Goal: Information Seeking & Learning: Learn about a topic

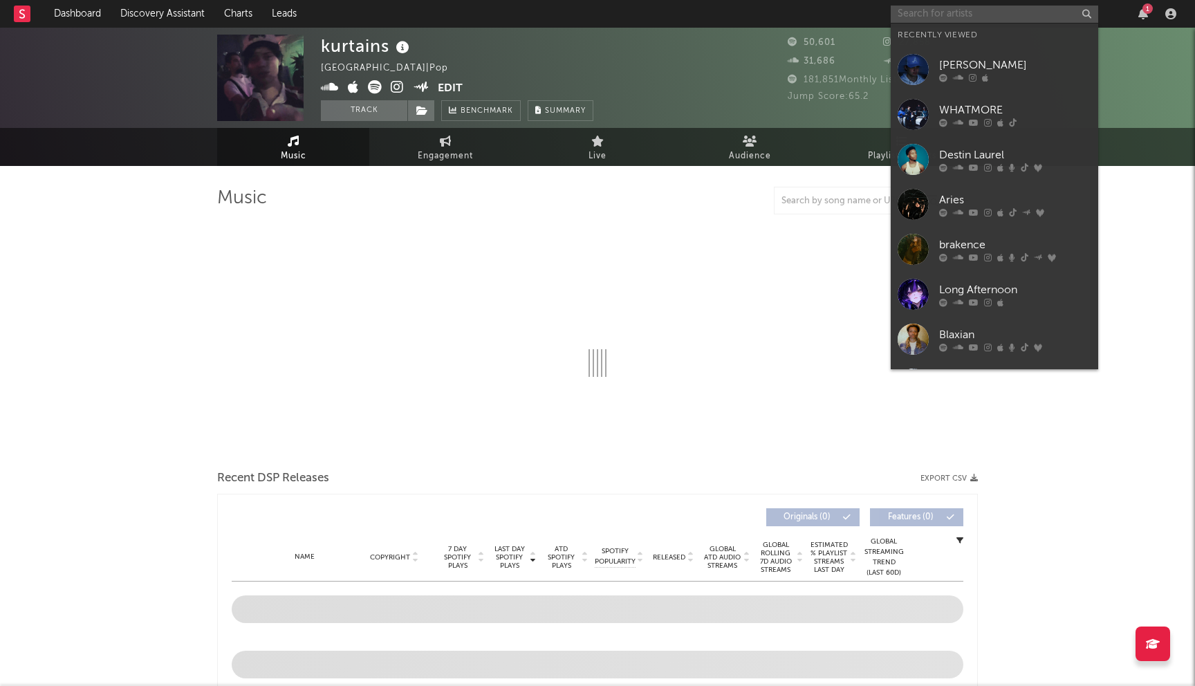
click at [923, 6] on input "text" at bounding box center [995, 14] width 208 height 17
select select "6m"
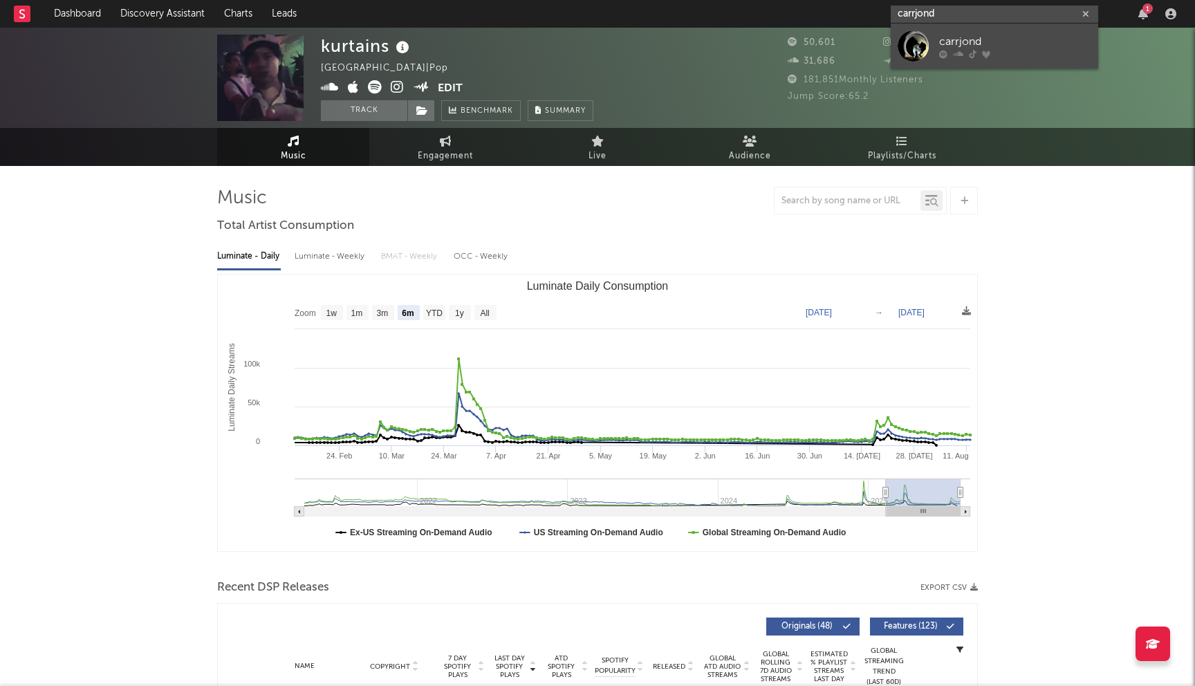
type input "carrjond"
click at [985, 46] on div "carrjond" at bounding box center [1015, 41] width 152 height 17
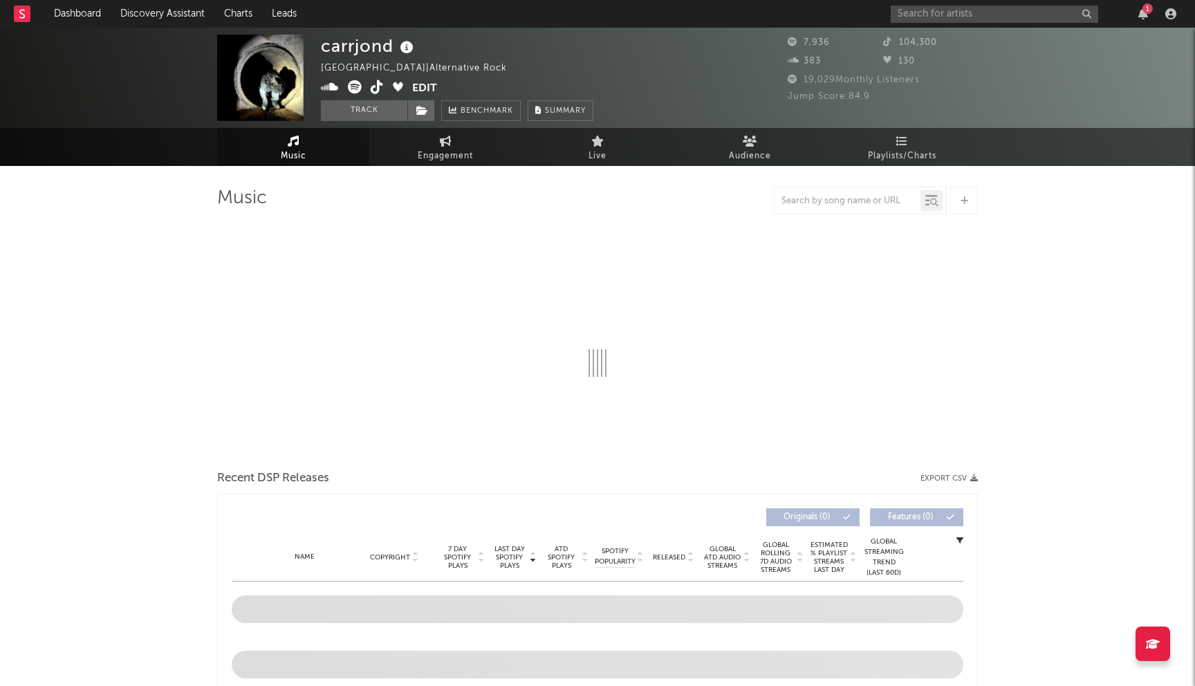
select select "6m"
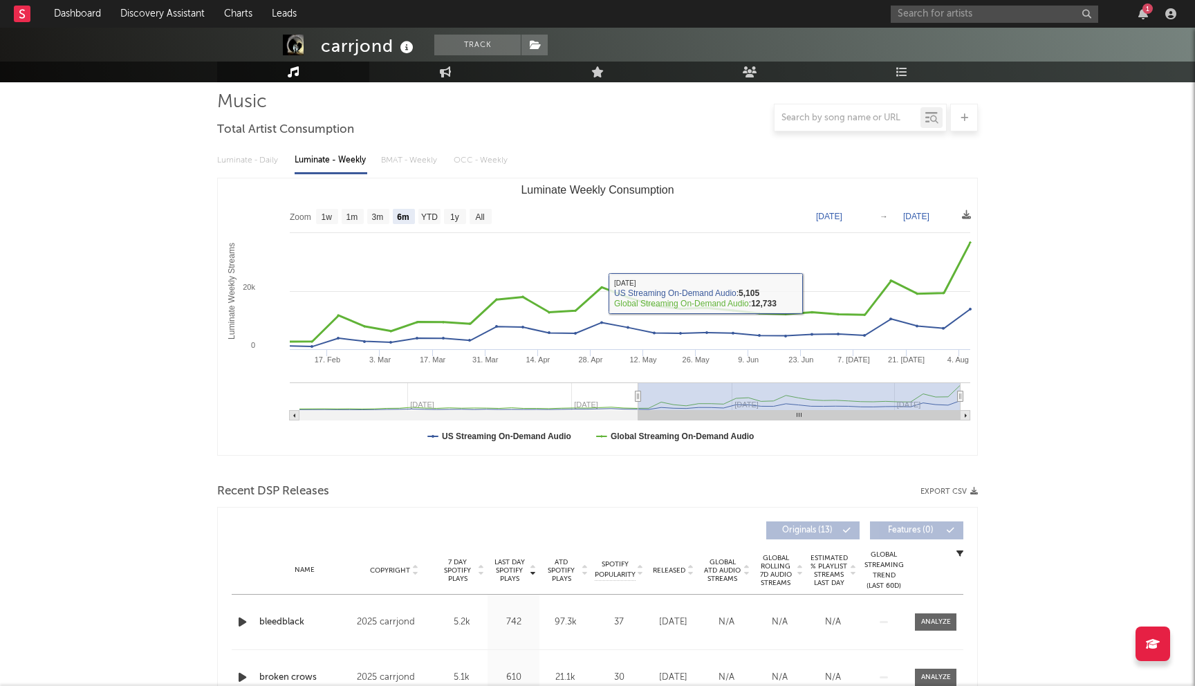
scroll to position [251, 0]
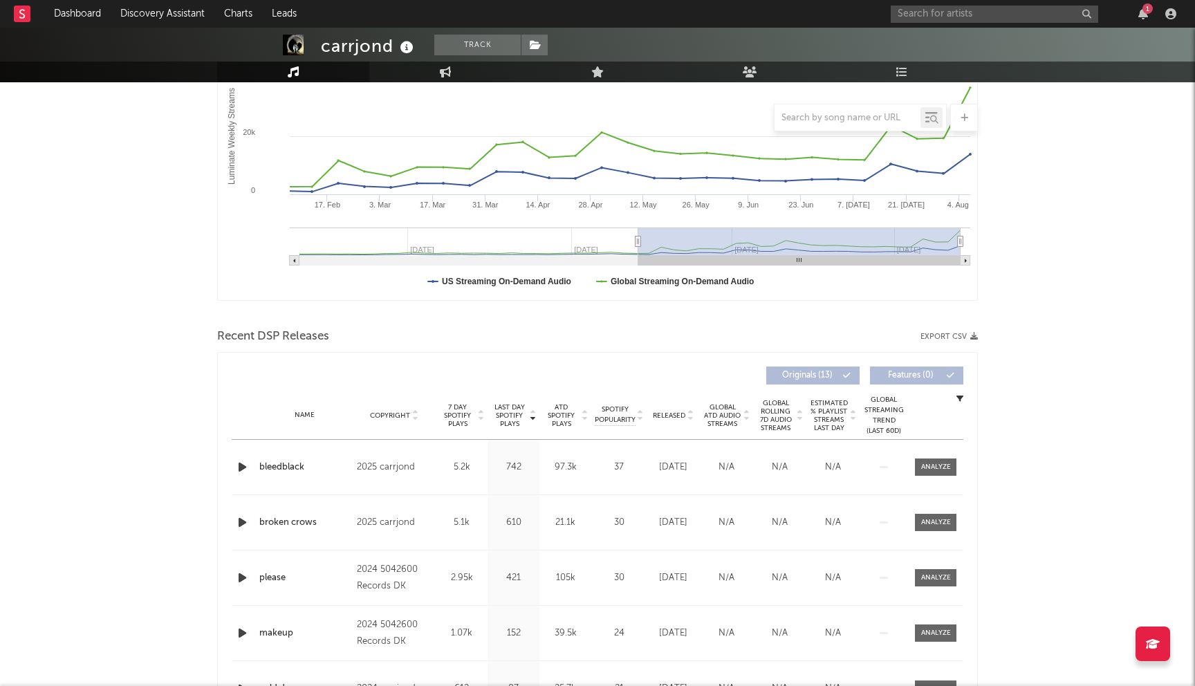
click at [503, 424] on span "Last Day Spotify Plays" at bounding box center [509, 415] width 37 height 25
click at [664, 417] on span "Released" at bounding box center [669, 416] width 33 height 8
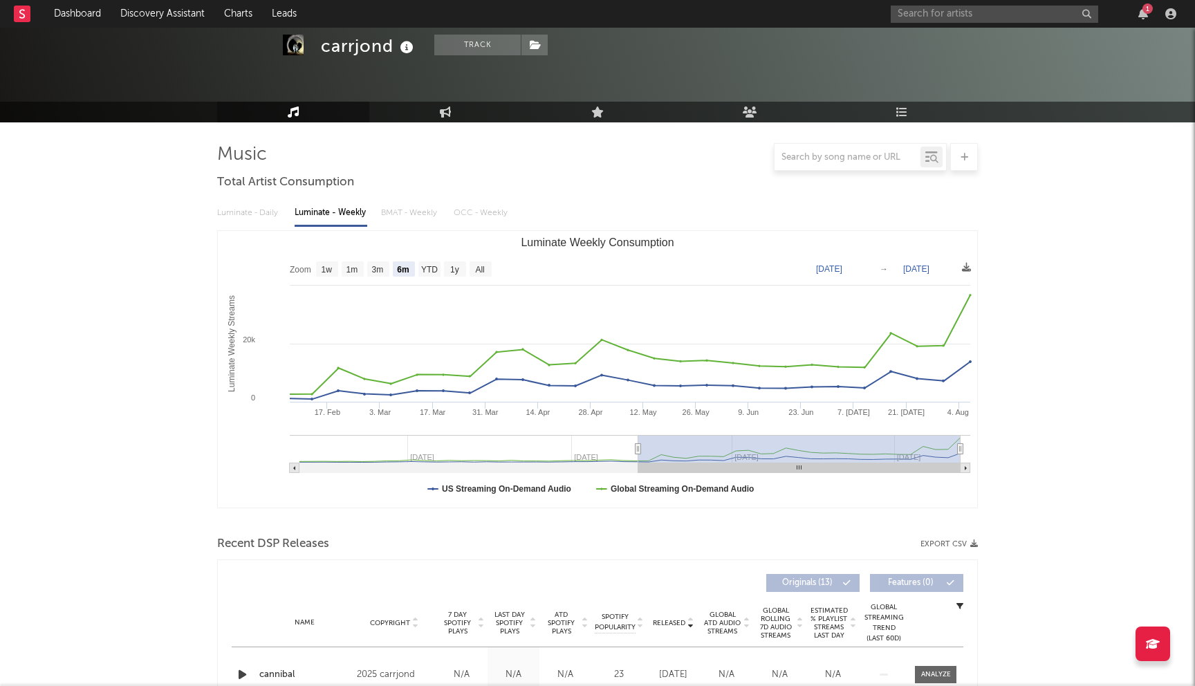
scroll to position [0, 0]
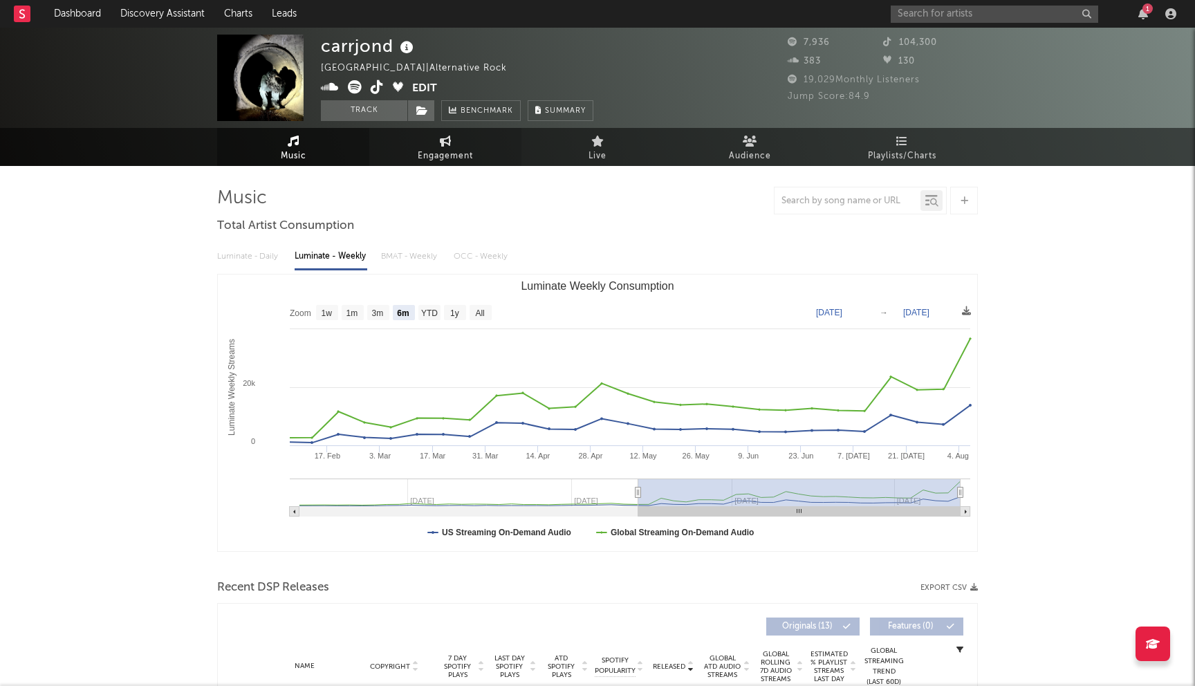
click at [432, 143] on link "Engagement" at bounding box center [445, 147] width 152 height 38
select select "1w"
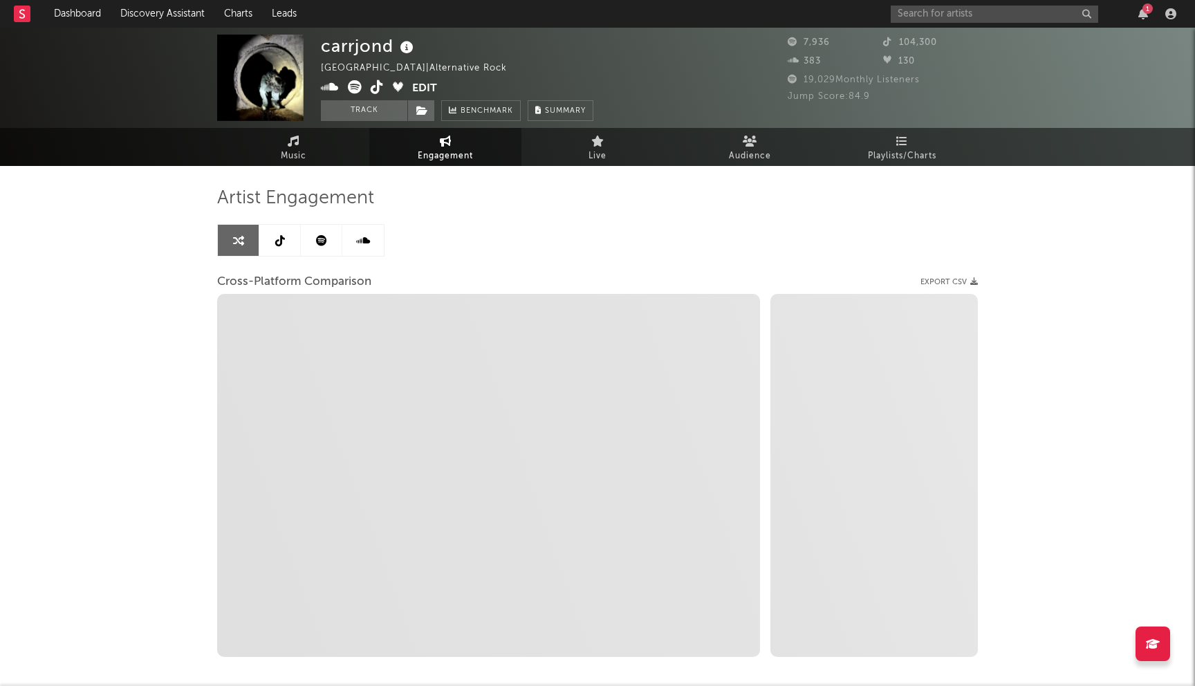
select select "1m"
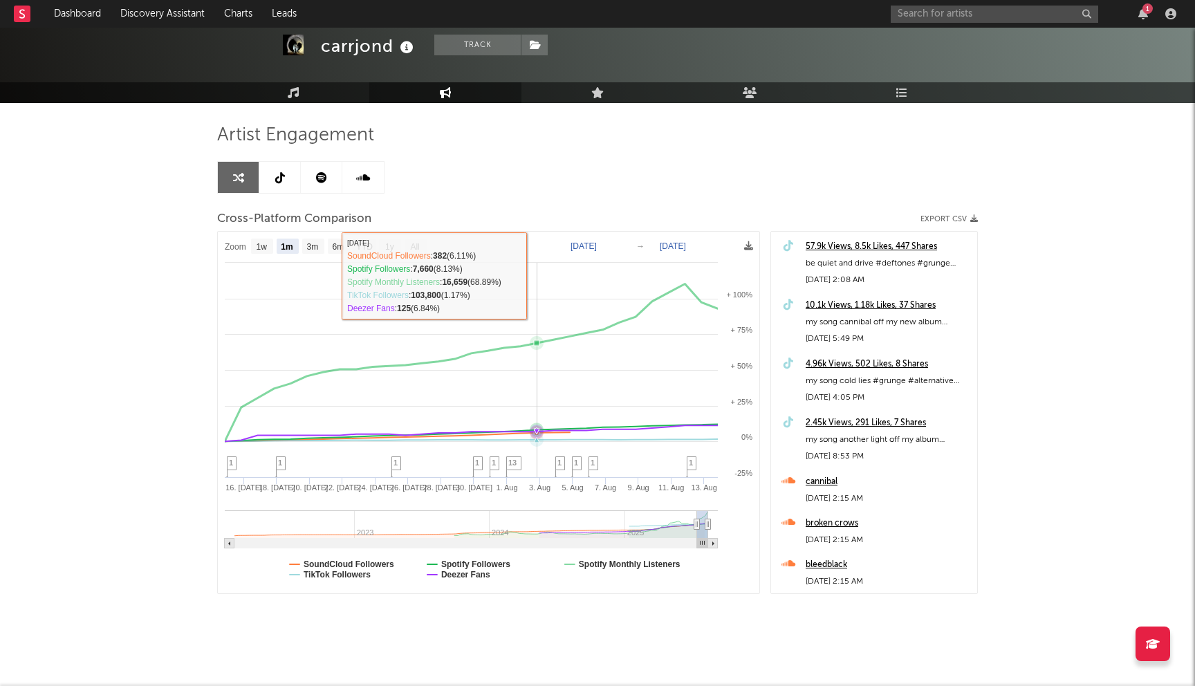
scroll to position [68, 0]
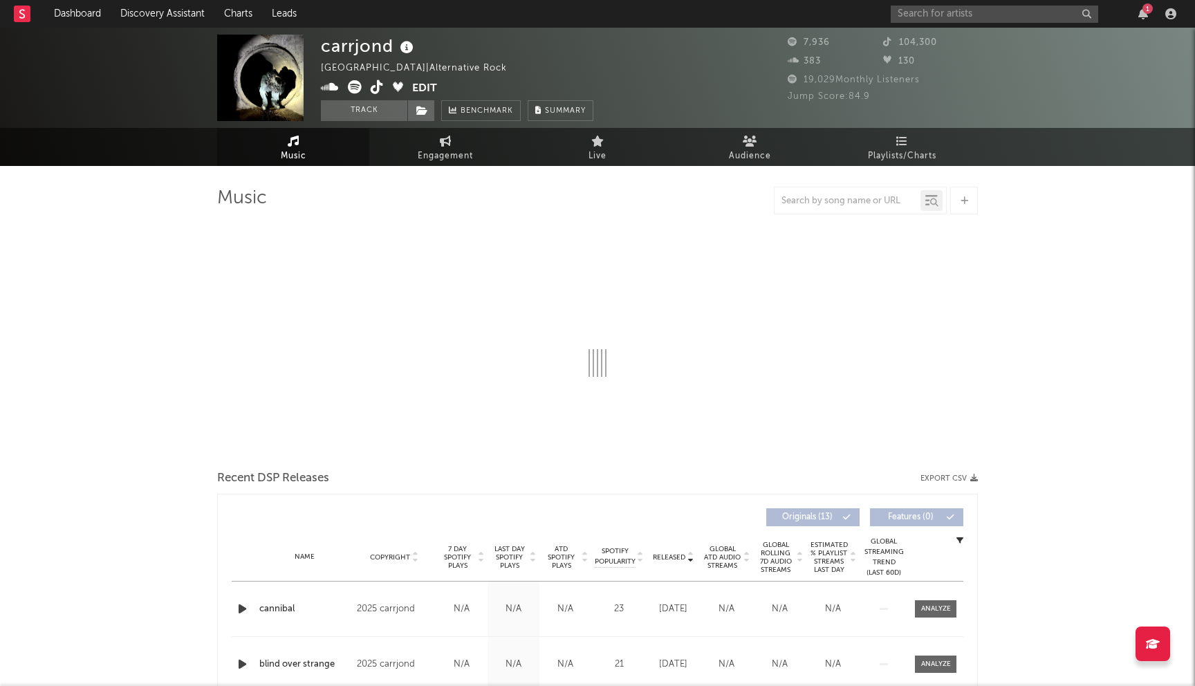
select select "6m"
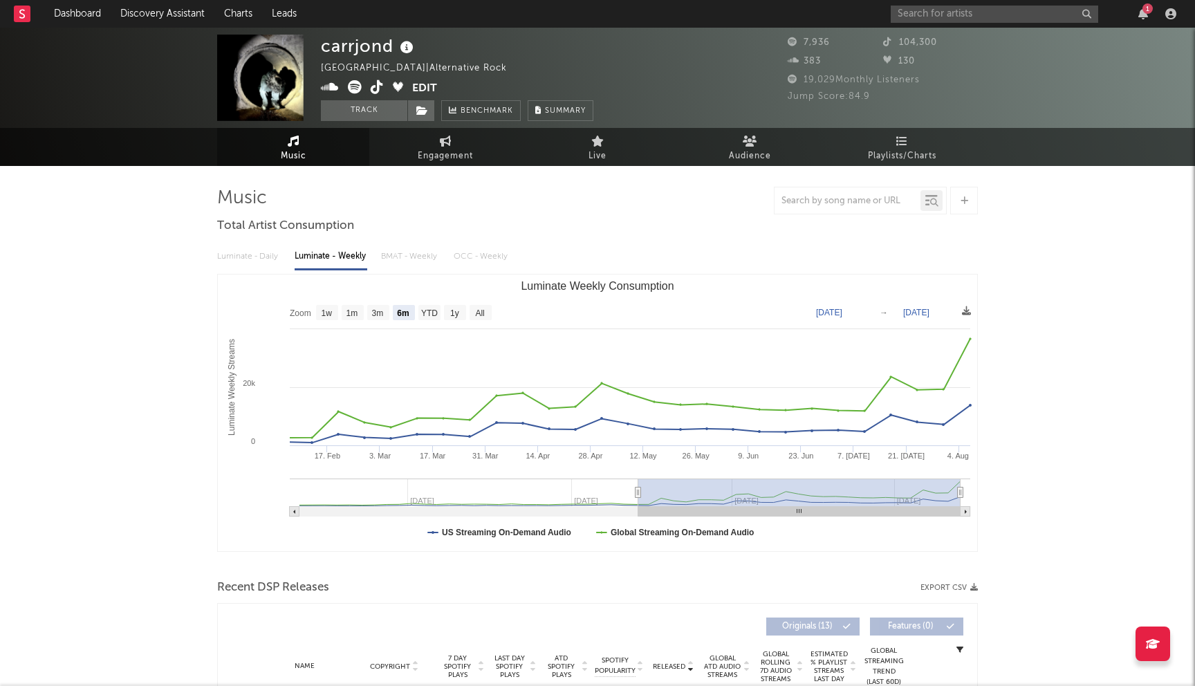
click at [944, 25] on div "1" at bounding box center [1036, 14] width 291 height 28
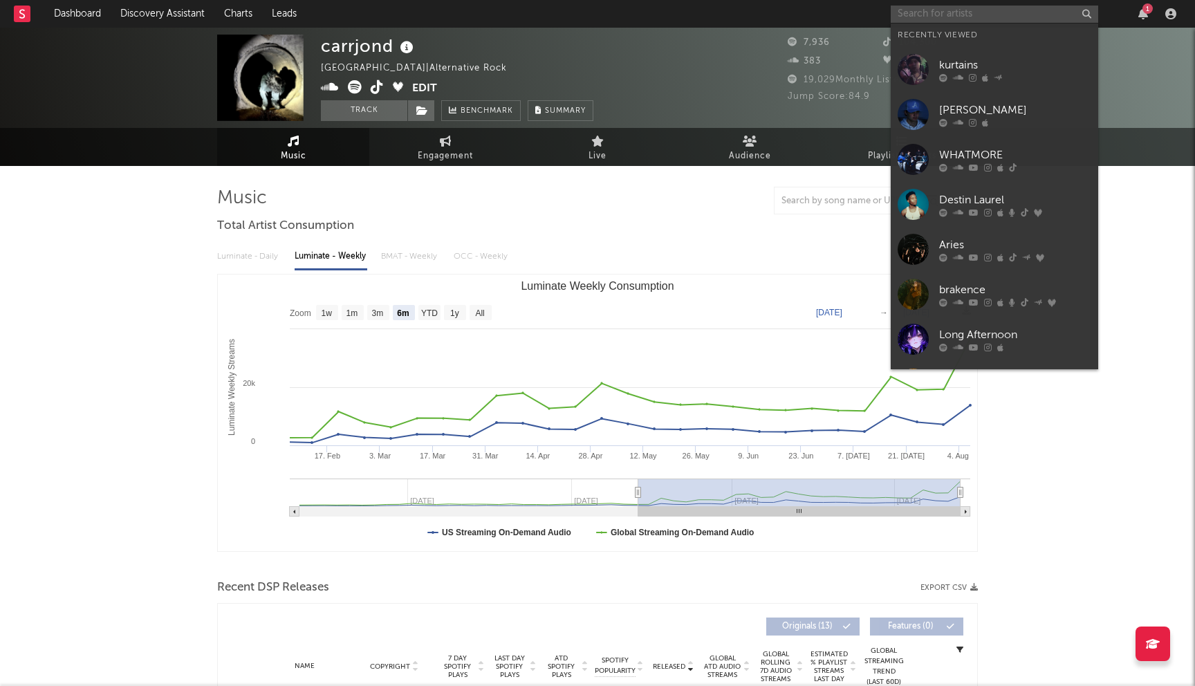
click at [957, 18] on input "text" at bounding box center [995, 14] width 208 height 17
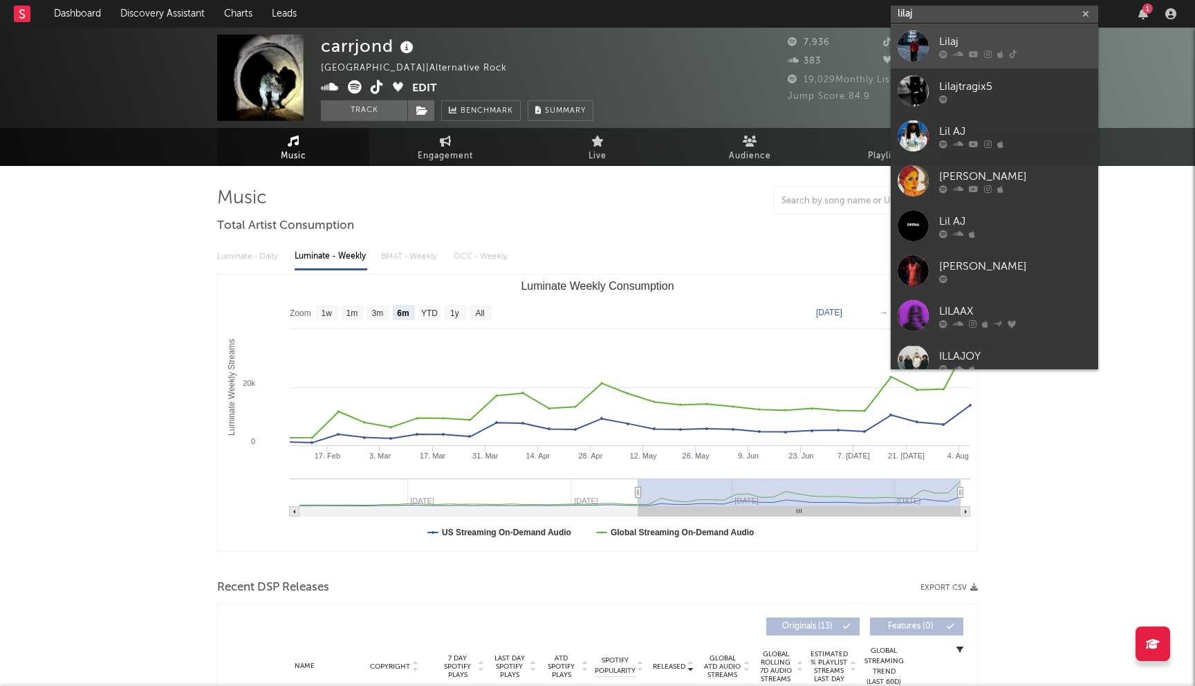
type input "lilaj"
click at [964, 37] on div "Lilaj" at bounding box center [1015, 41] width 152 height 17
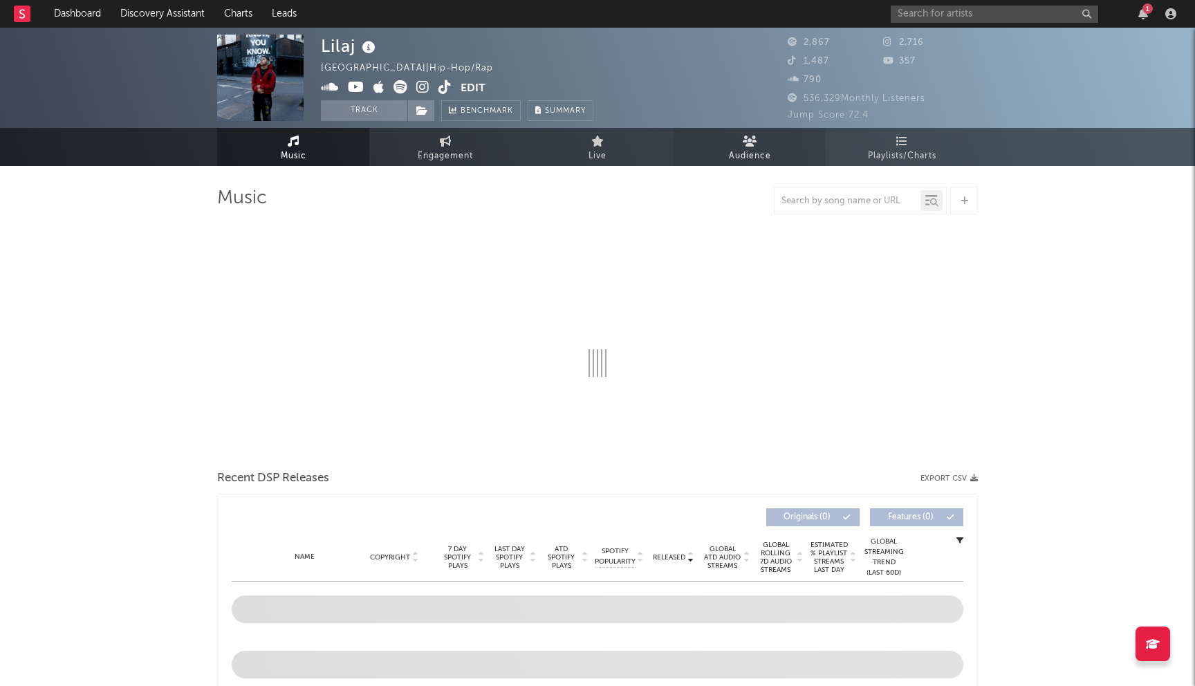
select select "1w"
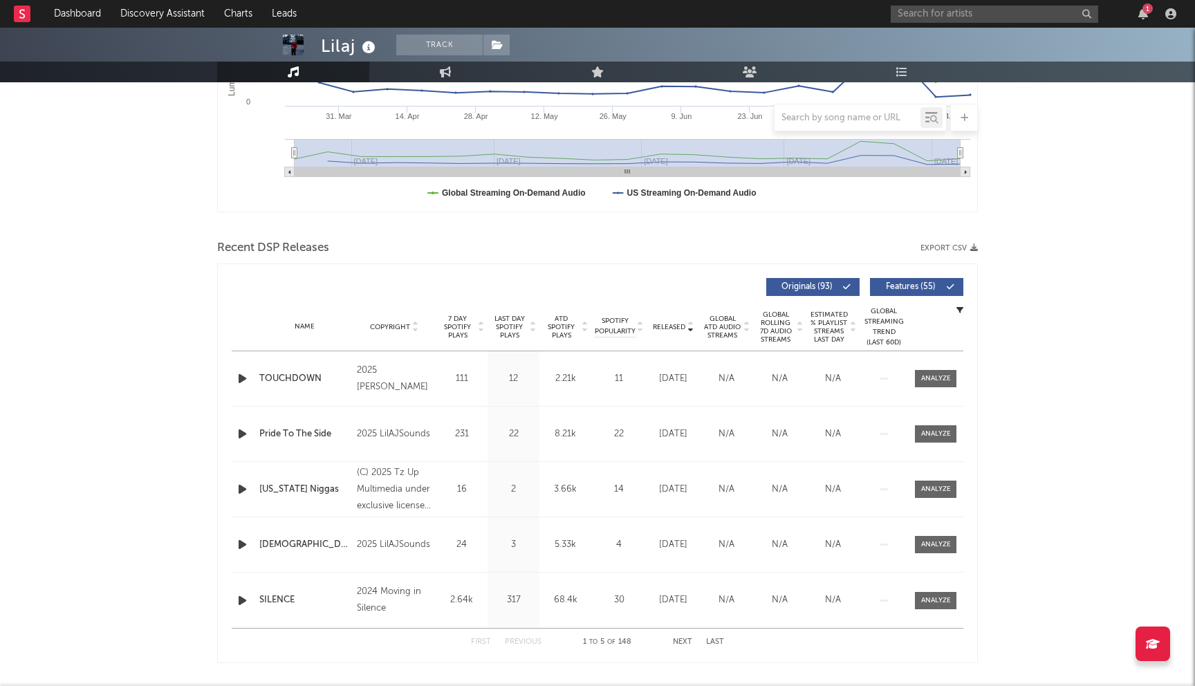
scroll to position [353, 0]
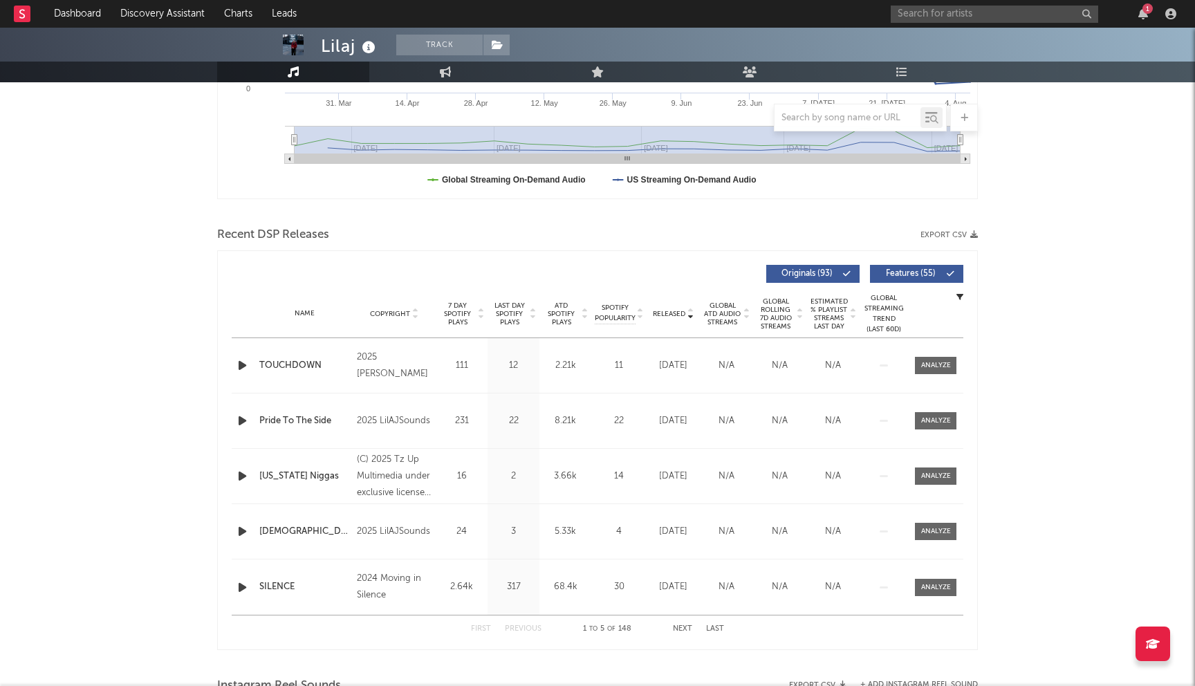
click at [506, 309] on span "Last Day Spotify Plays" at bounding box center [509, 314] width 37 height 25
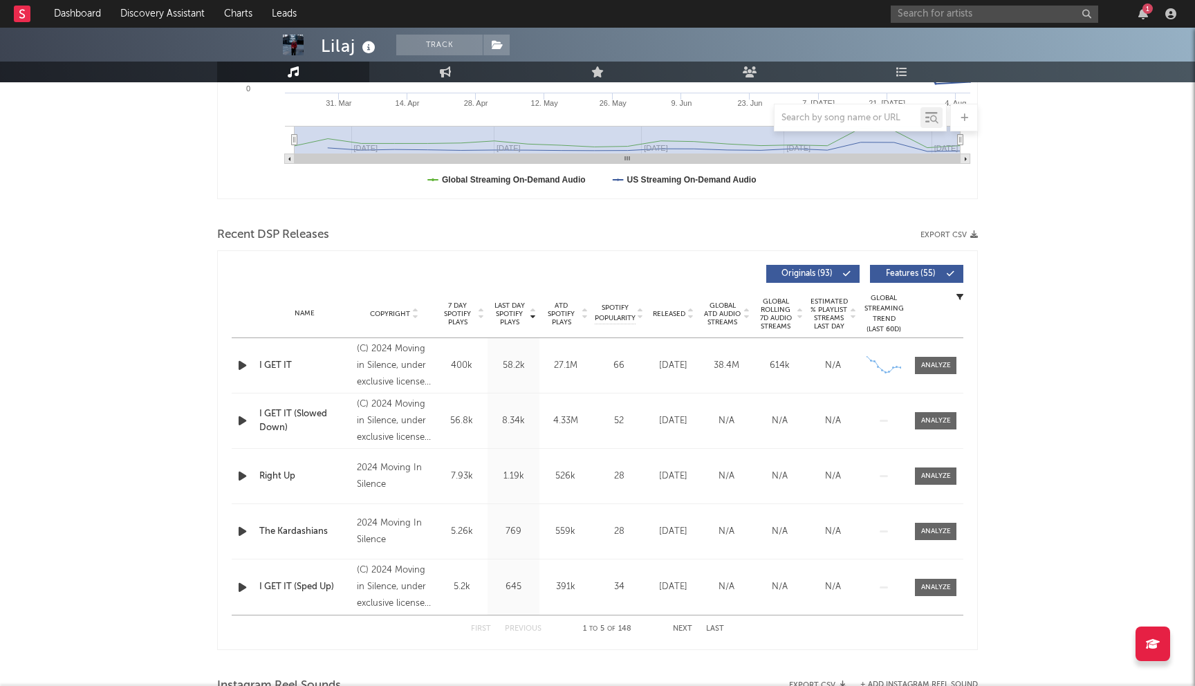
click at [686, 628] on button "Next" at bounding box center [682, 629] width 19 height 8
click at [528, 628] on button "Previous" at bounding box center [523, 629] width 37 height 8
click at [508, 359] on div "58.2k" at bounding box center [513, 366] width 45 height 14
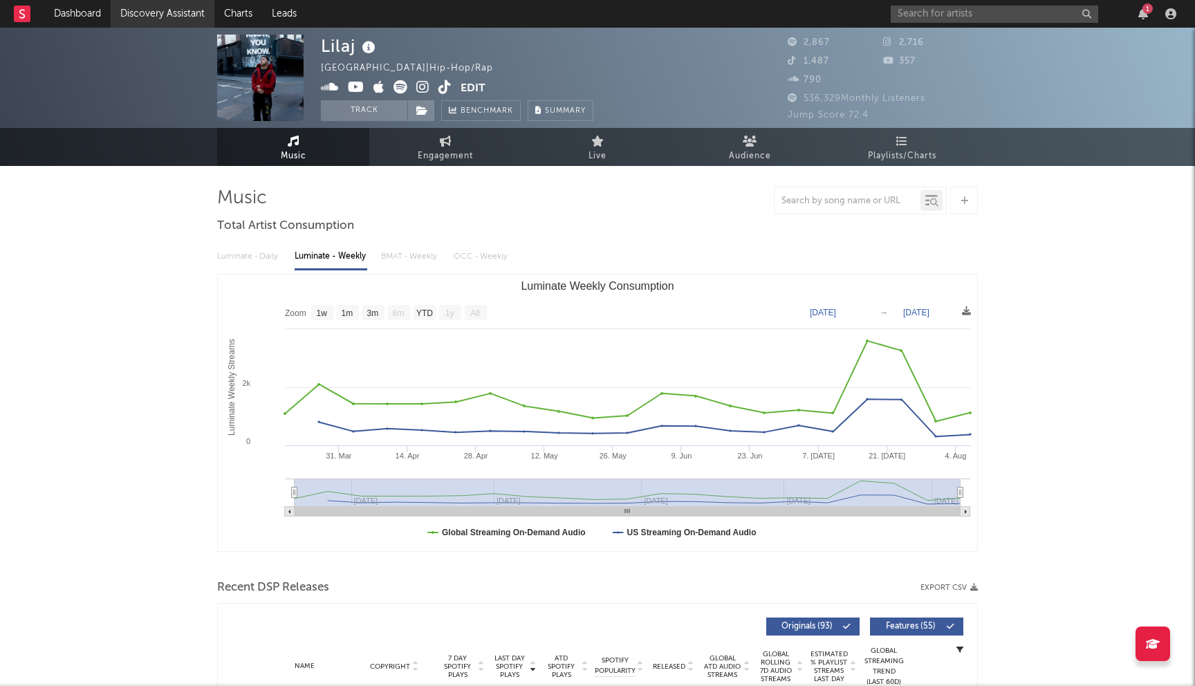
click at [165, 16] on link "Discovery Assistant" at bounding box center [163, 14] width 104 height 28
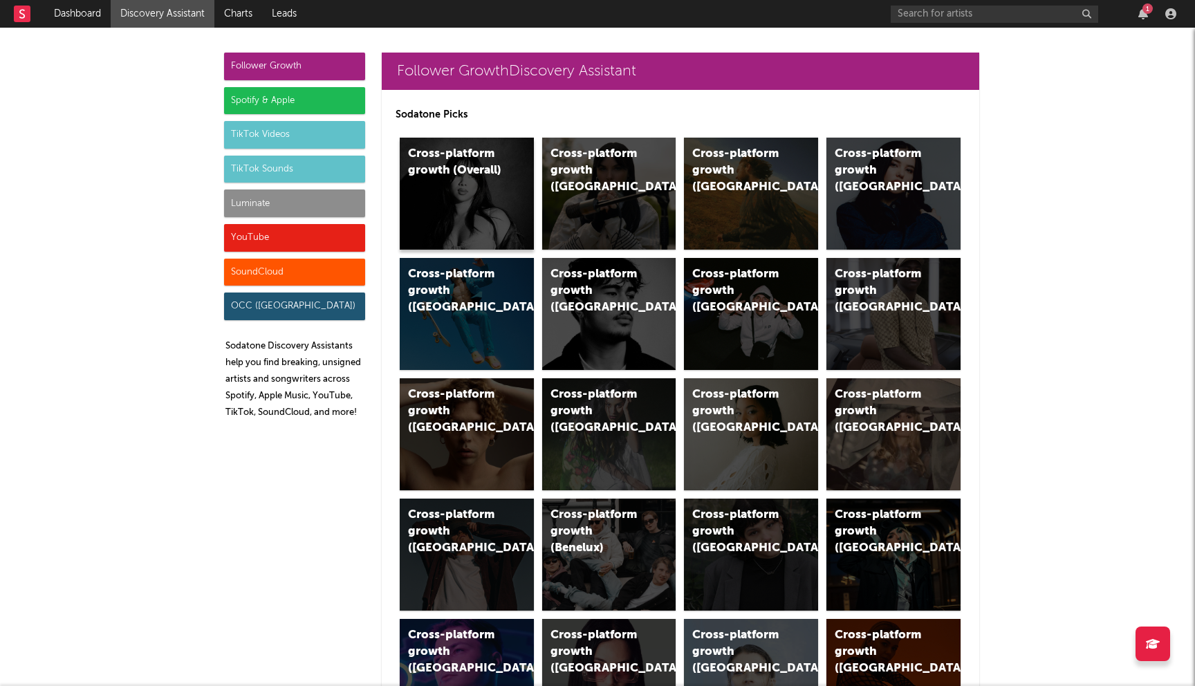
click at [461, 211] on div "Cross-platform growth (Overall)" at bounding box center [467, 194] width 134 height 112
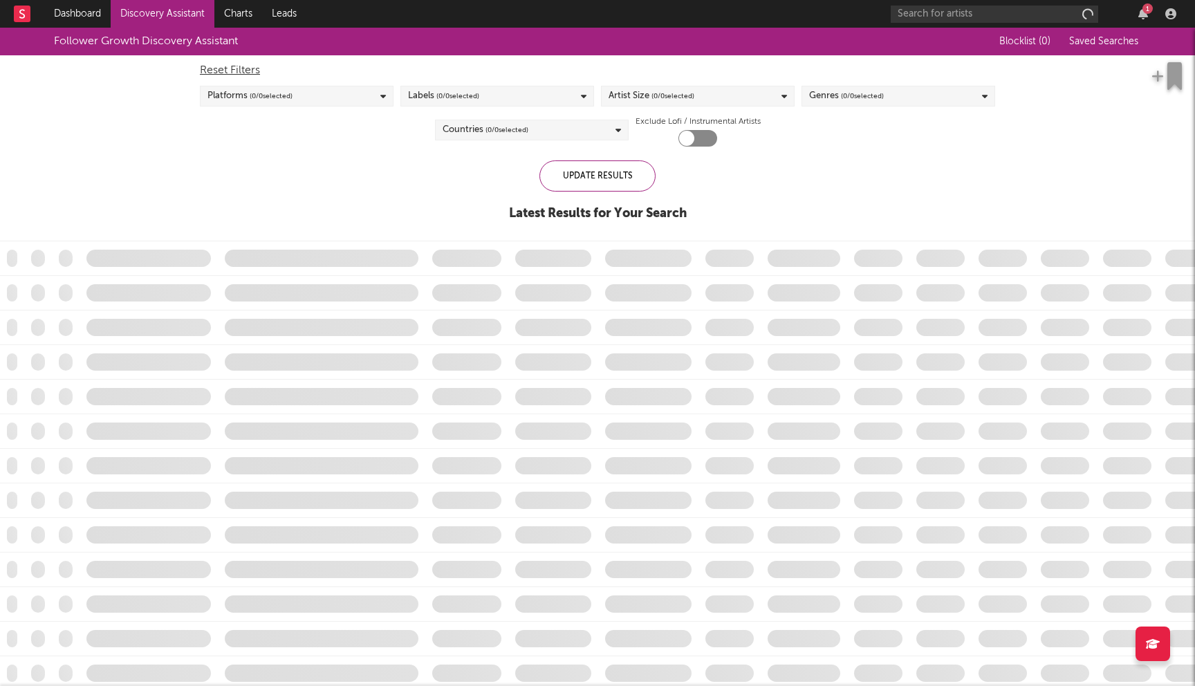
checkbox input "true"
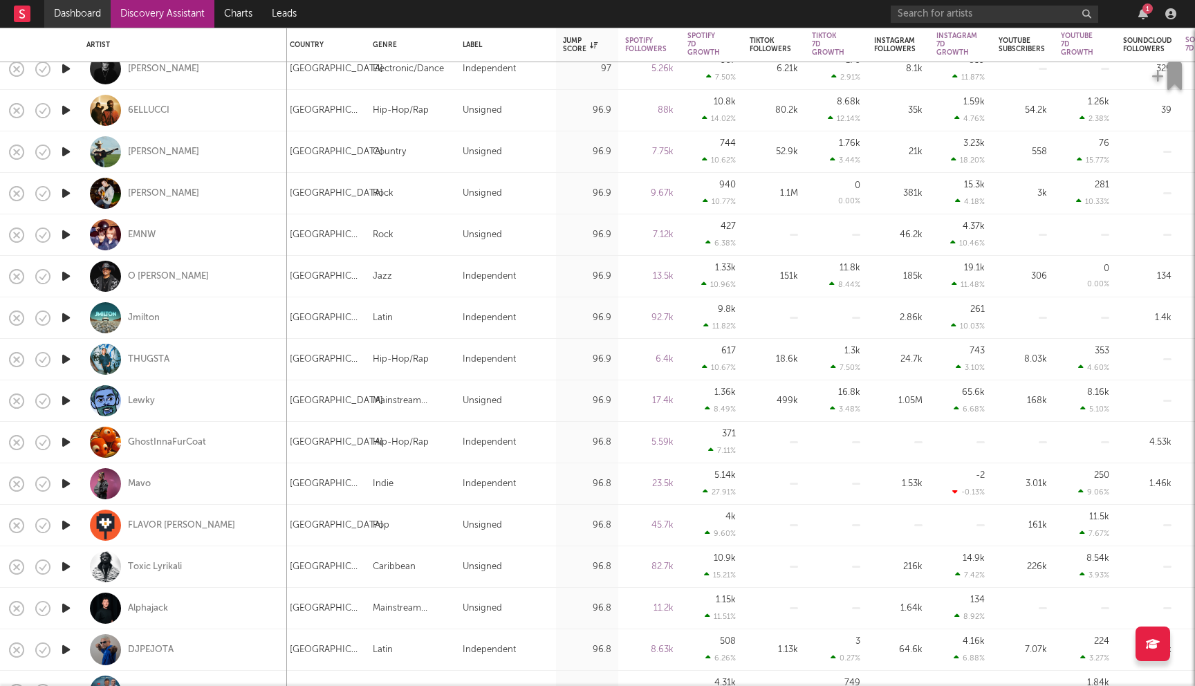
click at [64, 10] on link "Dashboard" at bounding box center [77, 14] width 66 height 28
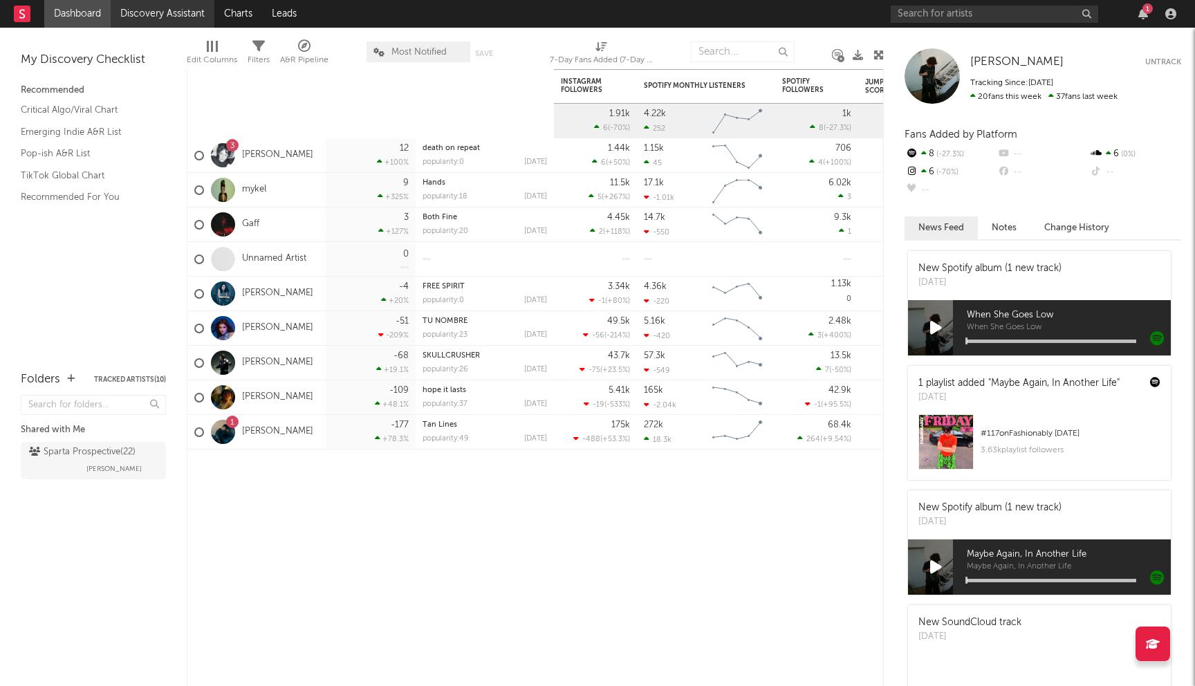
click at [188, 18] on link "Discovery Assistant" at bounding box center [163, 14] width 104 height 28
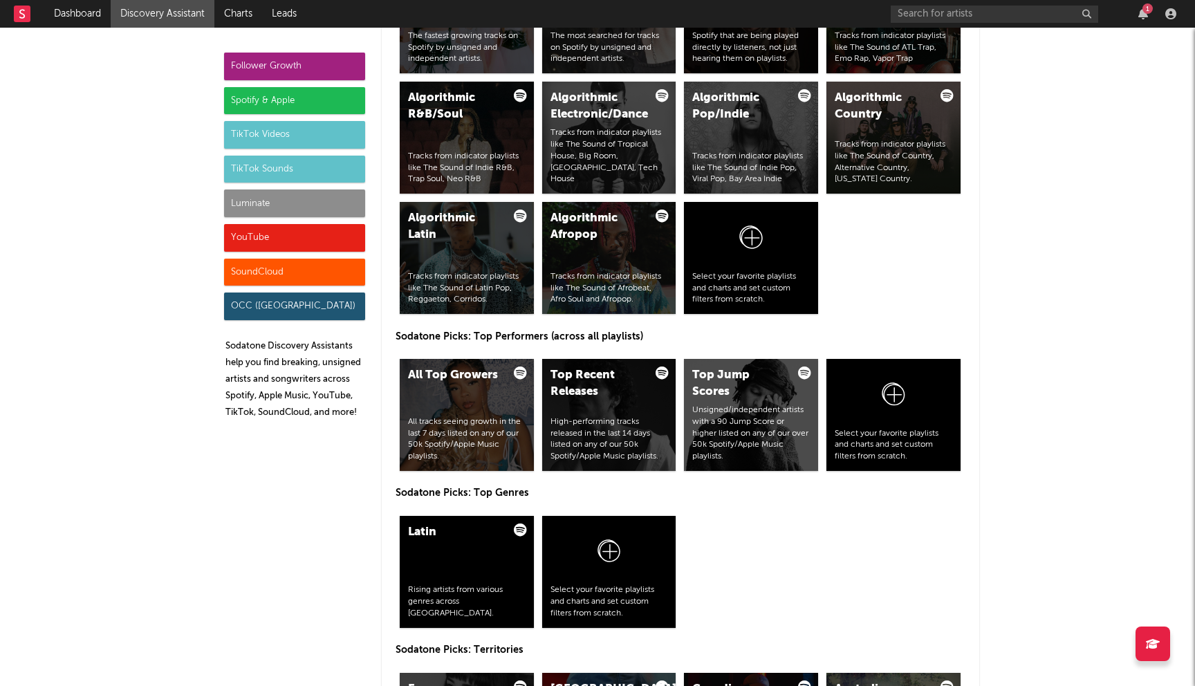
click at [313, 209] on div "Luminate" at bounding box center [294, 204] width 141 height 28
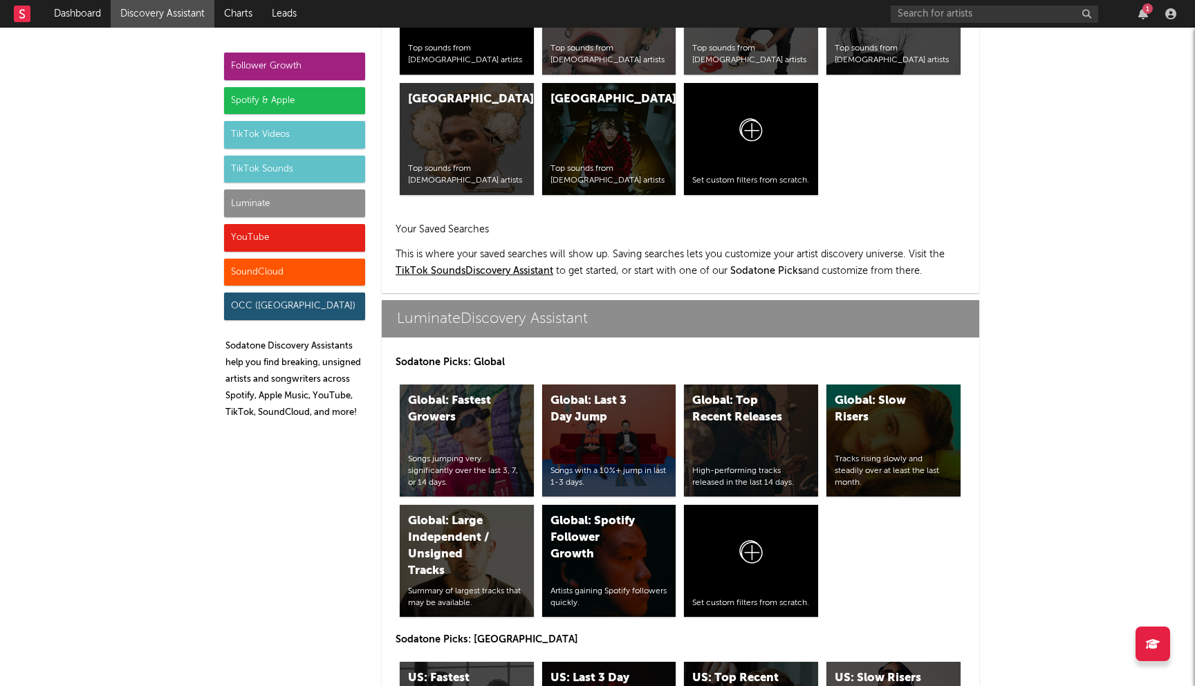
scroll to position [6045, 0]
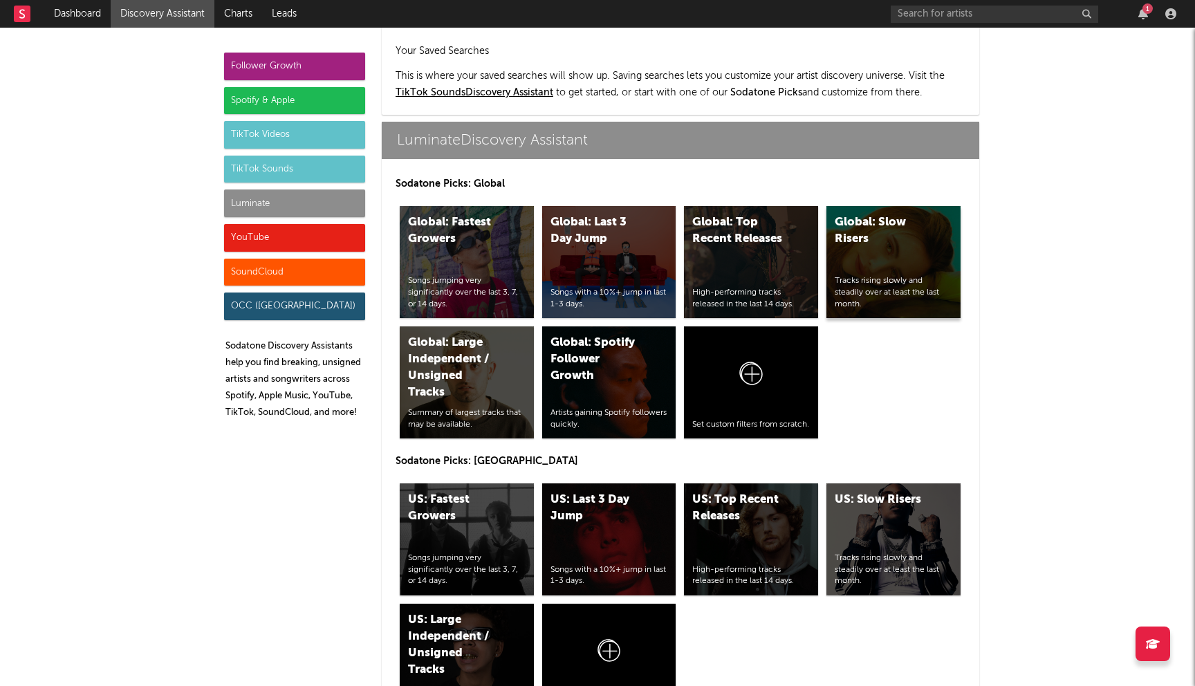
click at [864, 214] on div "Global: Slow Risers" at bounding box center [882, 230] width 94 height 33
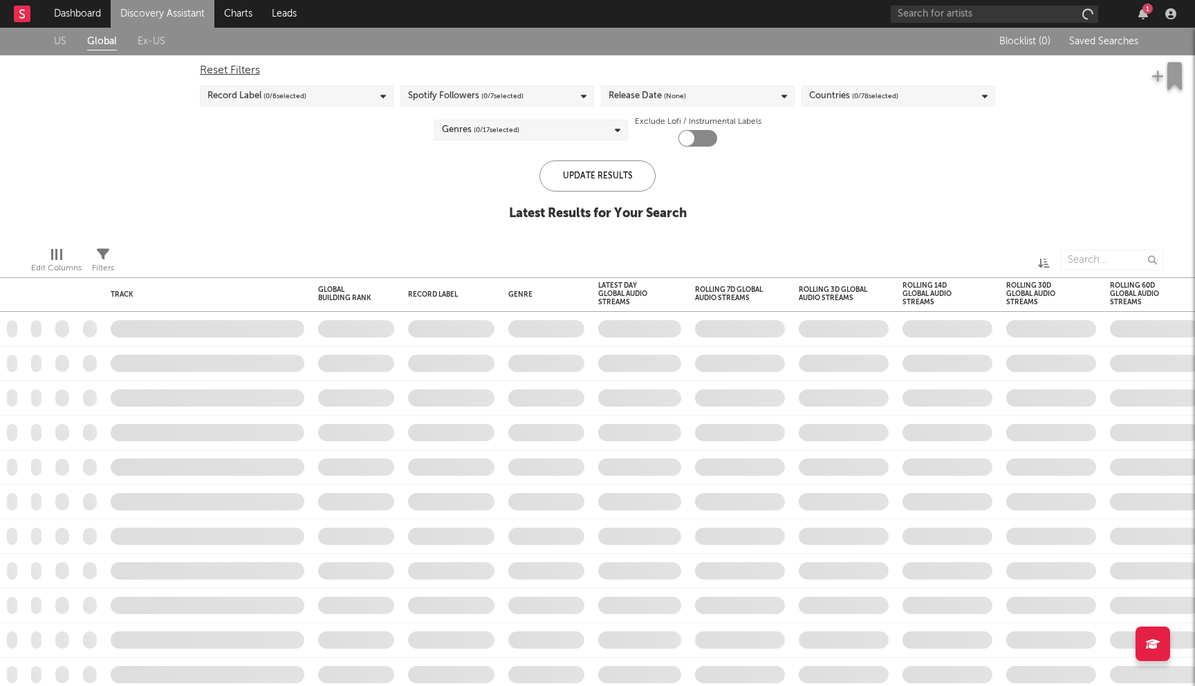
checkbox input "true"
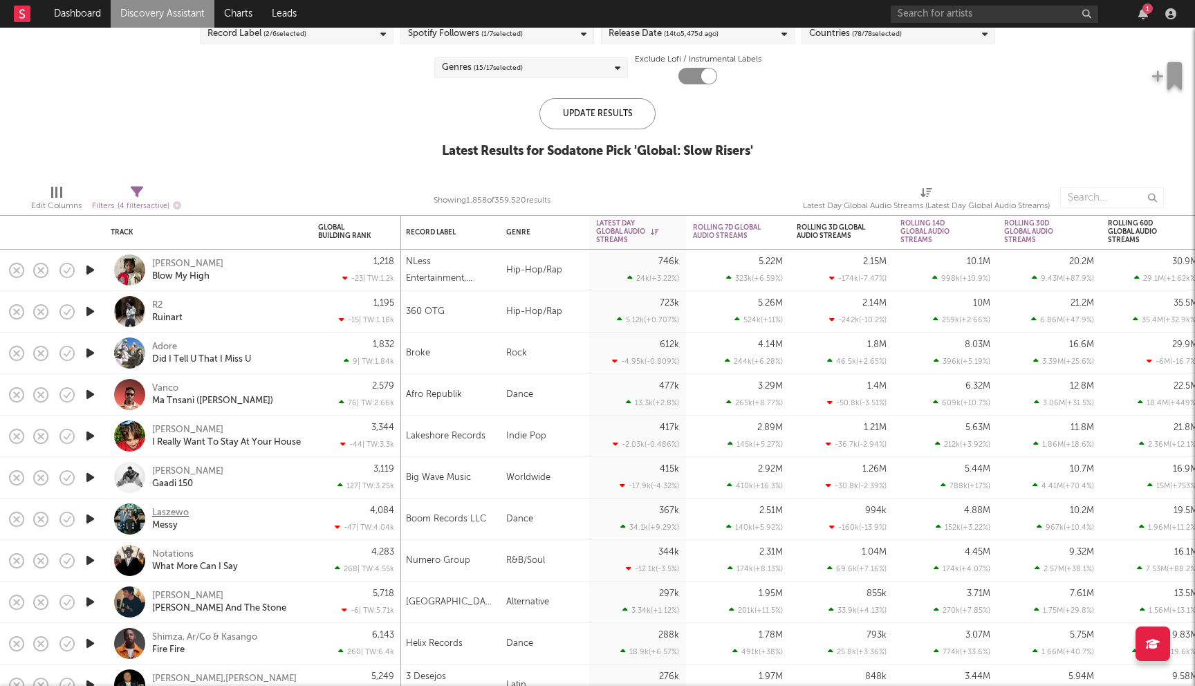
click at [168, 511] on div "Laszewo" at bounding box center [170, 513] width 37 height 12
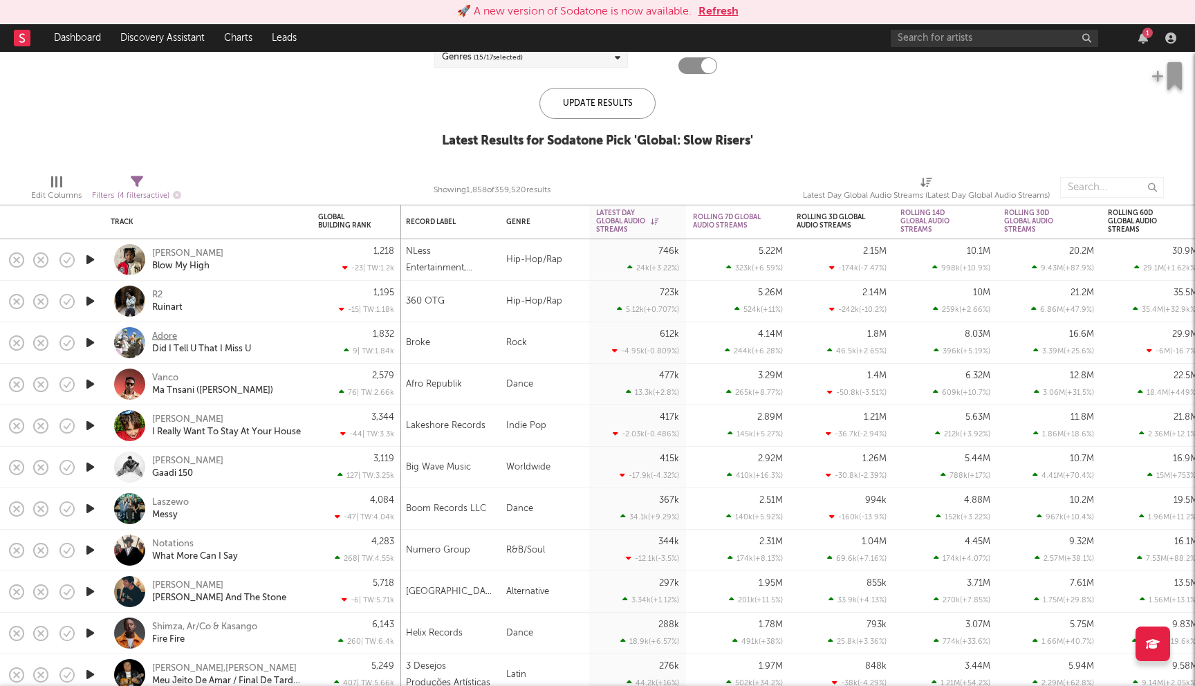
click at [169, 336] on div "Adore" at bounding box center [164, 337] width 25 height 12
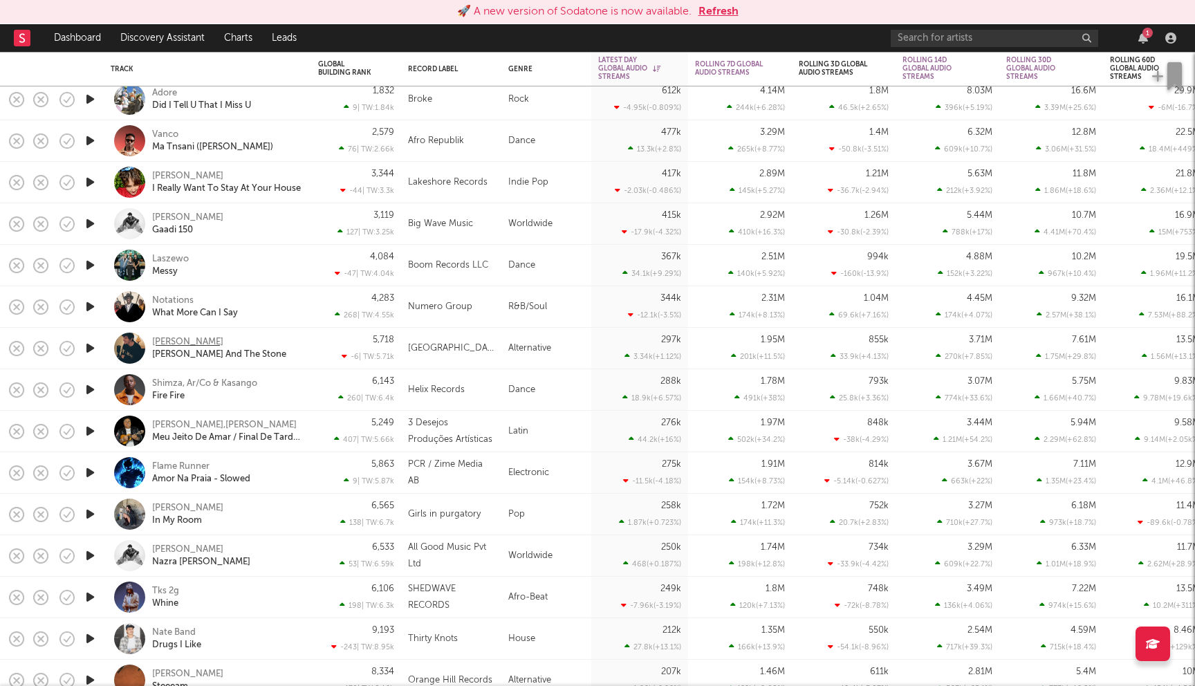
click at [196, 340] on div "Emile Mosseri" at bounding box center [187, 342] width 71 height 12
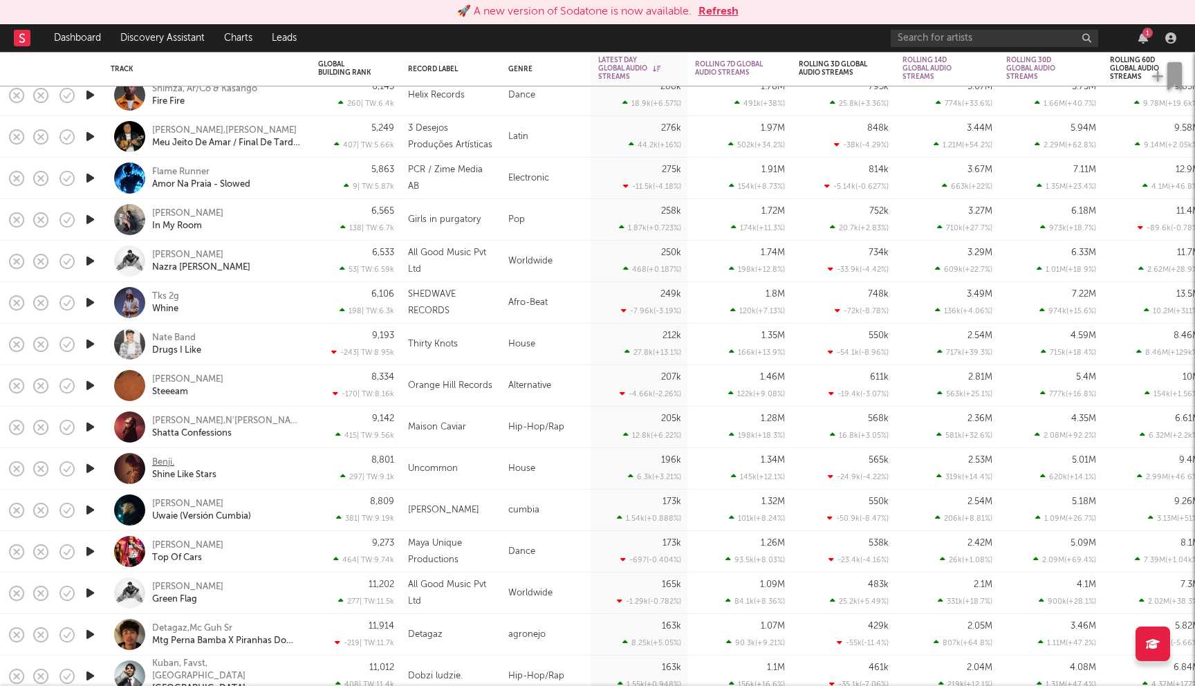
click at [166, 463] on div "Benji." at bounding box center [163, 463] width 22 height 12
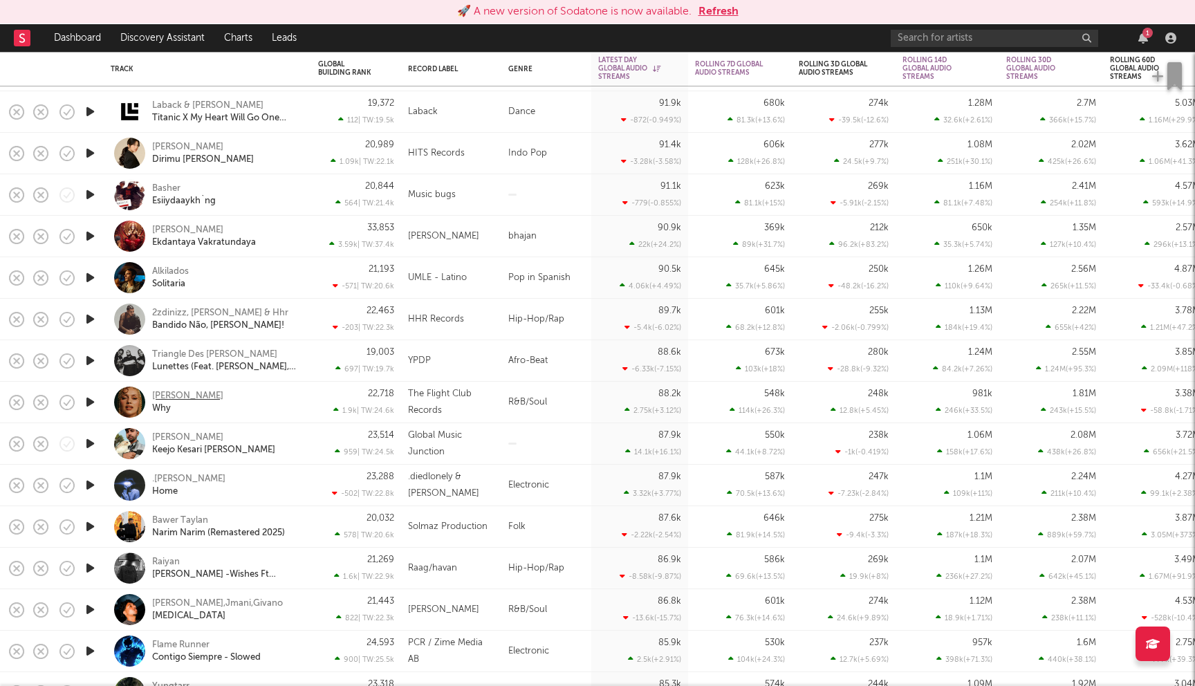
click at [192, 396] on div "Sasha Keable" at bounding box center [187, 396] width 71 height 12
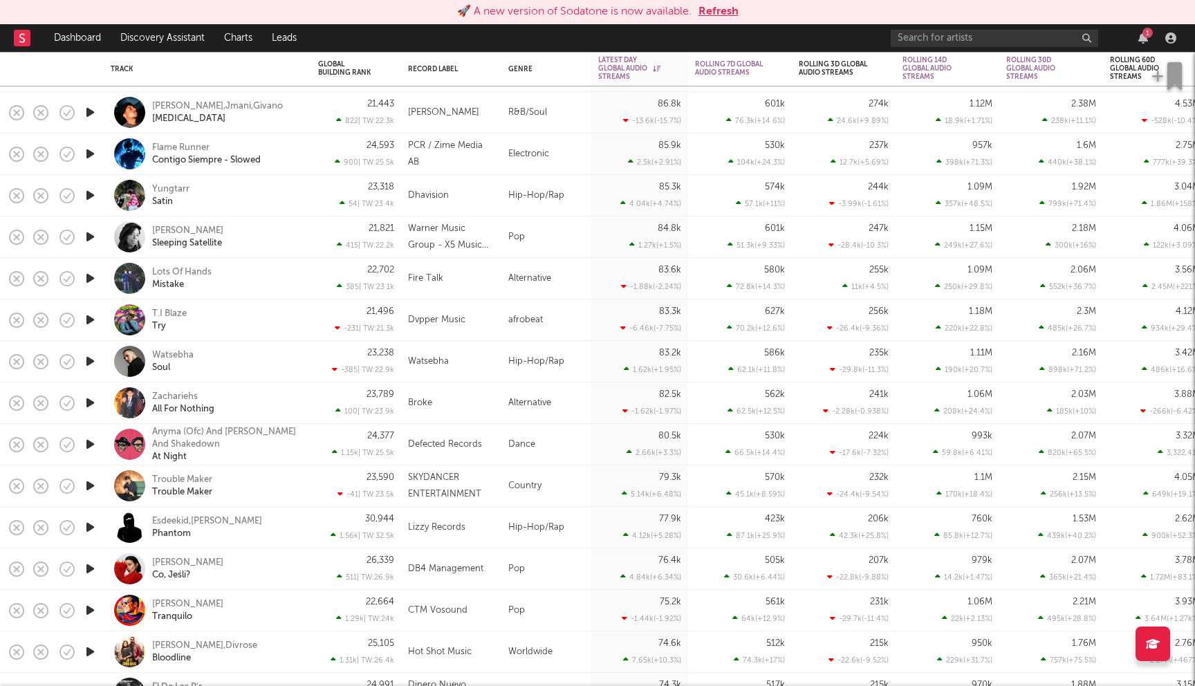
click at [728, 12] on button "Refresh" at bounding box center [719, 11] width 40 height 17
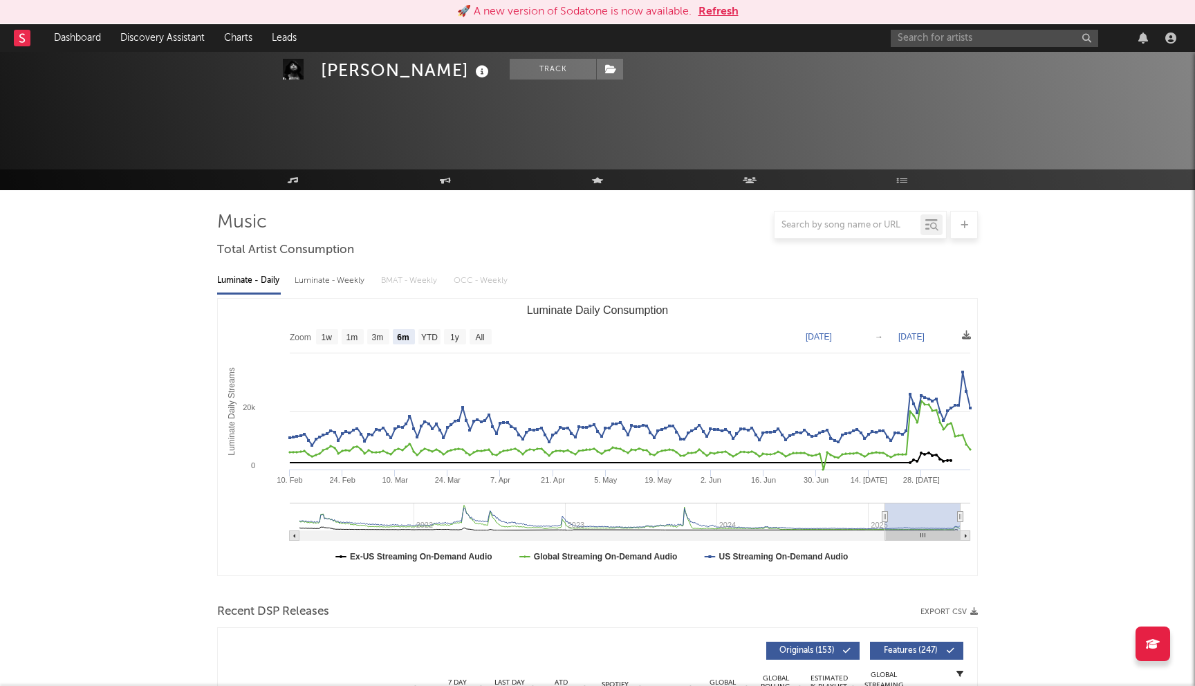
select select "6m"
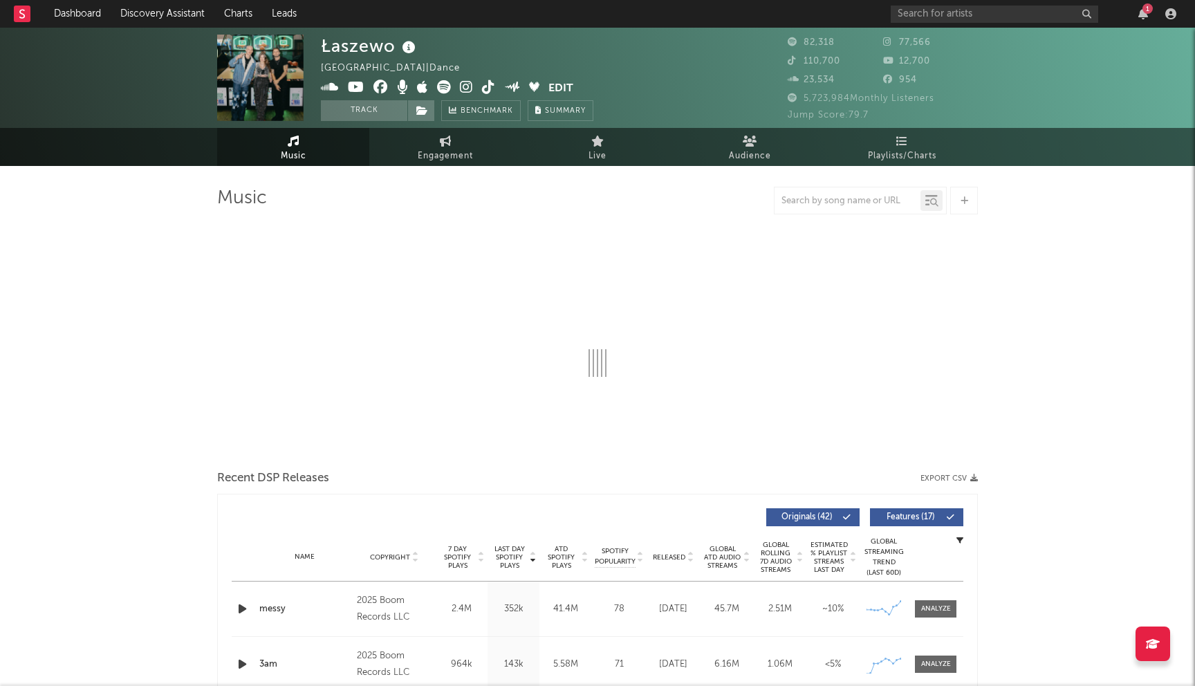
select select "6m"
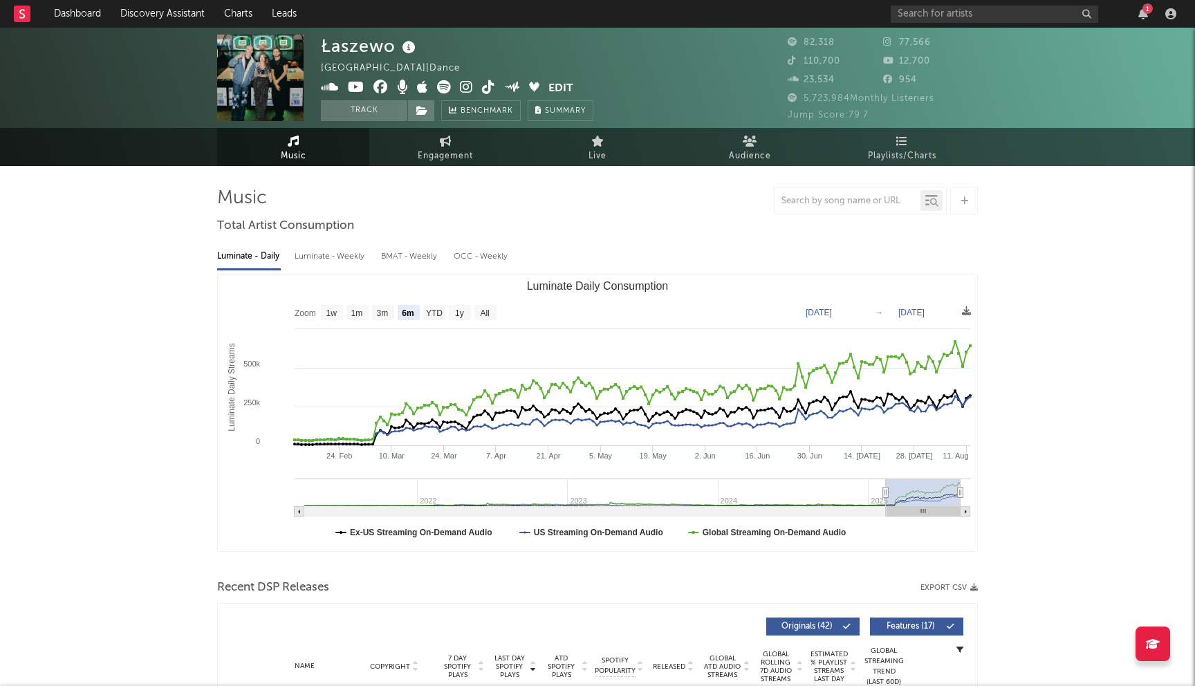
click at [357, 46] on div "Łaszewo" at bounding box center [370, 46] width 98 height 23
copy div "Łaszewo"
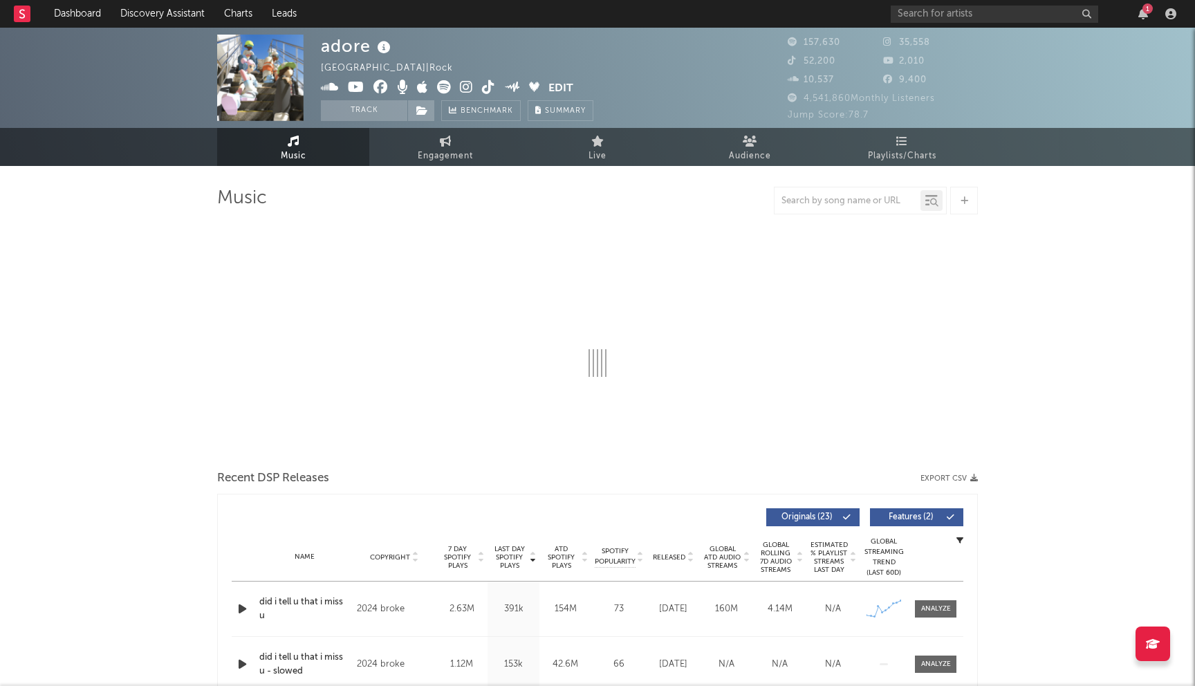
select select "6m"
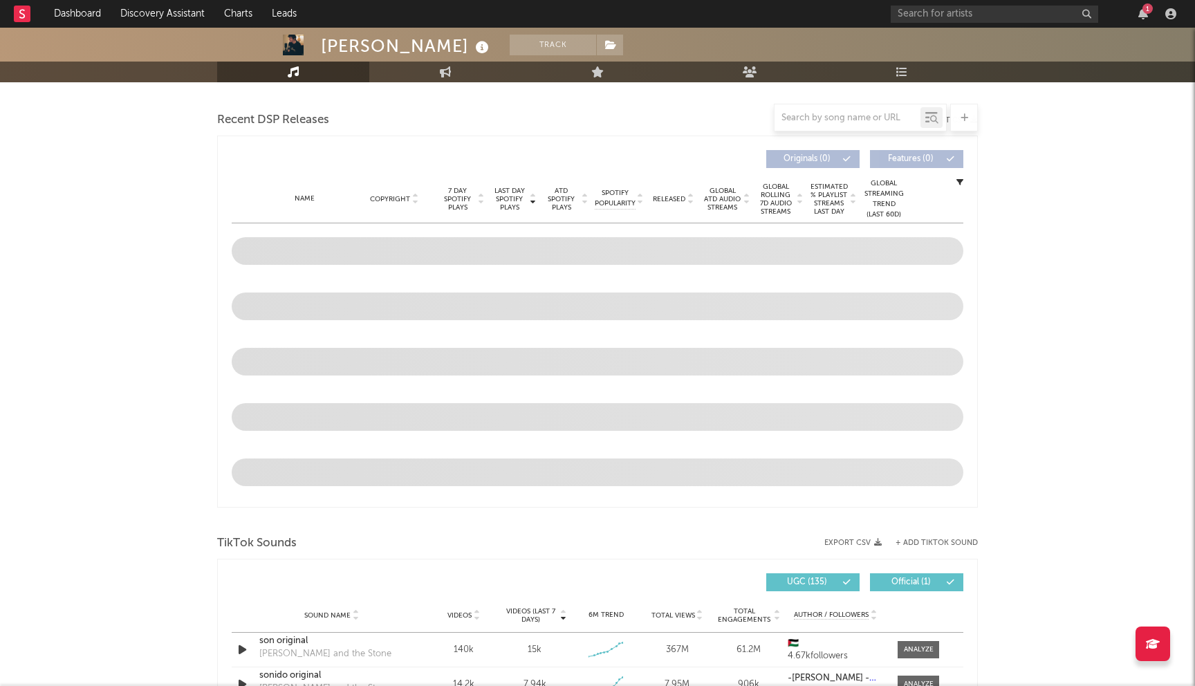
select select "6m"
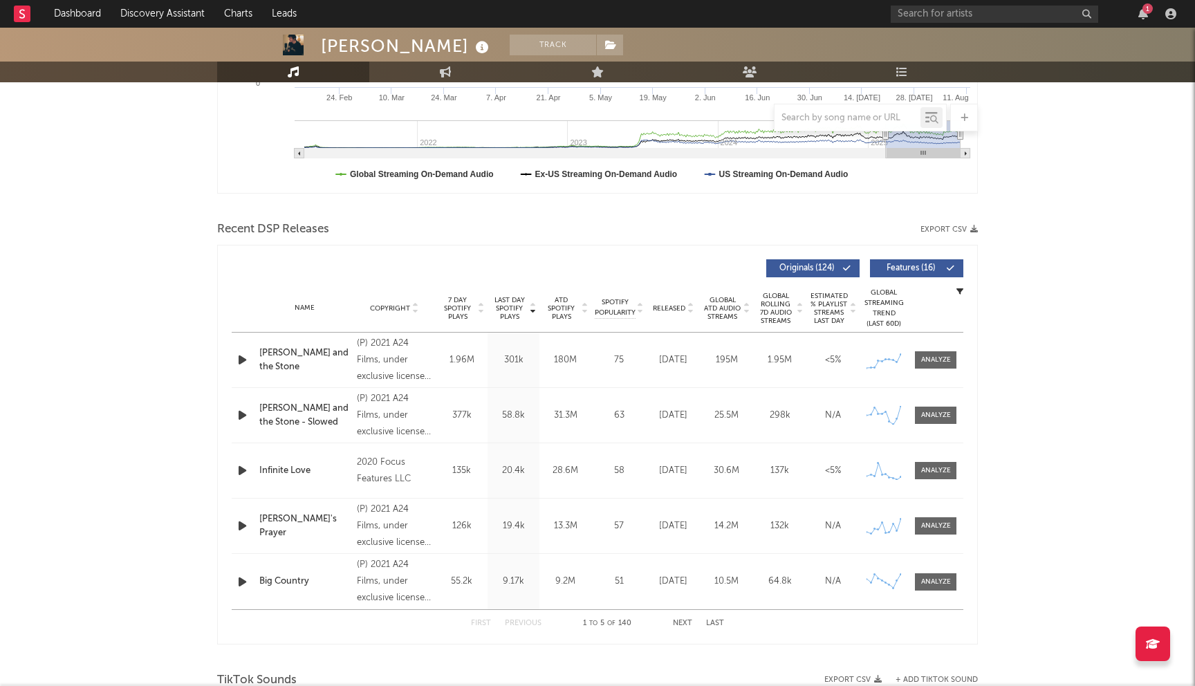
scroll to position [468, 0]
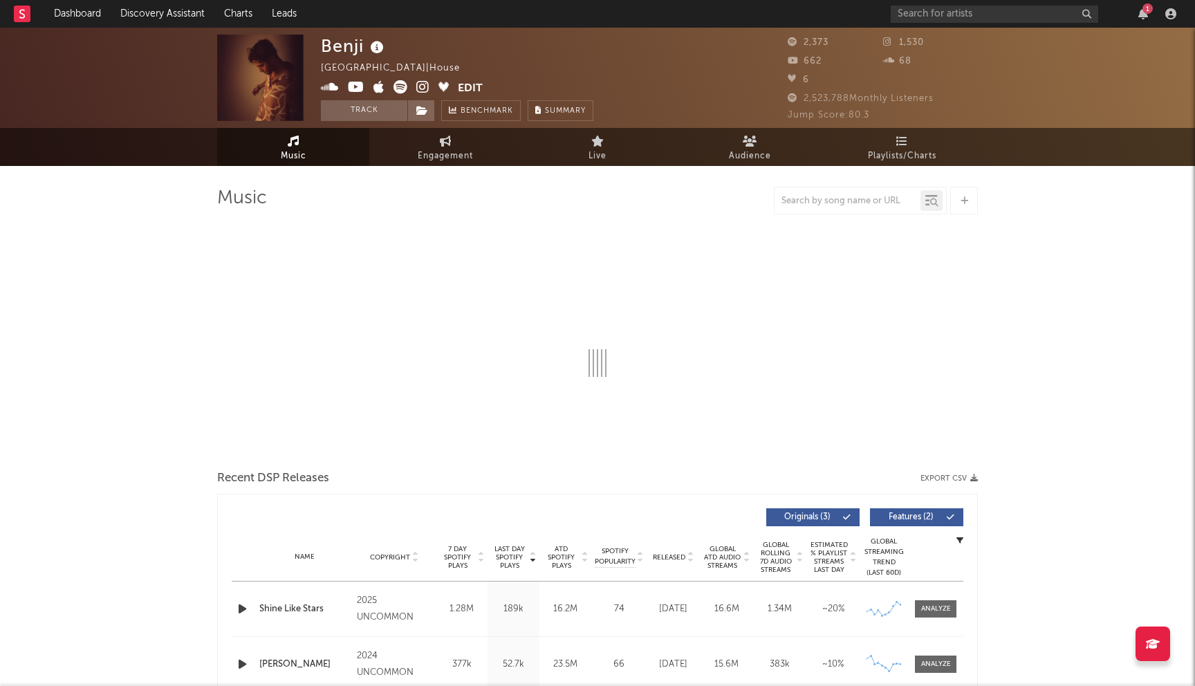
select select "1w"
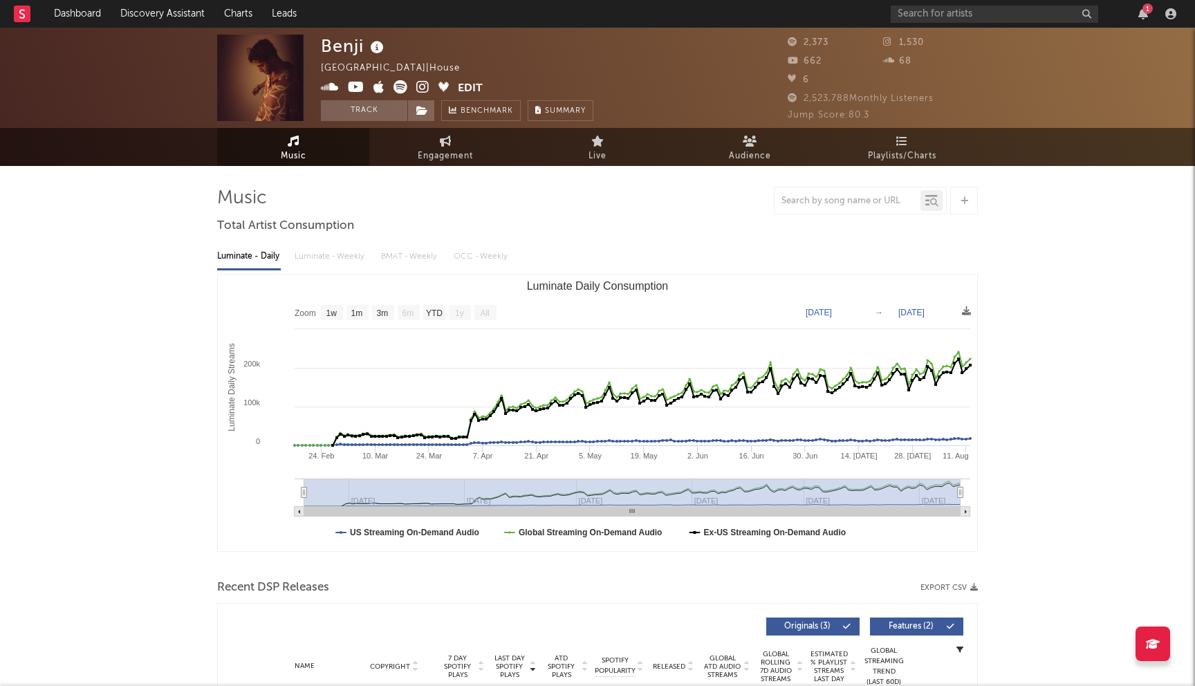
click at [422, 86] on icon at bounding box center [422, 87] width 13 height 14
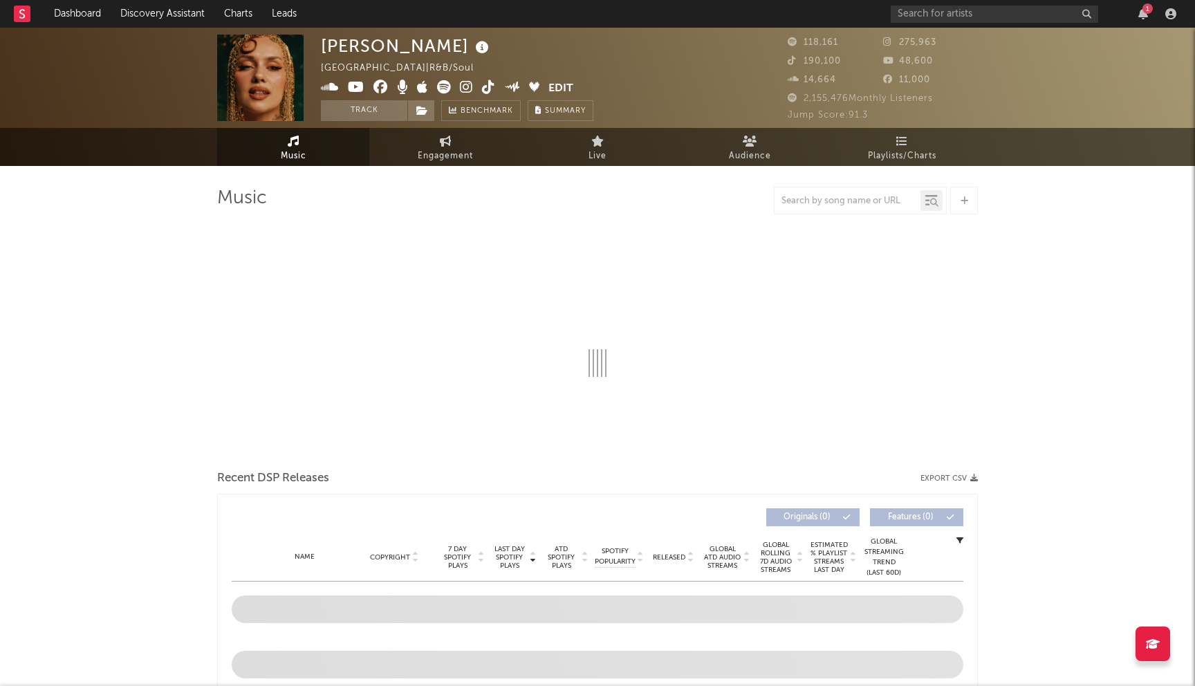
select select "6m"
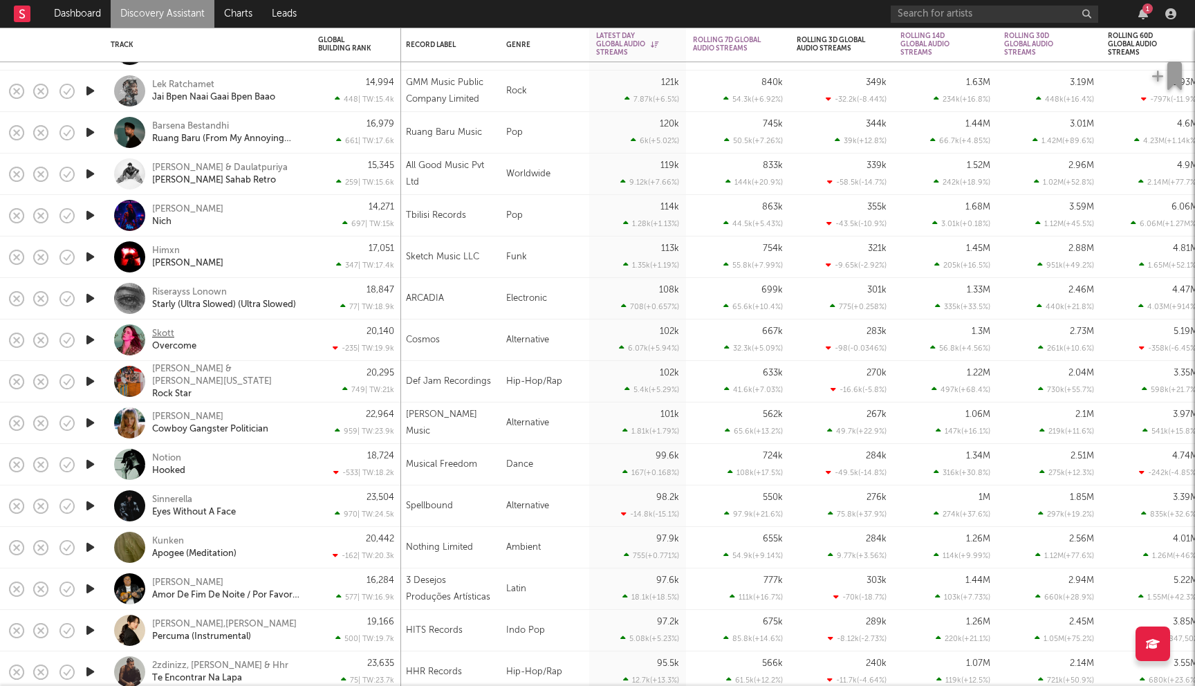
click at [166, 334] on div "Skott" at bounding box center [163, 334] width 22 height 12
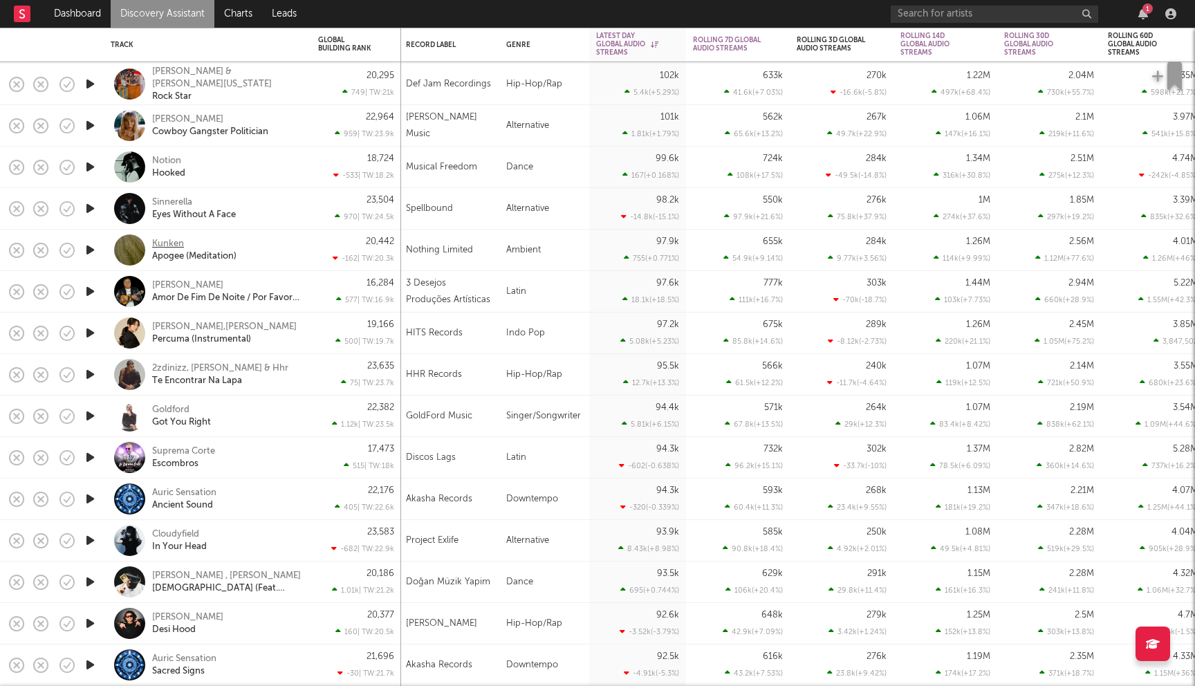
click at [162, 242] on div "Kunken" at bounding box center [168, 244] width 32 height 12
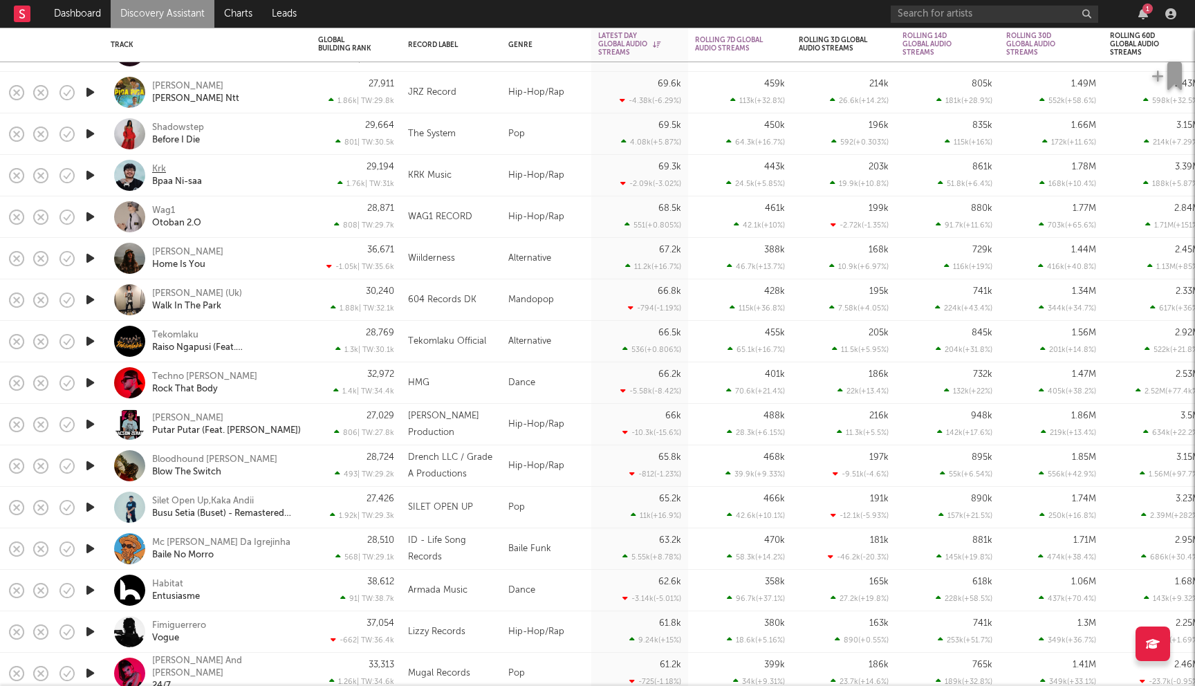
click at [158, 169] on div "Krk" at bounding box center [159, 169] width 14 height 12
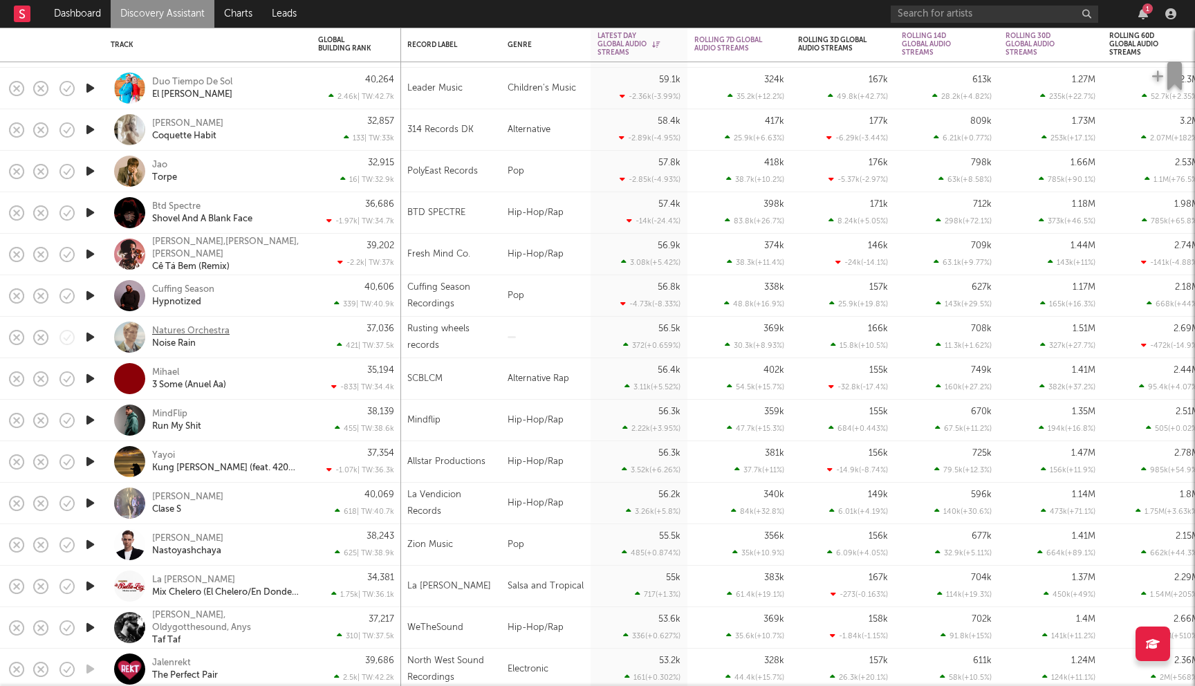
click at [216, 334] on div "Natures Orchestra" at bounding box center [190, 331] width 77 height 12
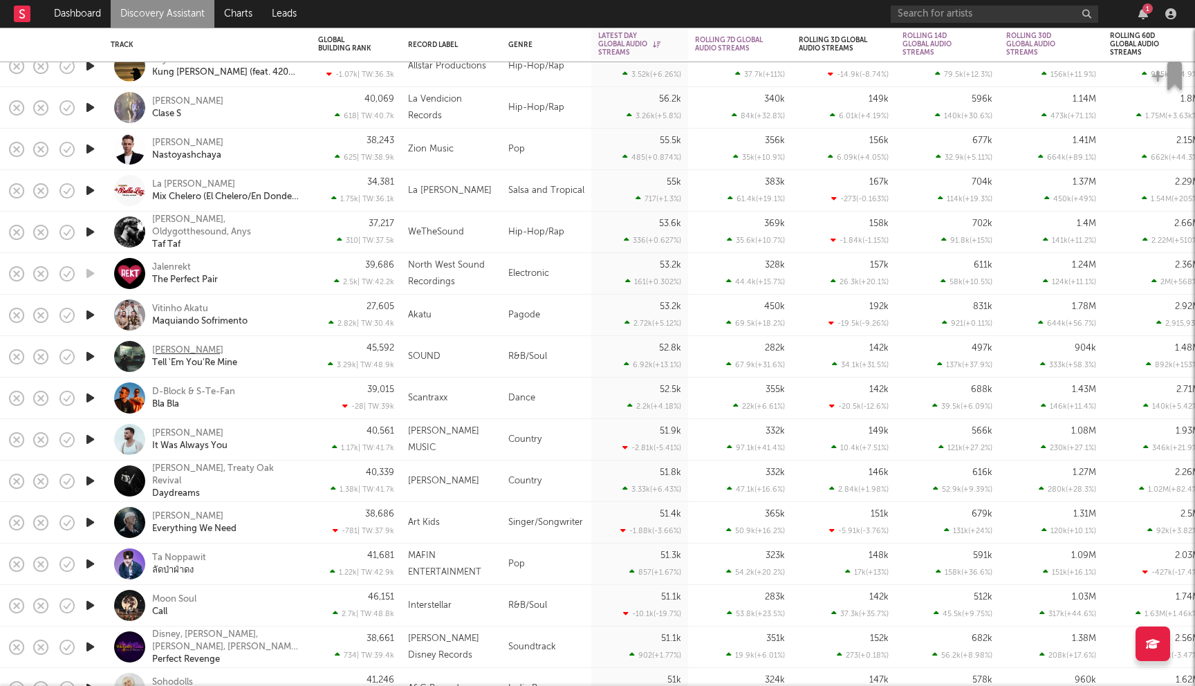
click at [199, 352] on div "Alan Vuong" at bounding box center [187, 350] width 71 height 12
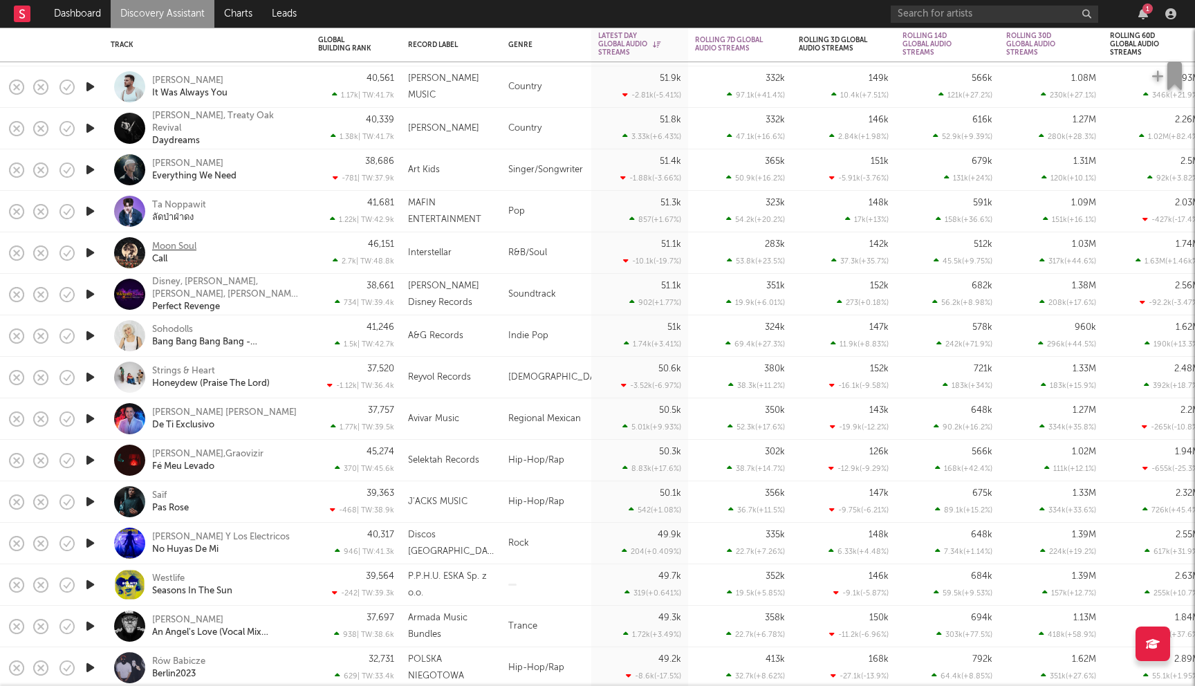
click at [183, 248] on div "Moon Soul" at bounding box center [174, 247] width 44 height 12
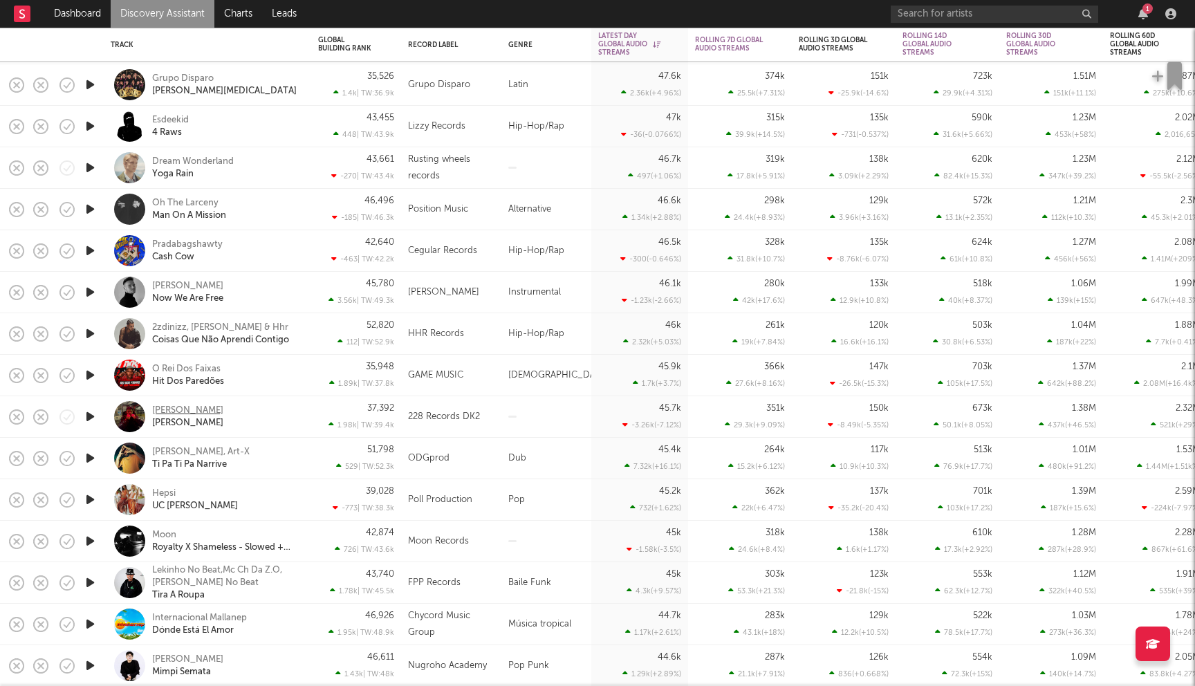
click at [169, 410] on div "Giancana" at bounding box center [187, 411] width 71 height 12
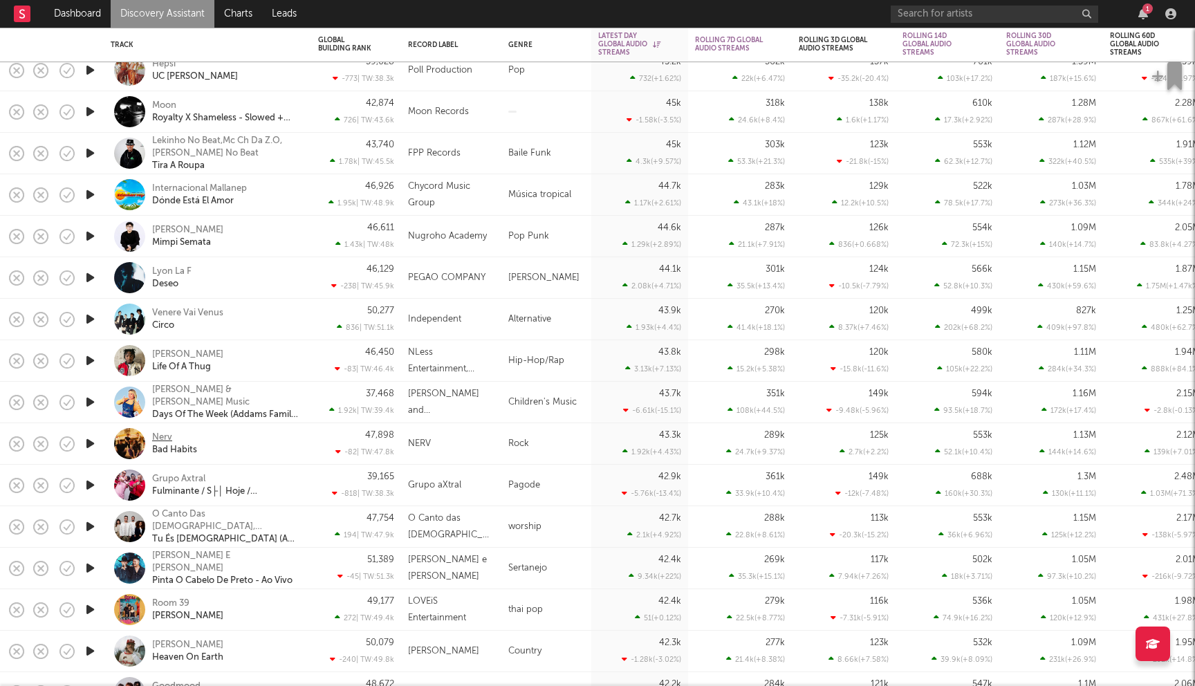
click at [166, 435] on div "Nerv" at bounding box center [162, 438] width 20 height 12
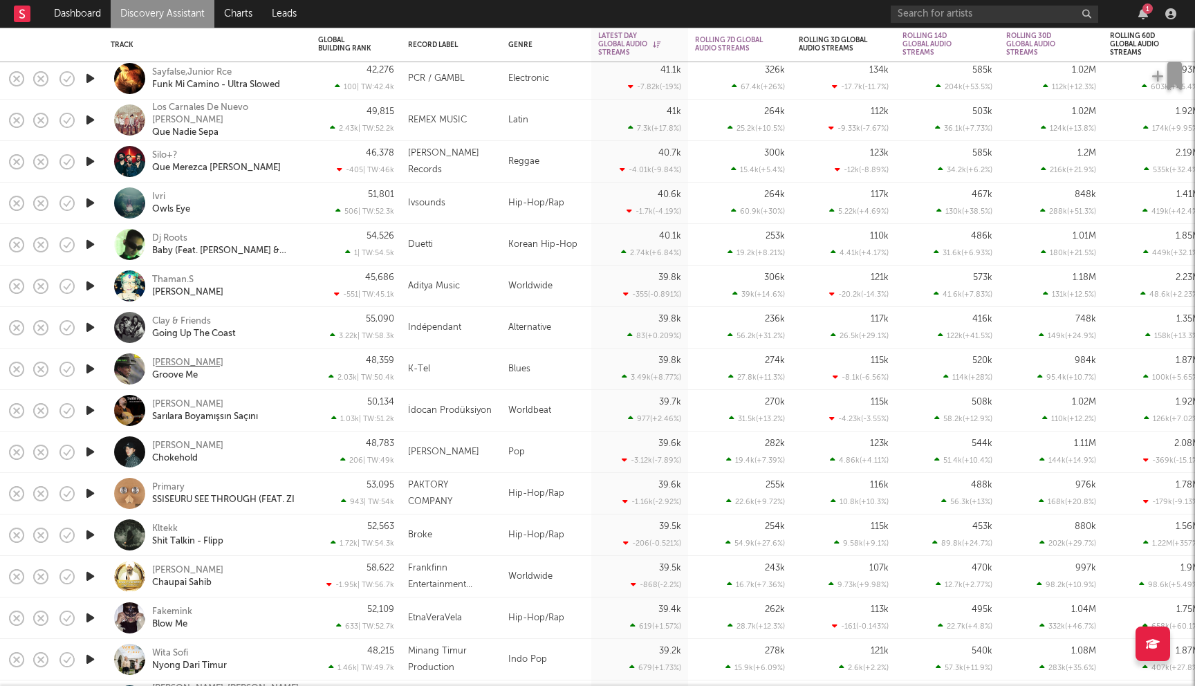
click at [178, 360] on div "King Floyd" at bounding box center [187, 363] width 71 height 12
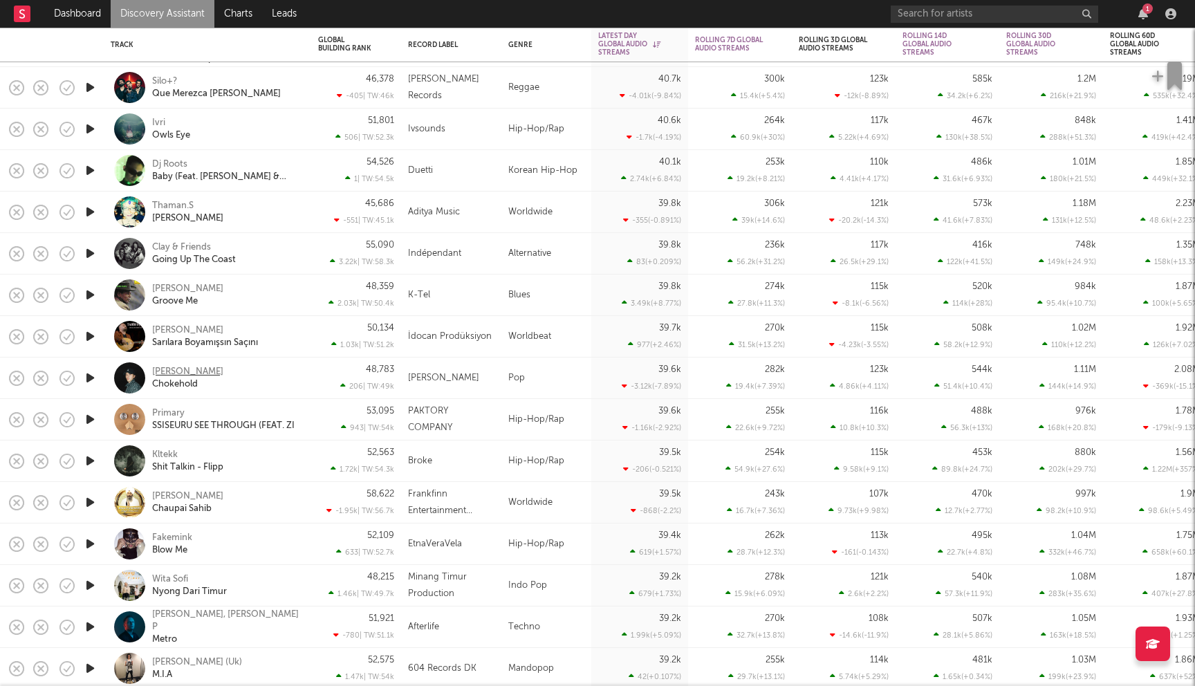
click at [201, 371] on div "Austin Giorgio" at bounding box center [187, 372] width 71 height 12
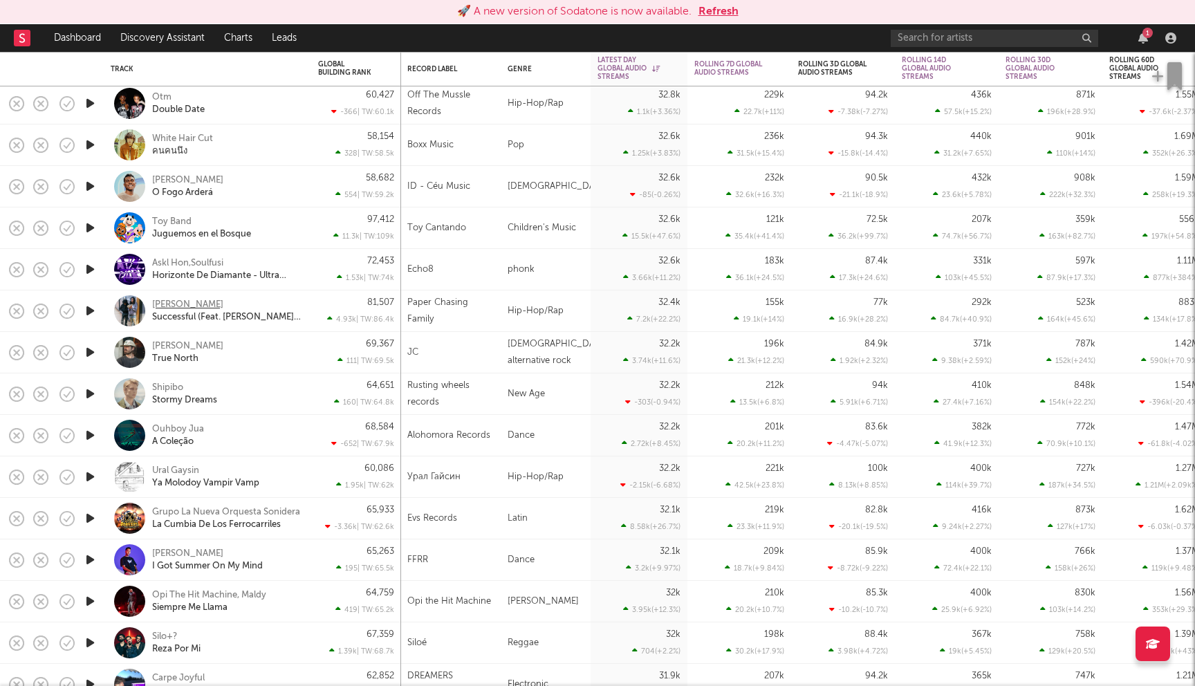
click at [179, 301] on div "Pcf Jaey" at bounding box center [187, 305] width 71 height 12
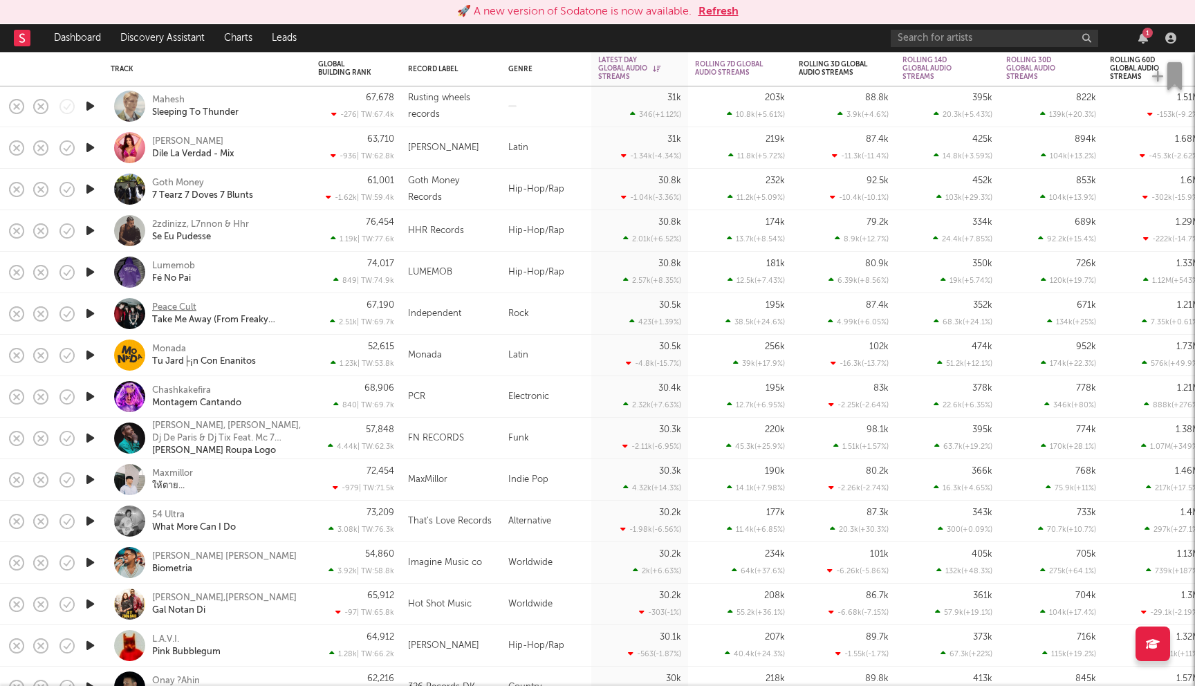
click at [174, 306] on div "Peace Cult" at bounding box center [174, 308] width 44 height 12
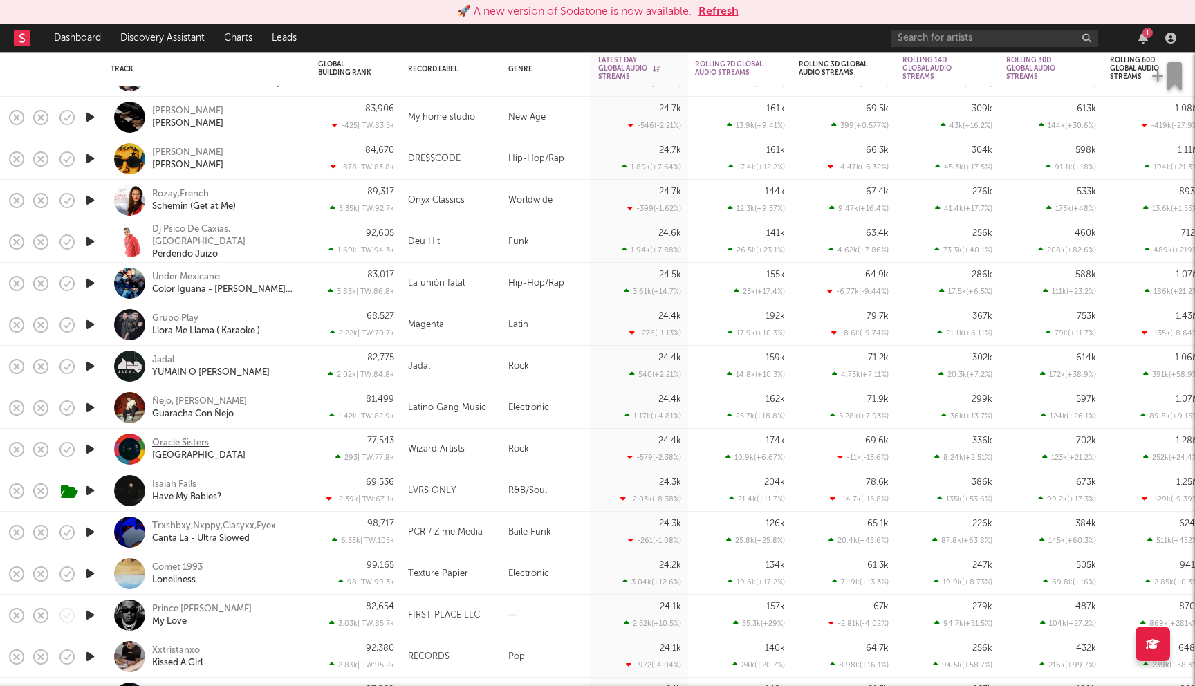
click at [181, 445] on div "Oracle Sisters" at bounding box center [180, 443] width 57 height 12
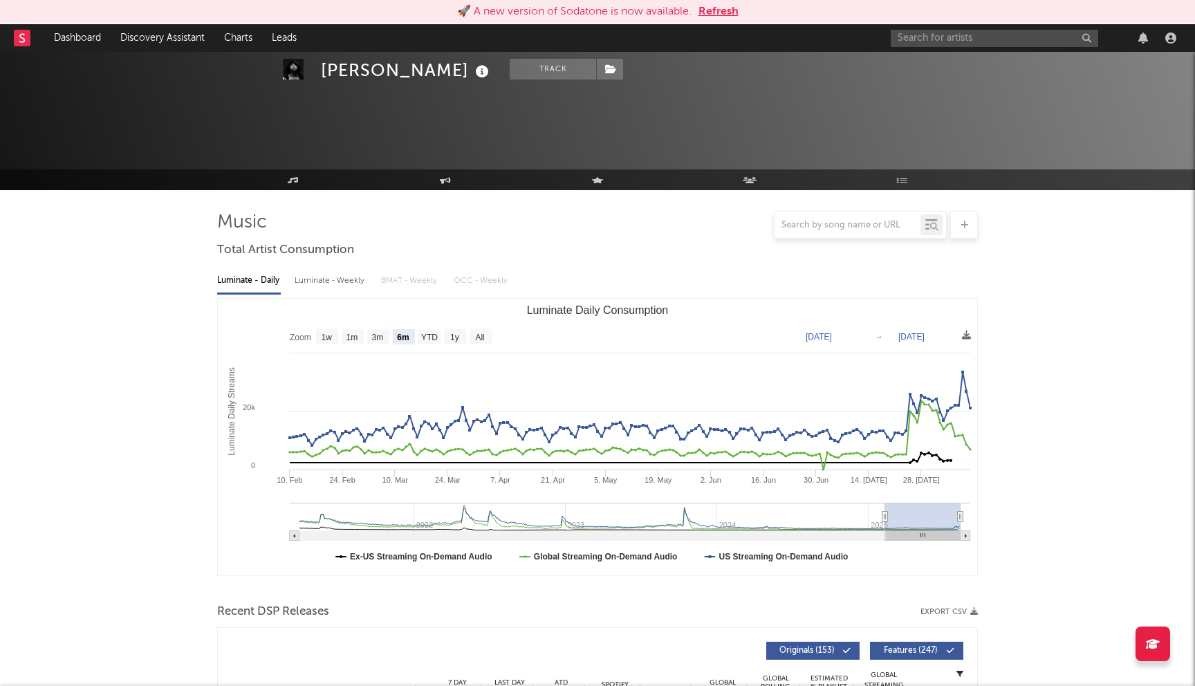
select select "6m"
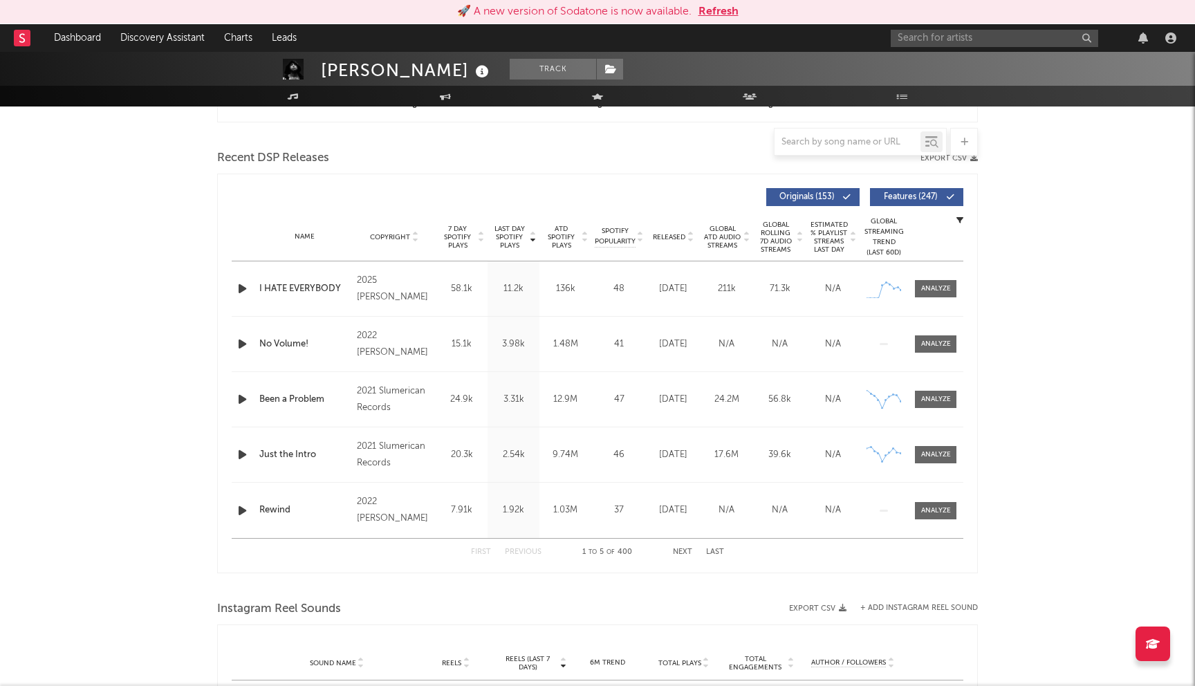
click at [735, 8] on button "Refresh" at bounding box center [719, 11] width 40 height 17
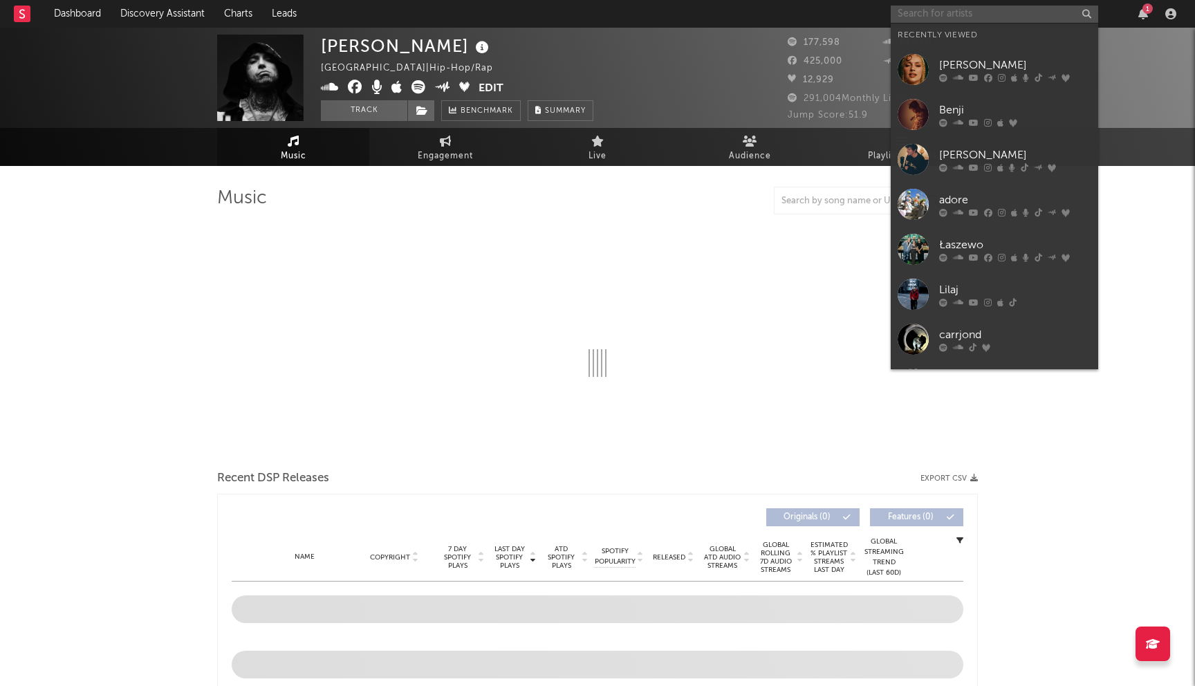
click at [950, 15] on input "text" at bounding box center [995, 14] width 208 height 17
select select "6m"
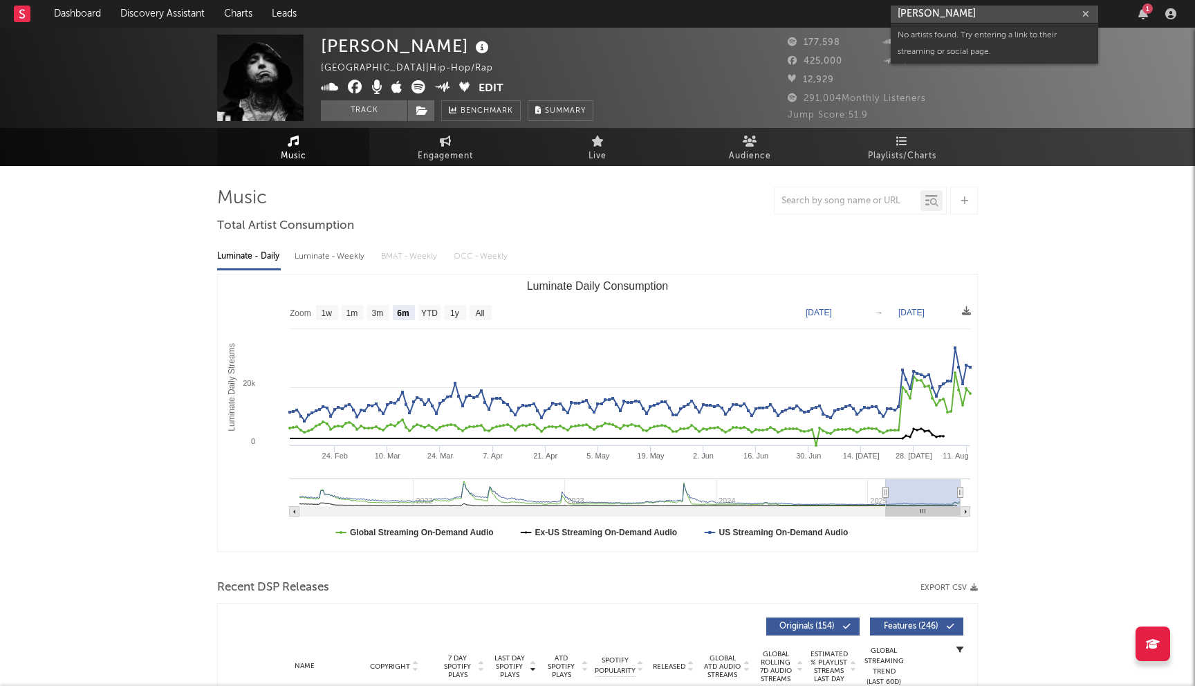
click at [946, 8] on input "alex bannon" at bounding box center [995, 14] width 208 height 17
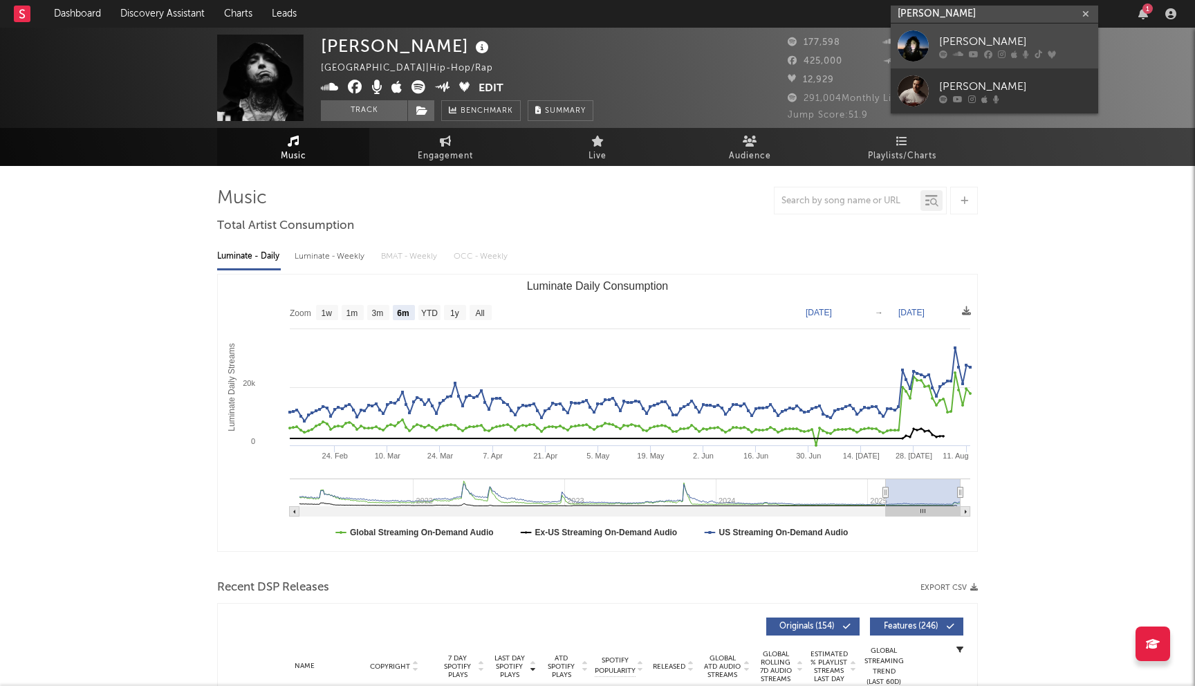
type input "Alex Banin"
click at [984, 40] on div "Alex Banin" at bounding box center [1015, 41] width 152 height 17
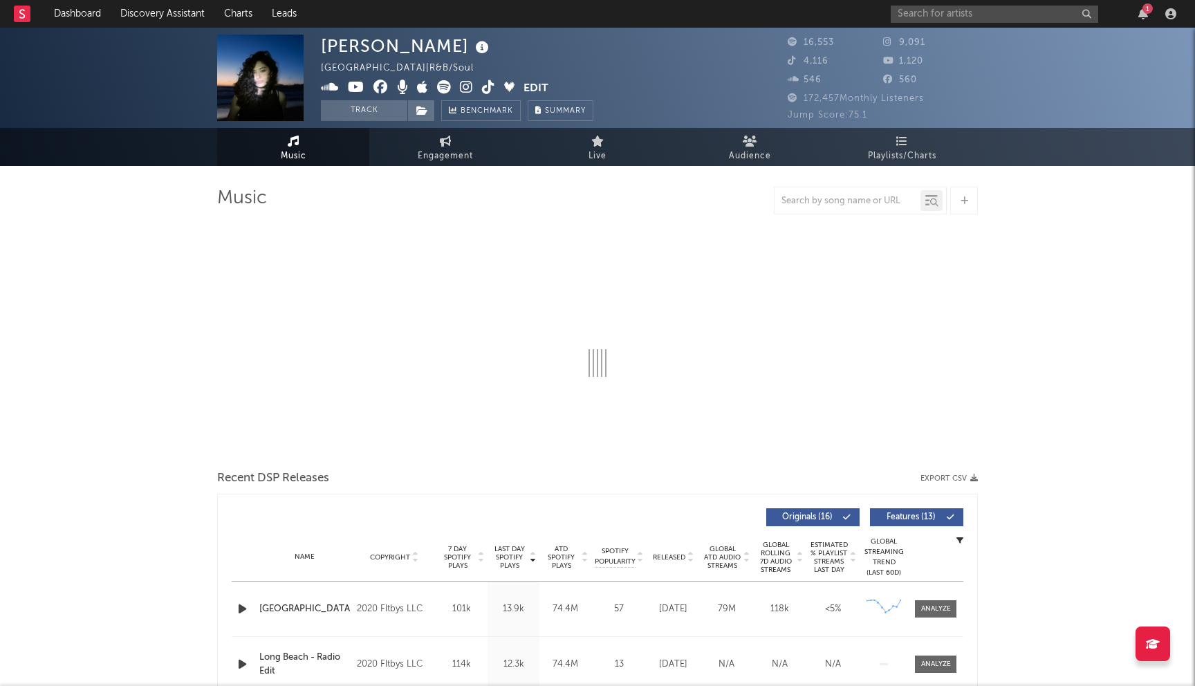
select select "6m"
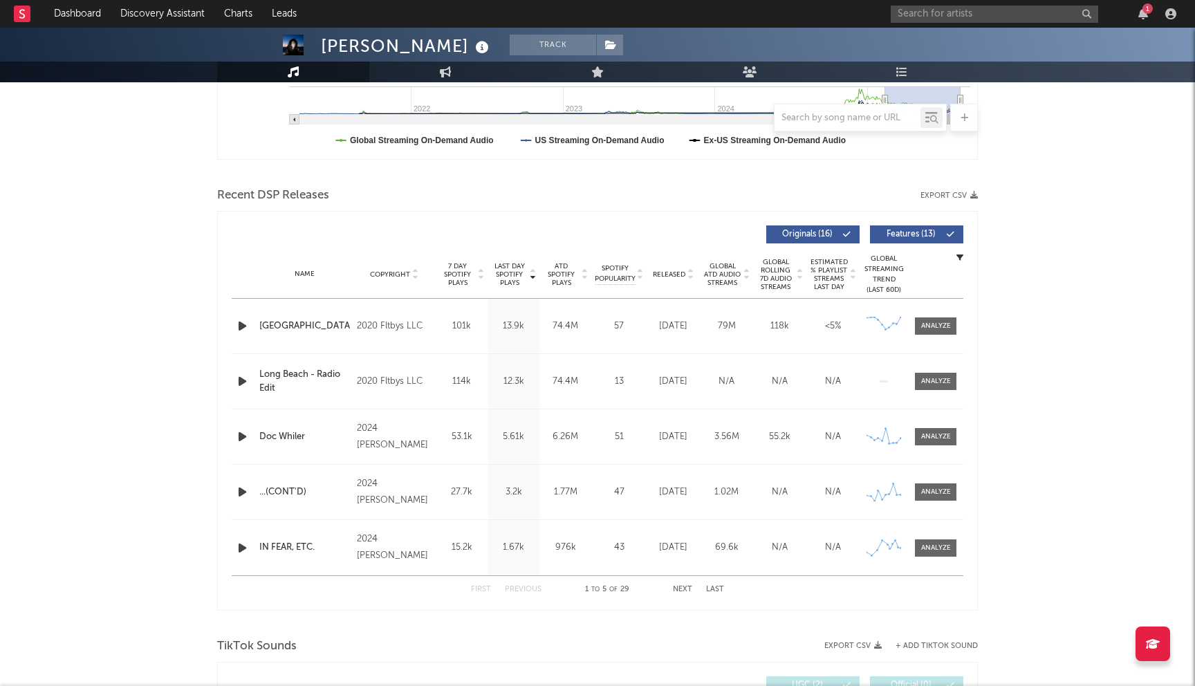
scroll to position [466, 0]
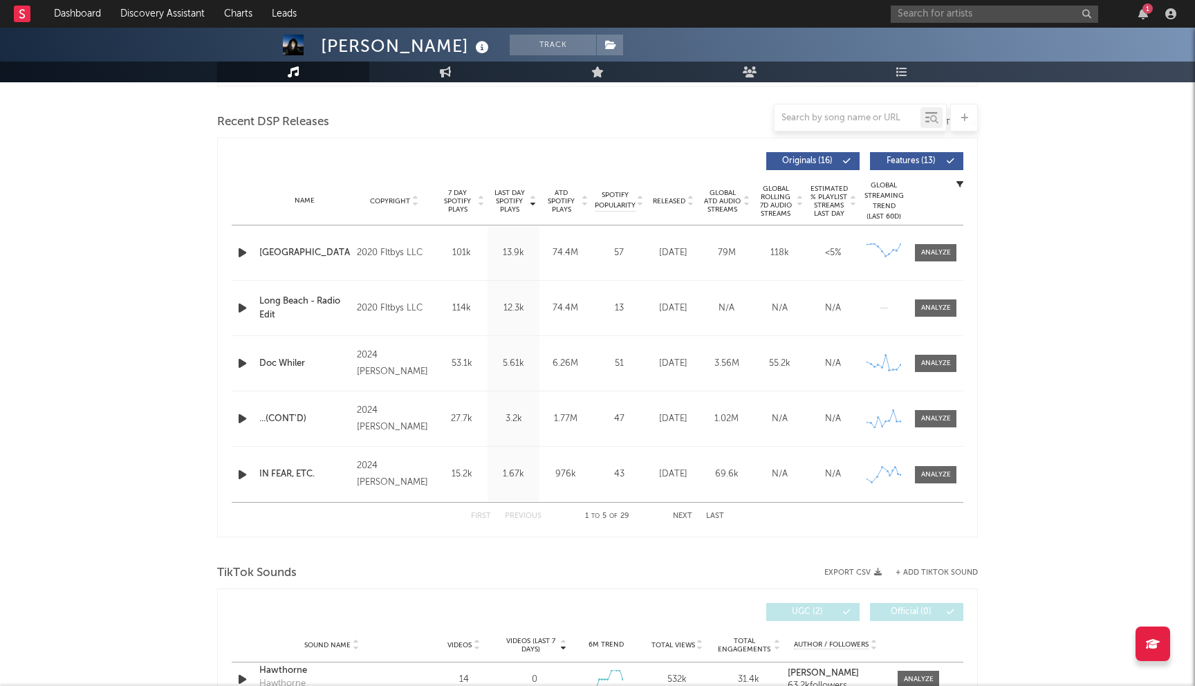
click at [688, 515] on button "Next" at bounding box center [682, 517] width 19 height 8
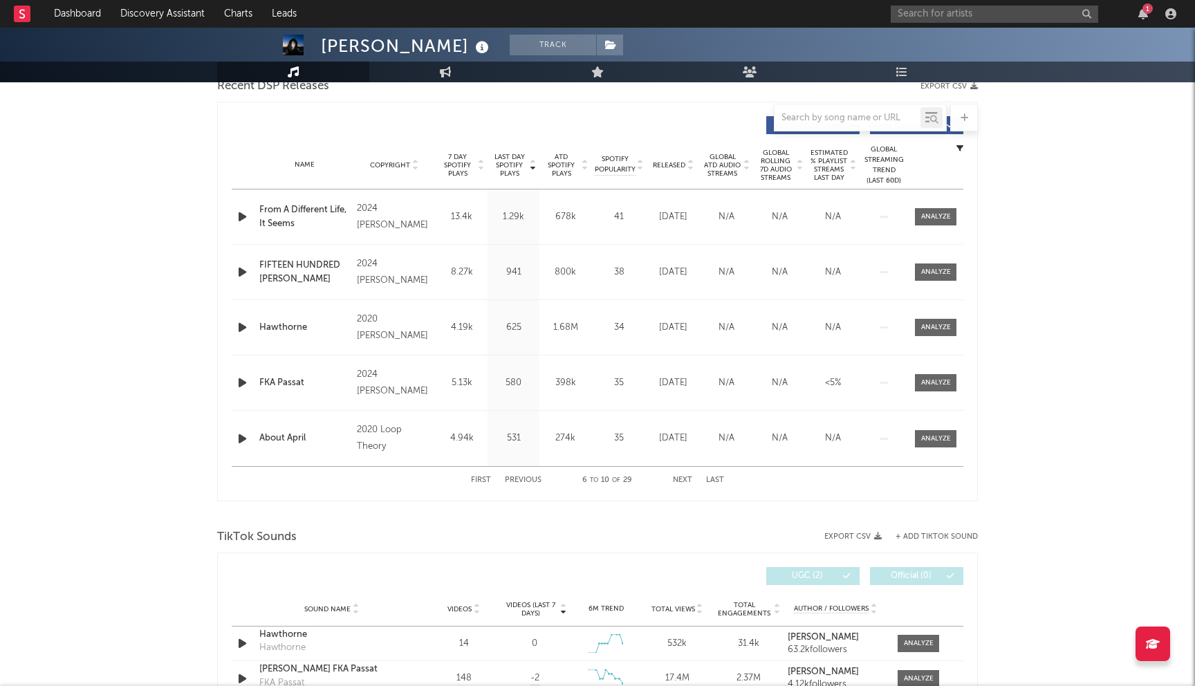
scroll to position [0, 0]
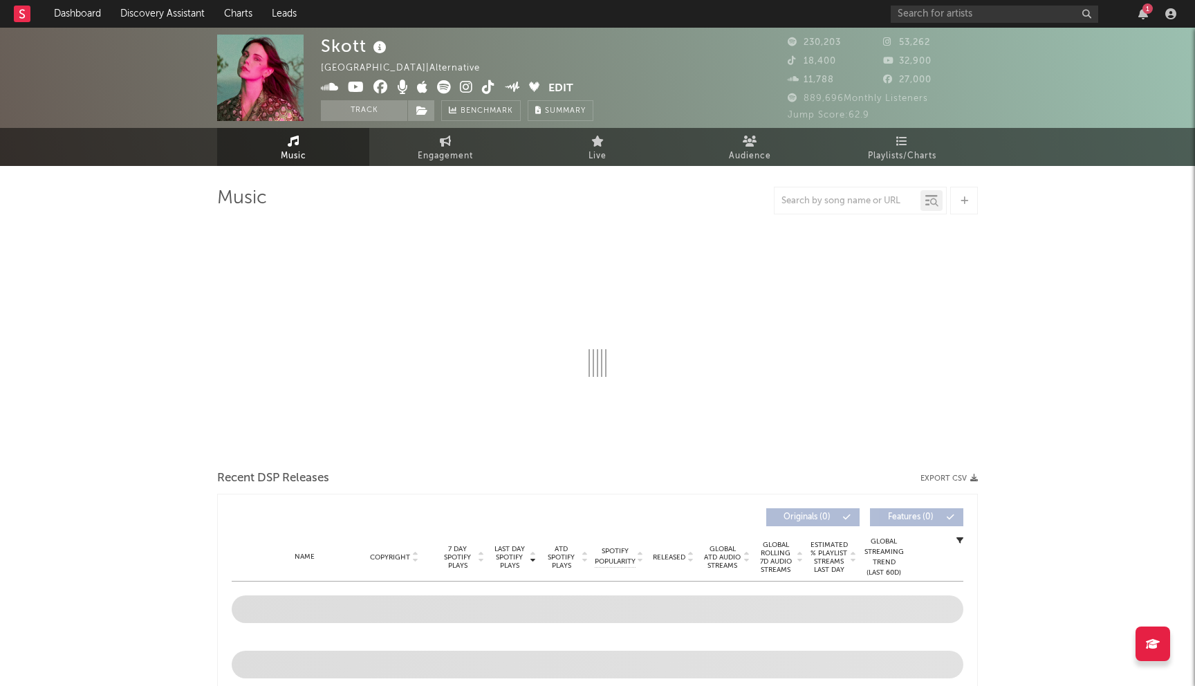
select select "6m"
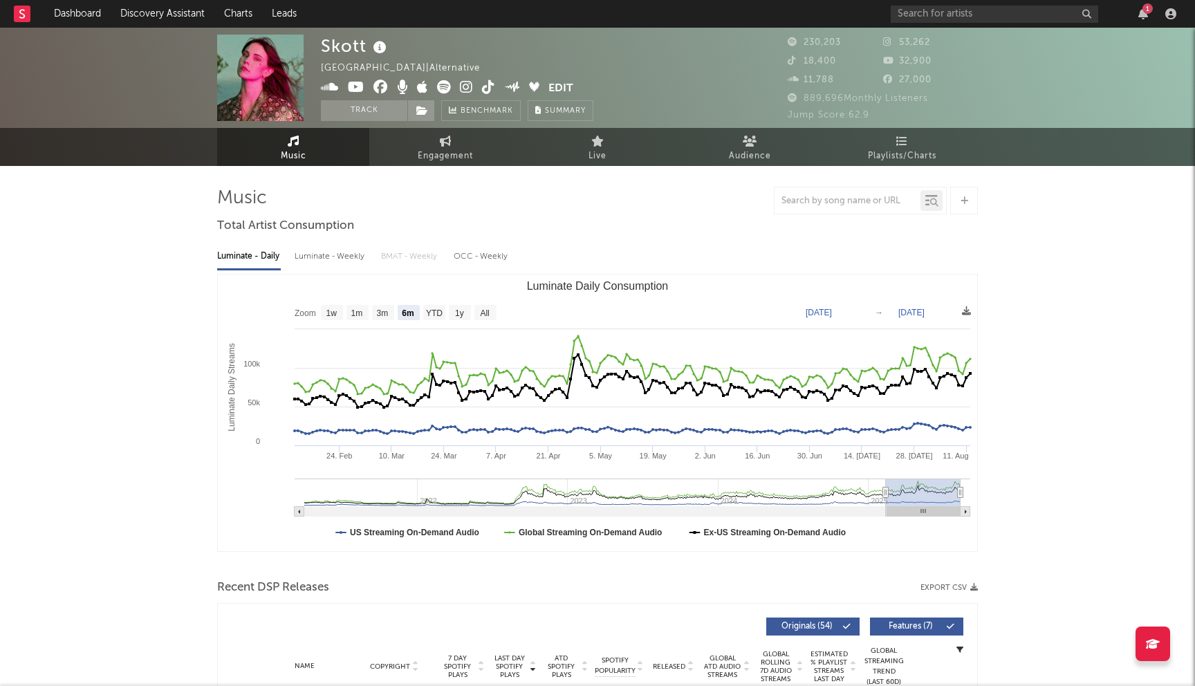
click at [470, 91] on icon at bounding box center [466, 87] width 13 height 14
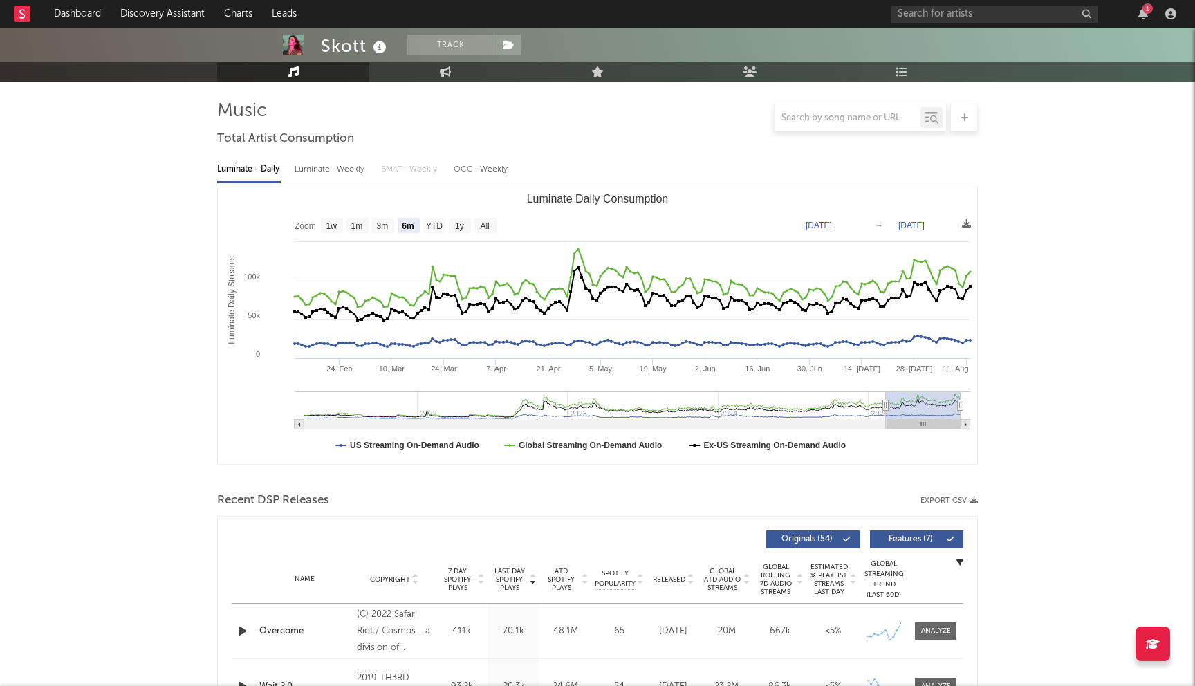
scroll to position [232, 0]
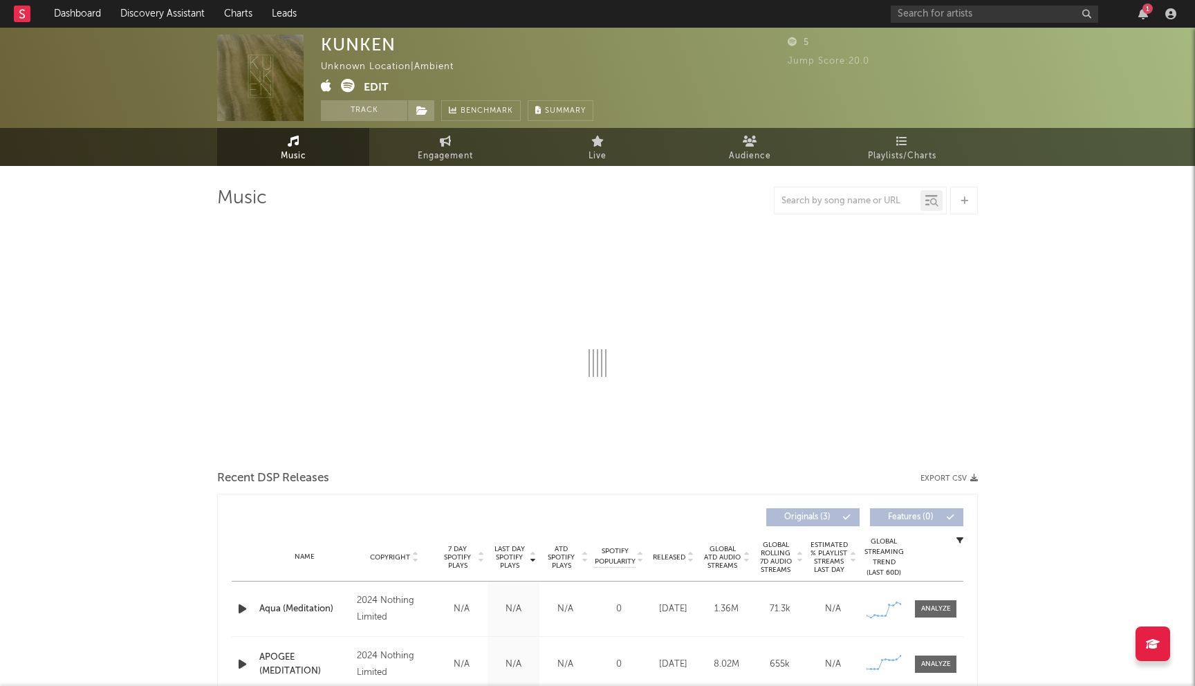
select select "6m"
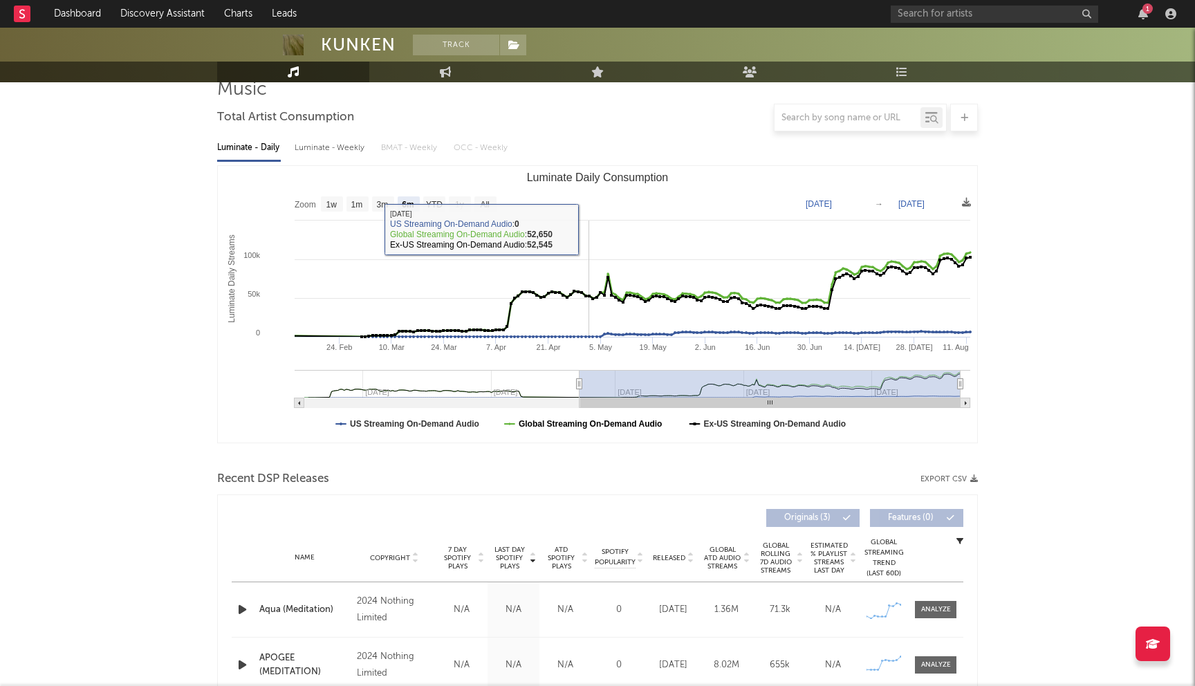
scroll to position [272, 0]
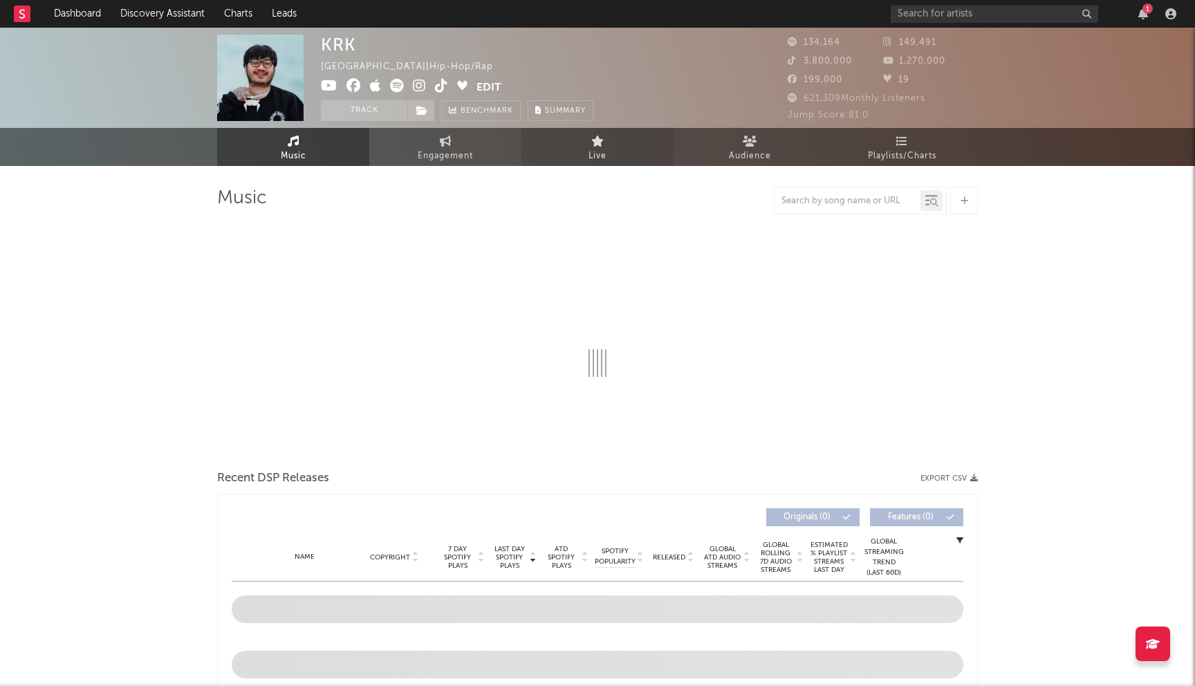
select select "6m"
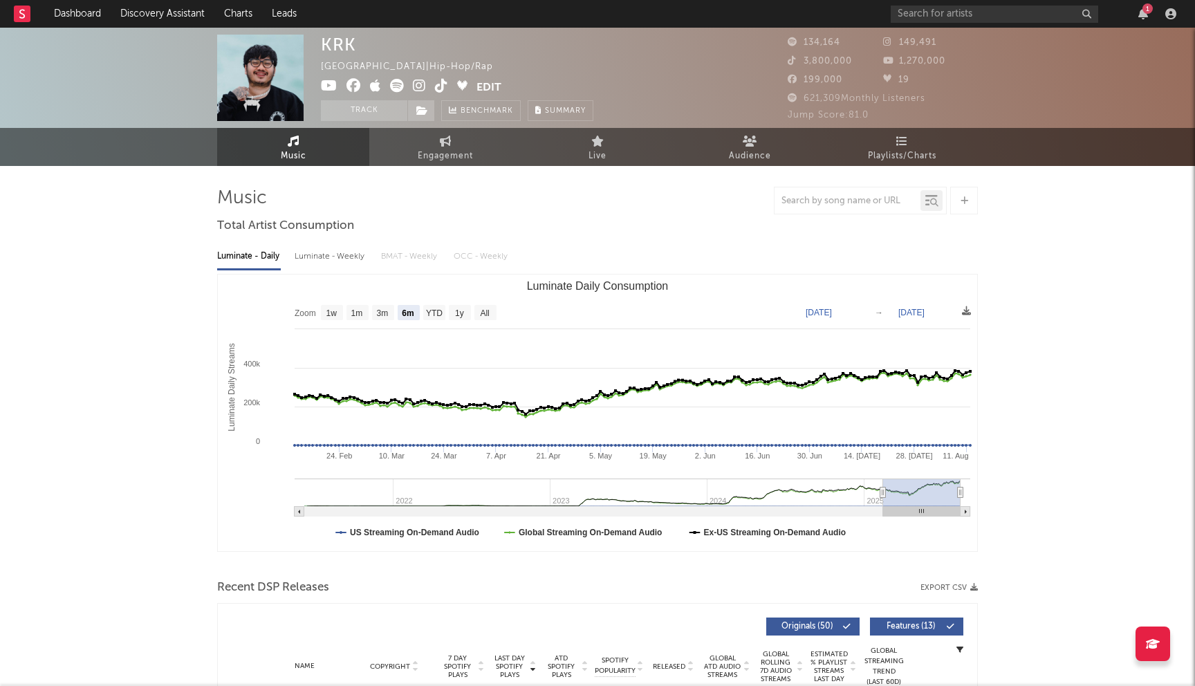
click at [416, 89] on icon at bounding box center [419, 86] width 13 height 14
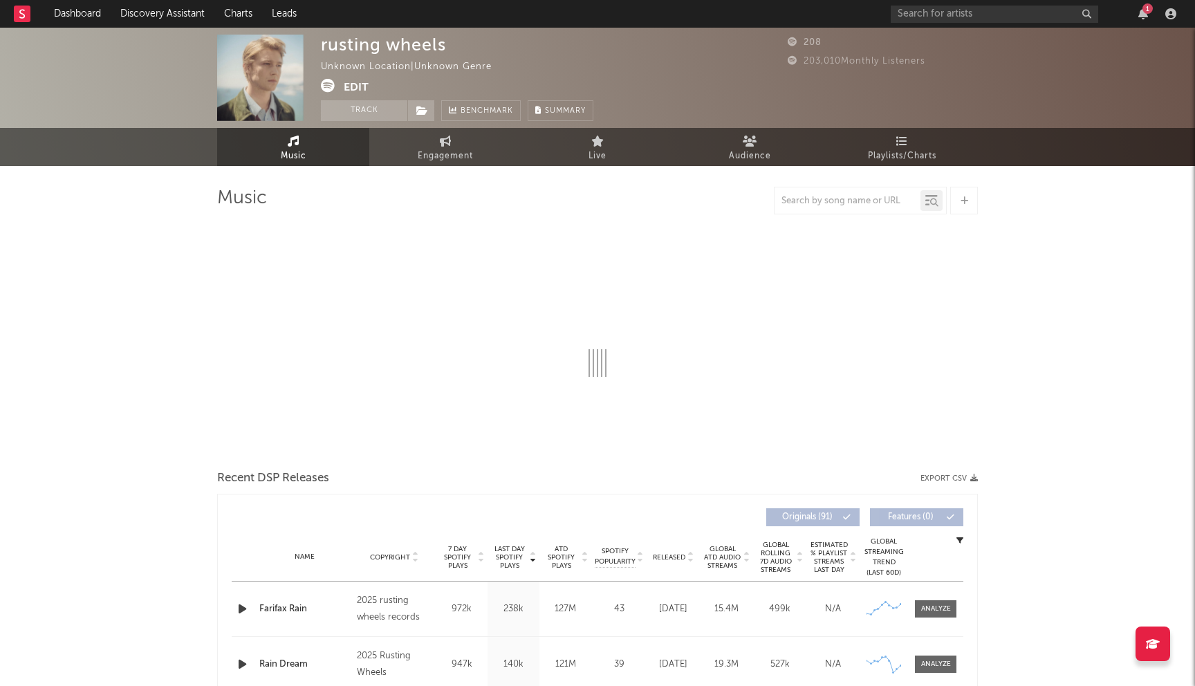
select select "6m"
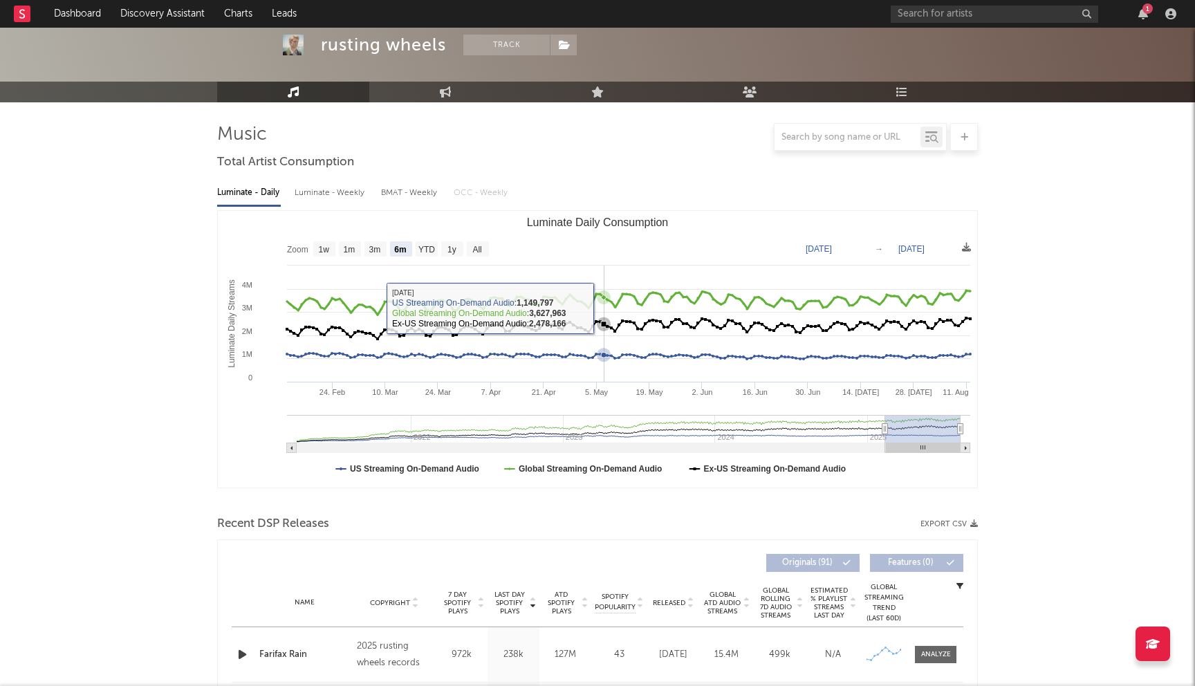
scroll to position [144, 0]
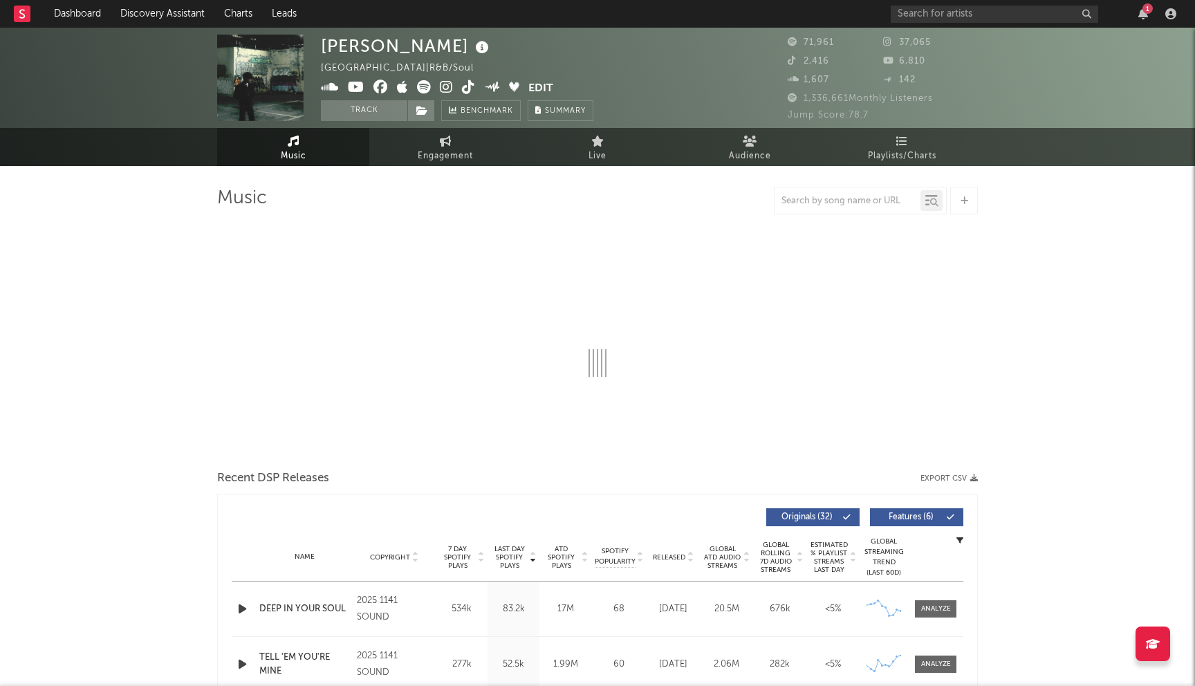
select select "6m"
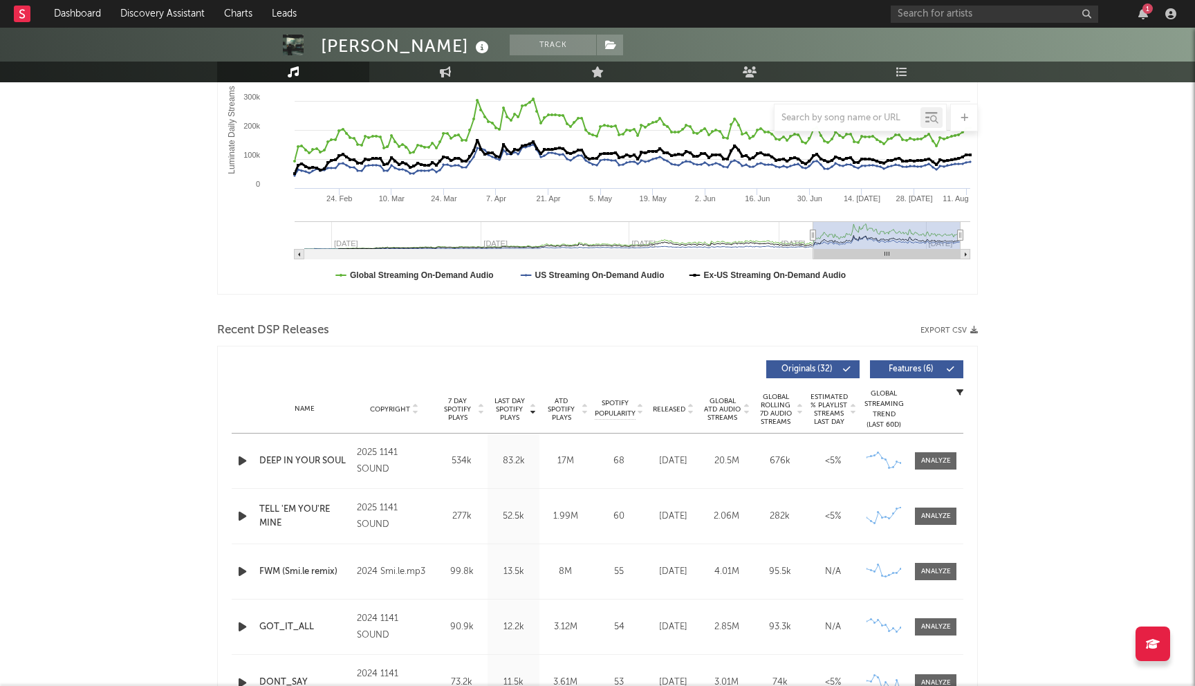
scroll to position [291, 0]
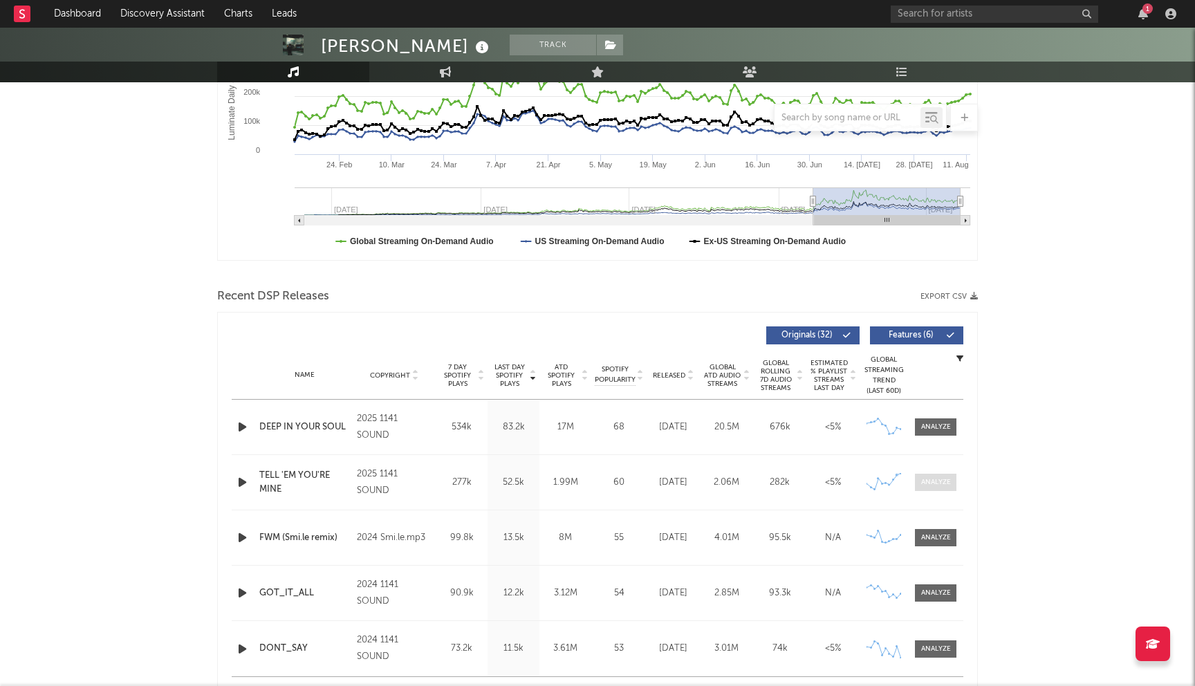
click at [947, 490] on span at bounding box center [936, 482] width 42 height 17
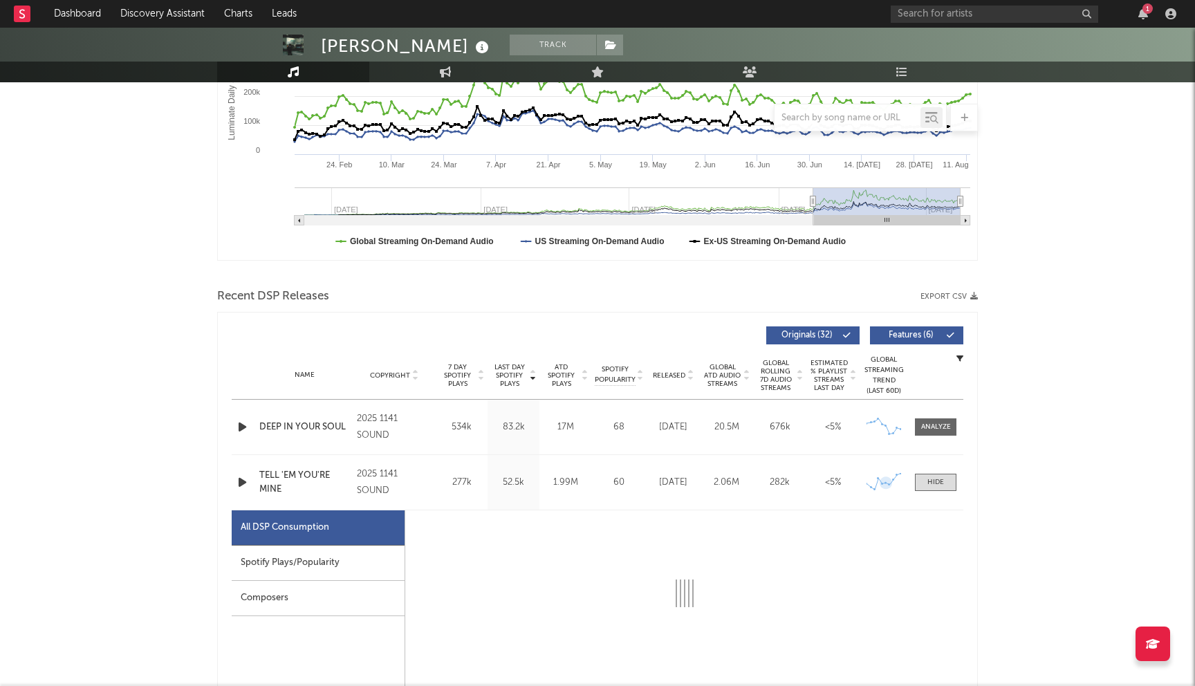
select select "1w"
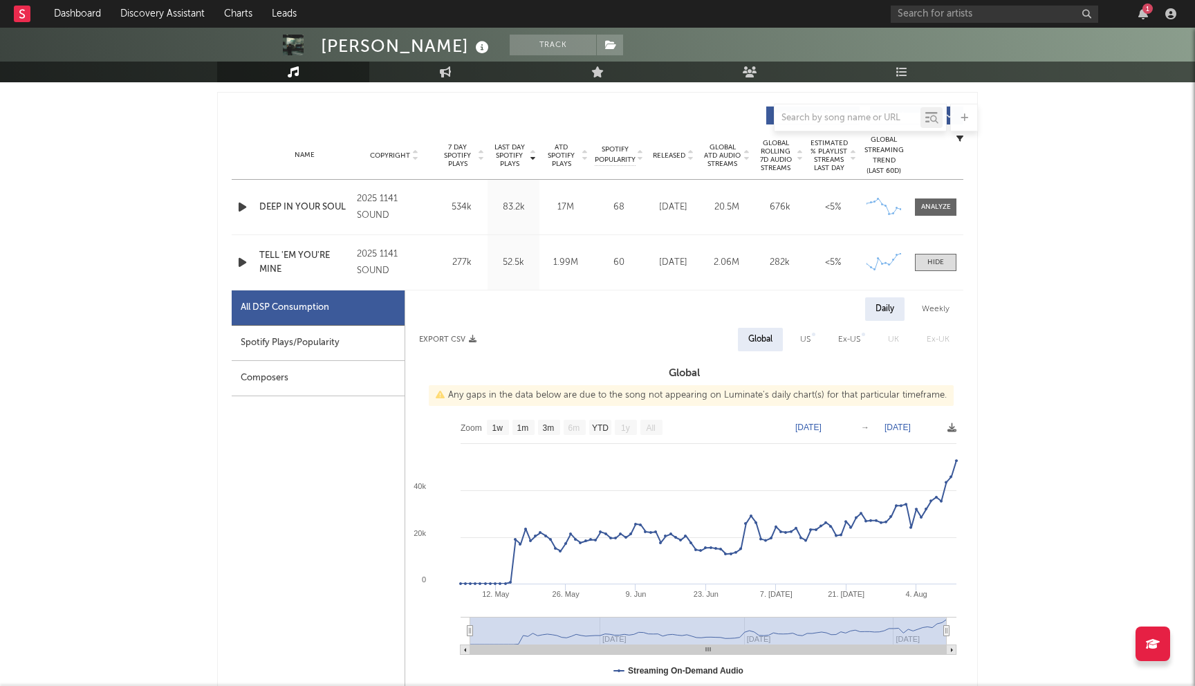
scroll to position [508, 0]
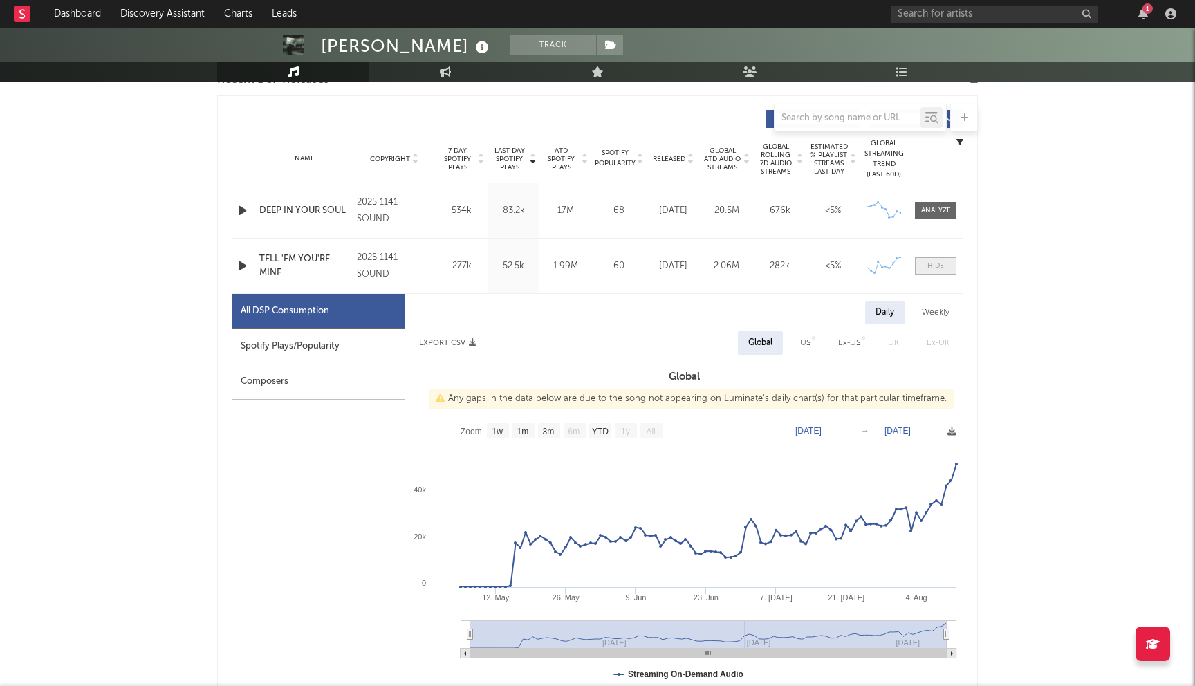
click at [929, 268] on div at bounding box center [936, 266] width 17 height 10
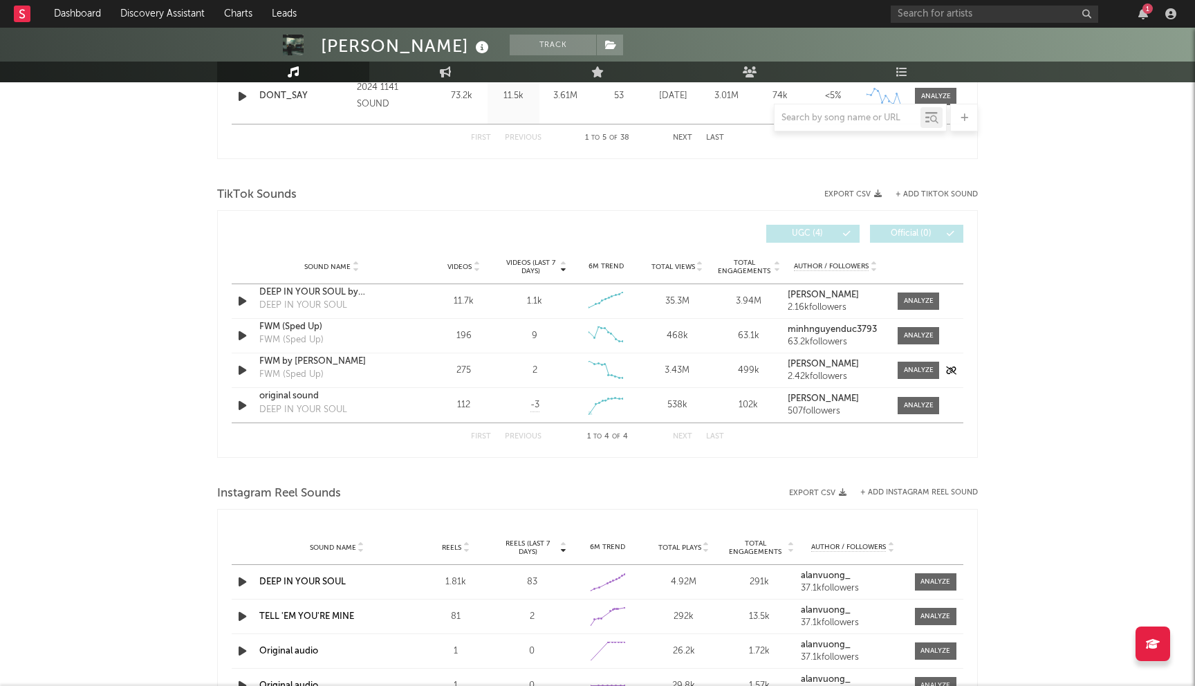
scroll to position [818, 0]
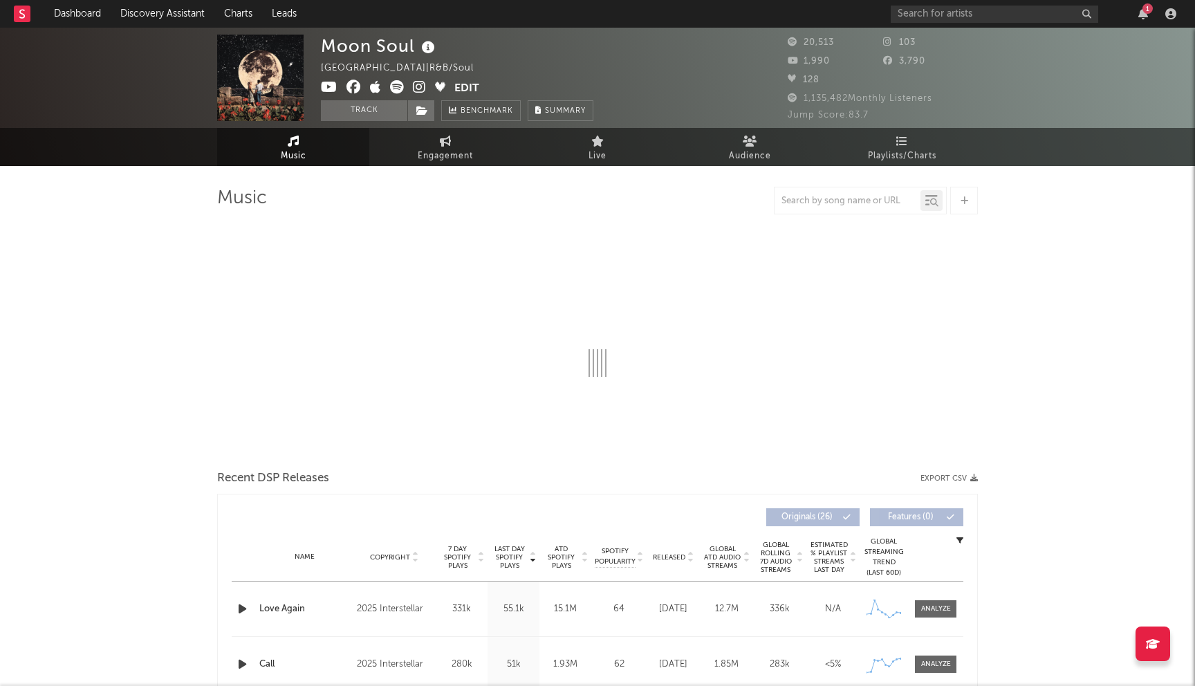
select select "6m"
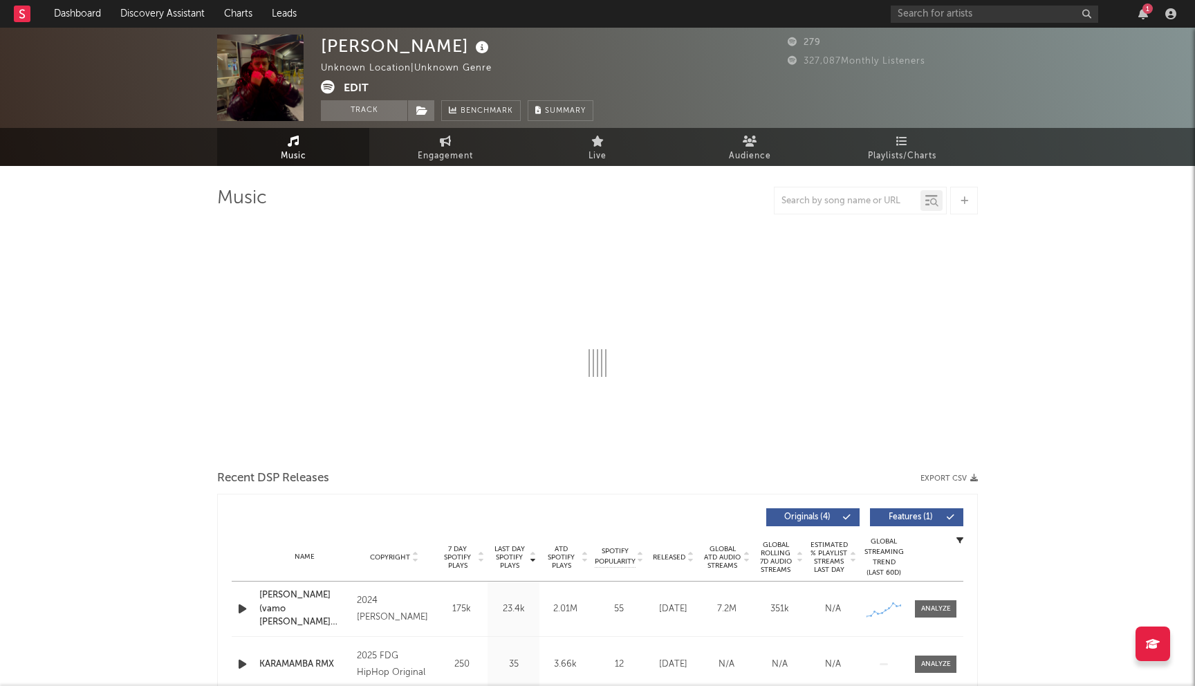
select select "6m"
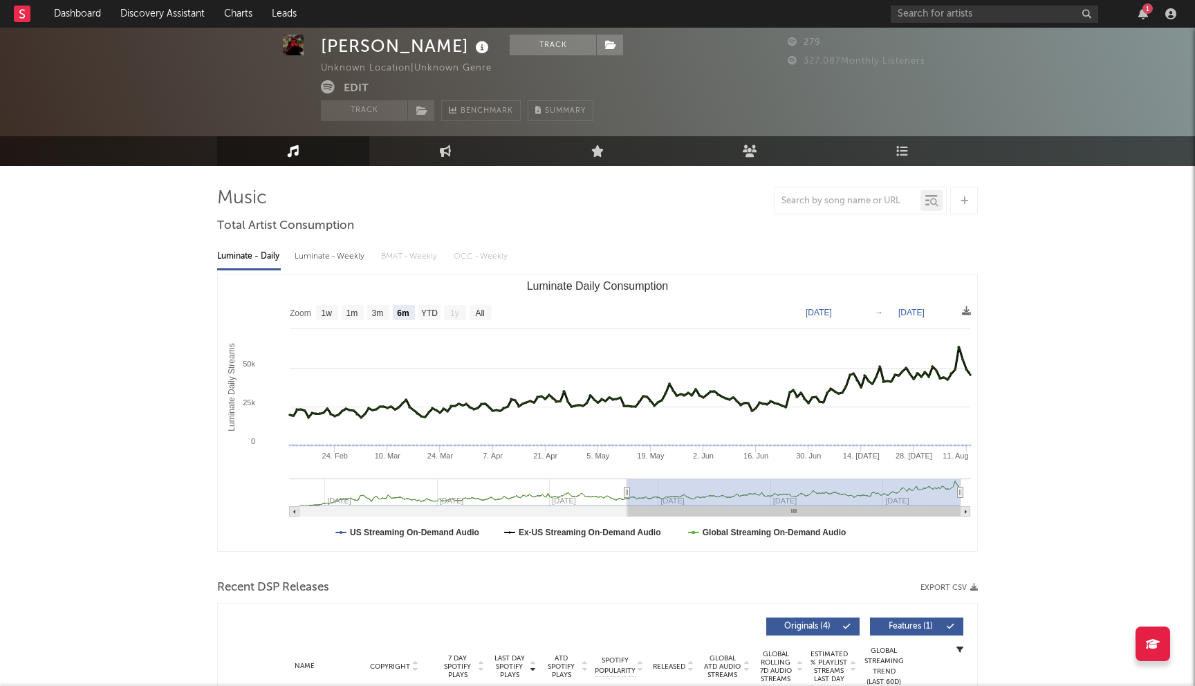
scroll to position [383, 0]
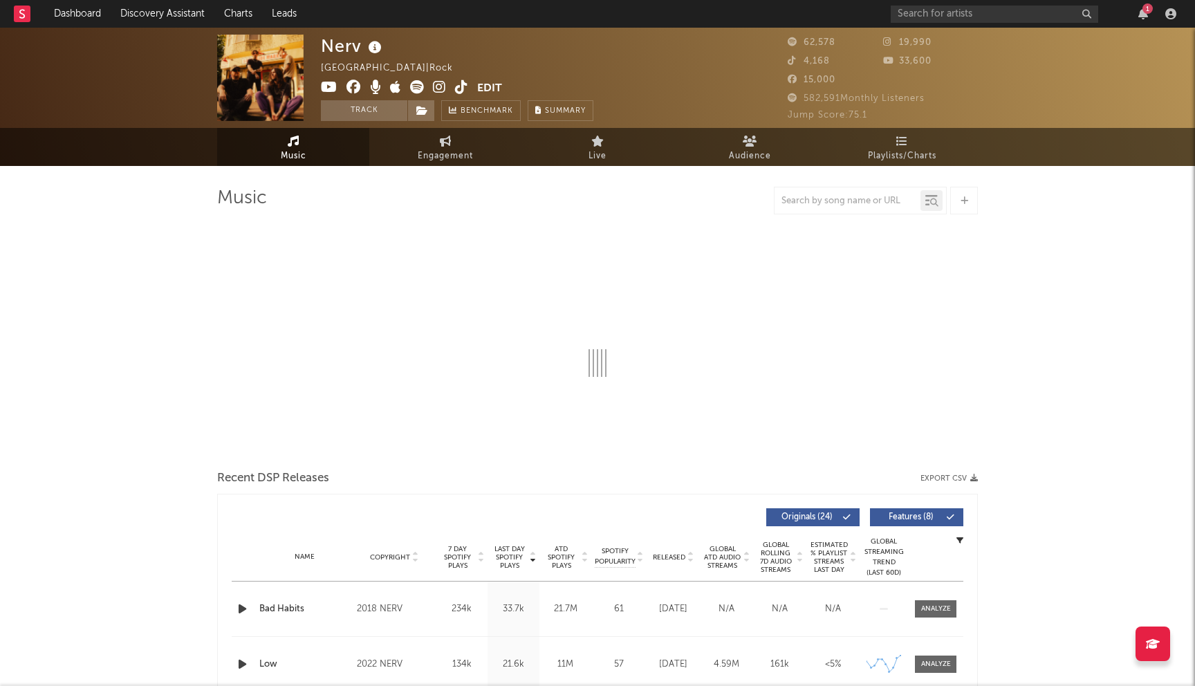
select select "6m"
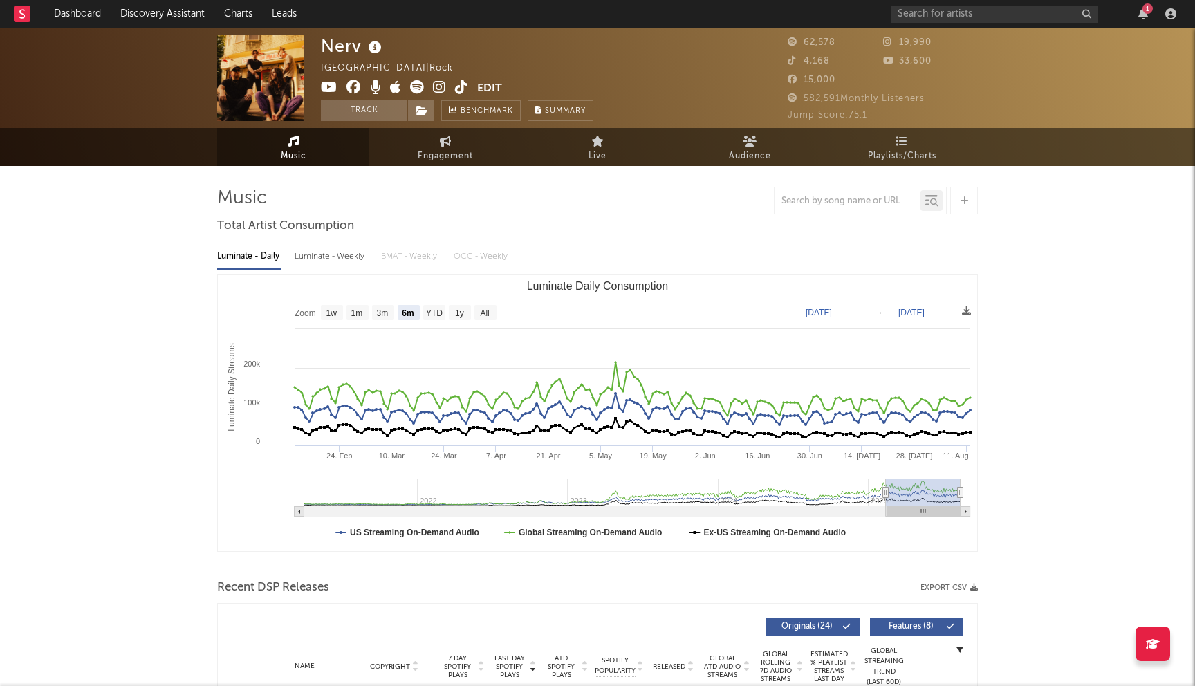
click at [443, 86] on icon at bounding box center [439, 87] width 13 height 14
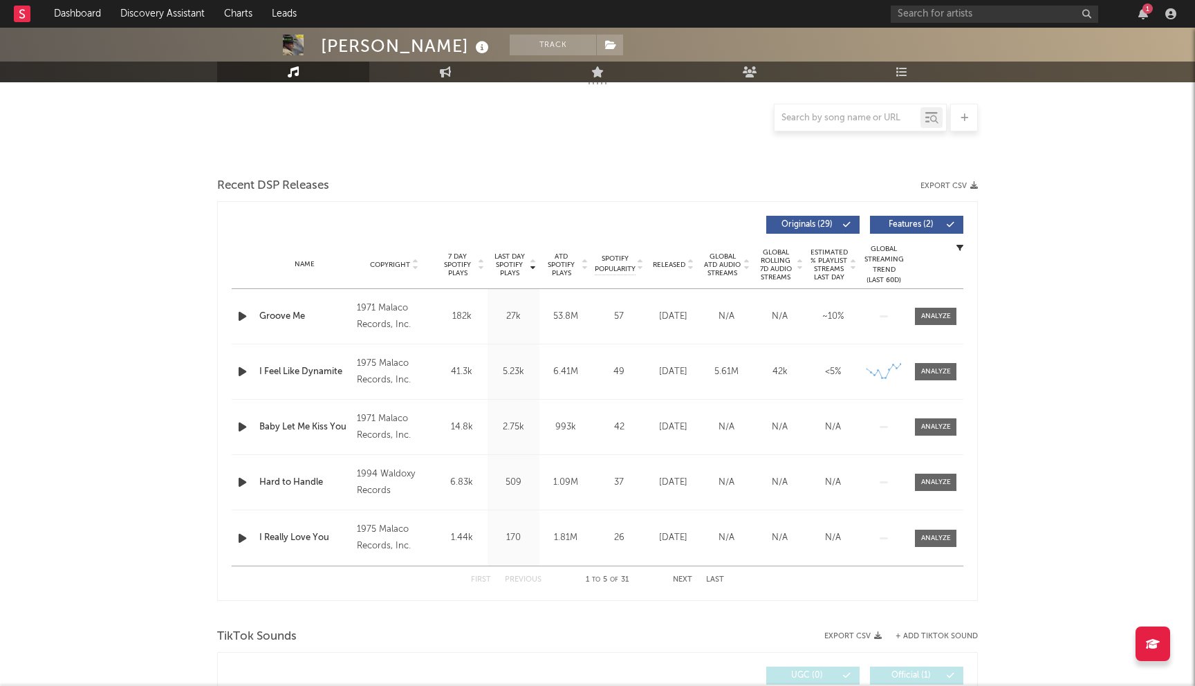
select select "6m"
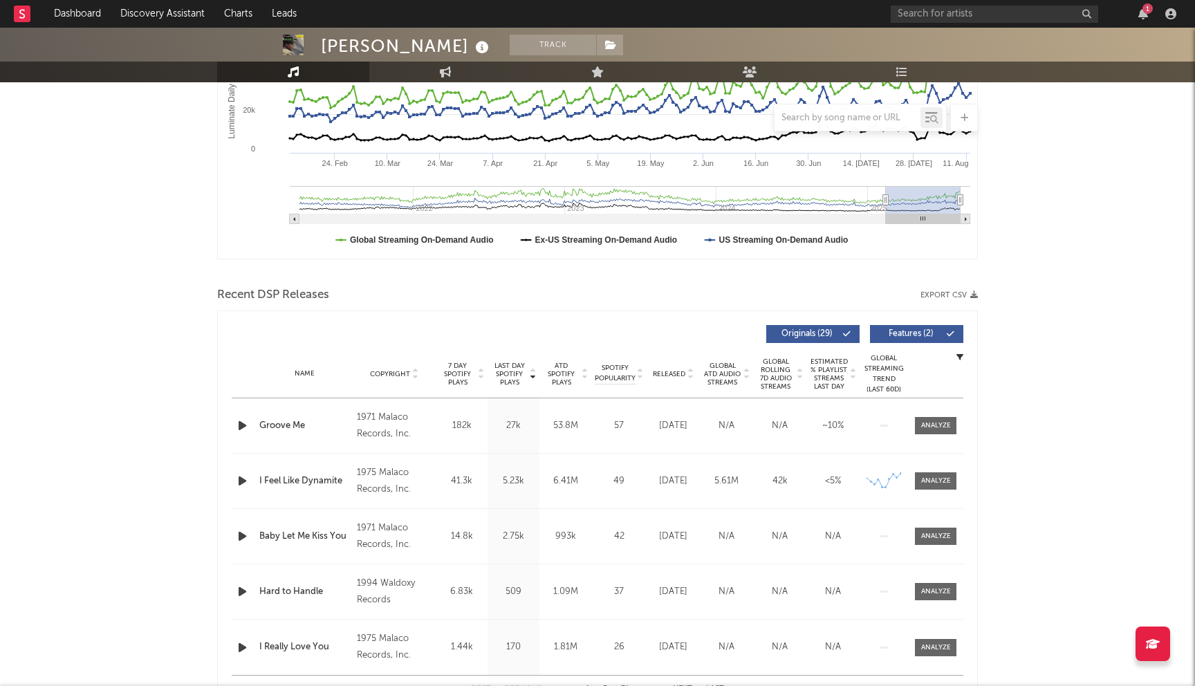
scroll to position [402, 0]
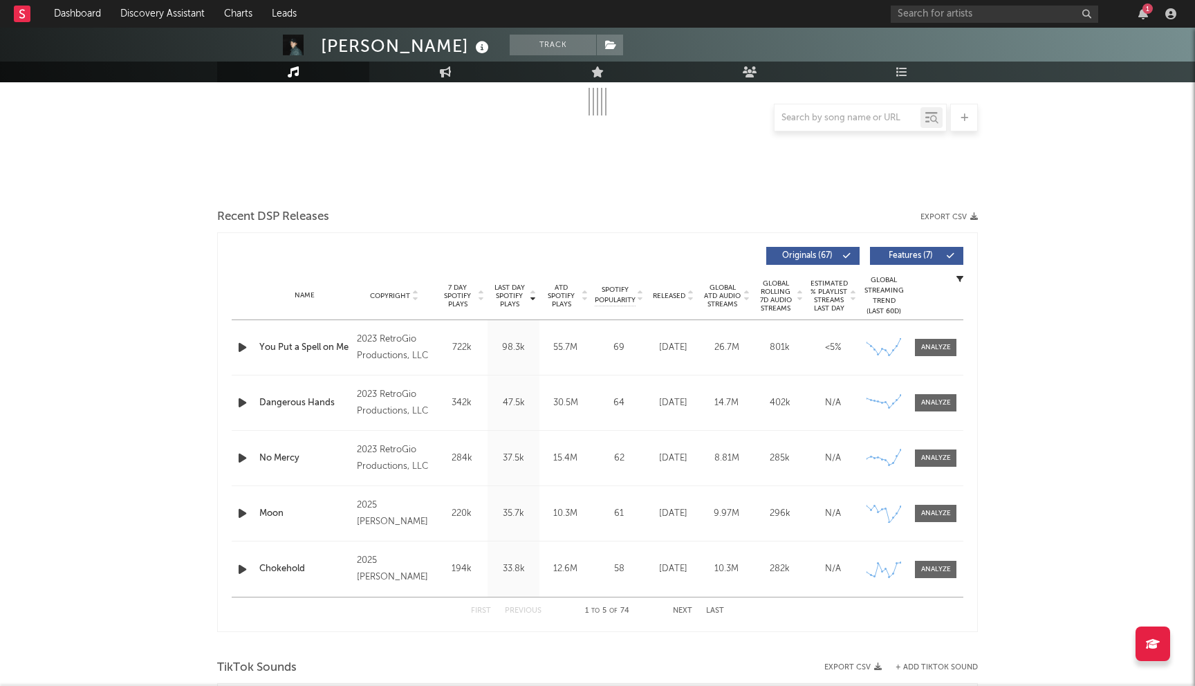
select select "6m"
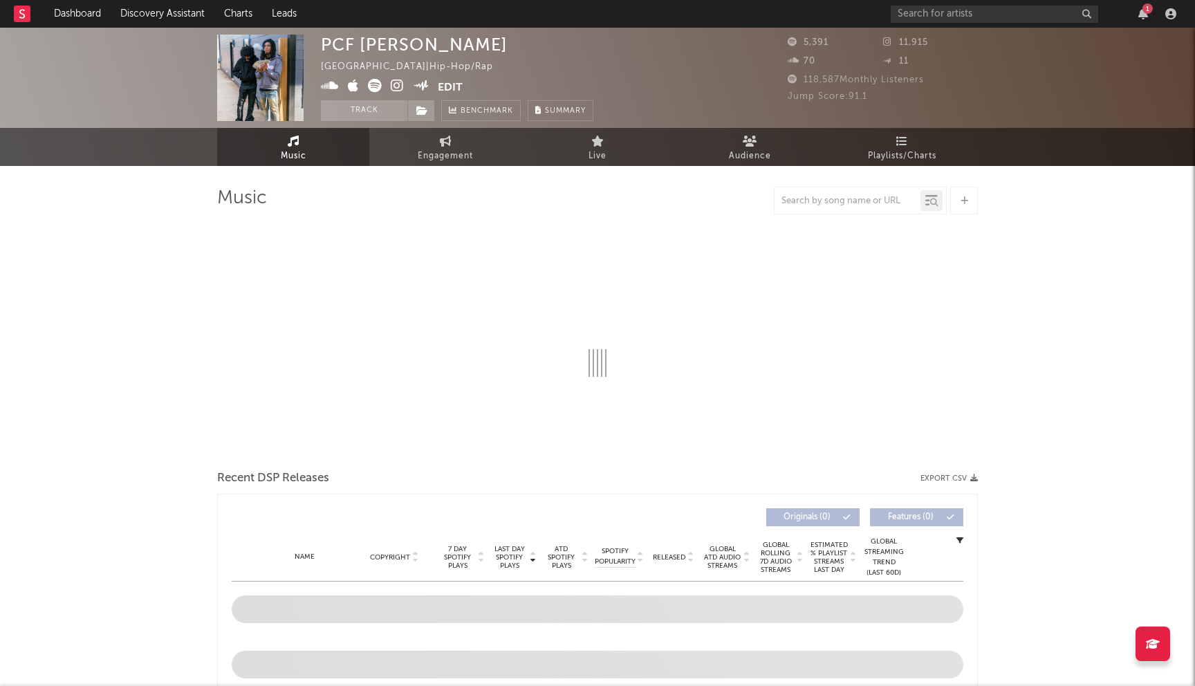
select select "6m"
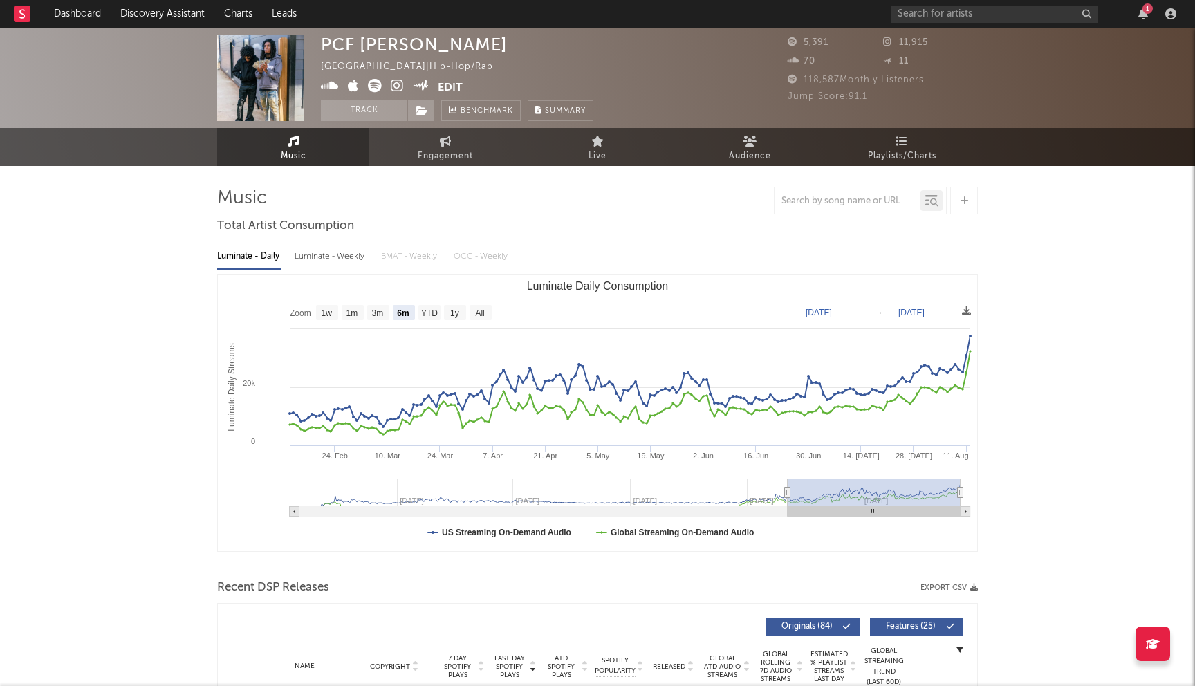
click at [398, 82] on icon at bounding box center [397, 86] width 13 height 14
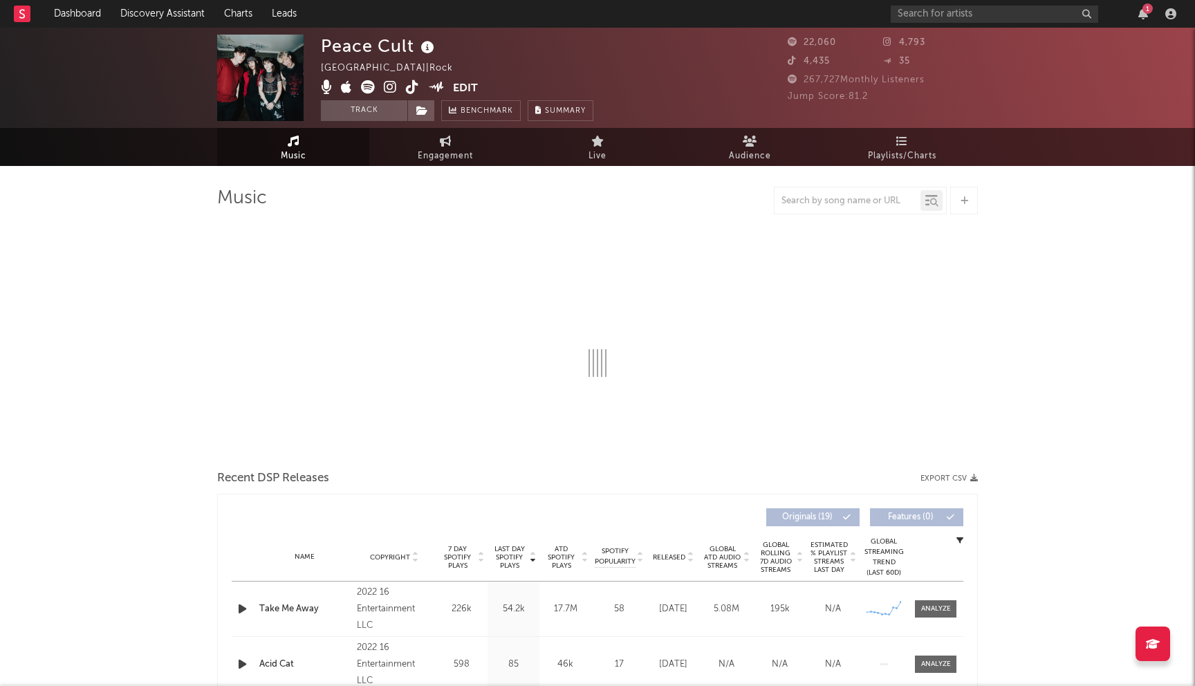
select select "6m"
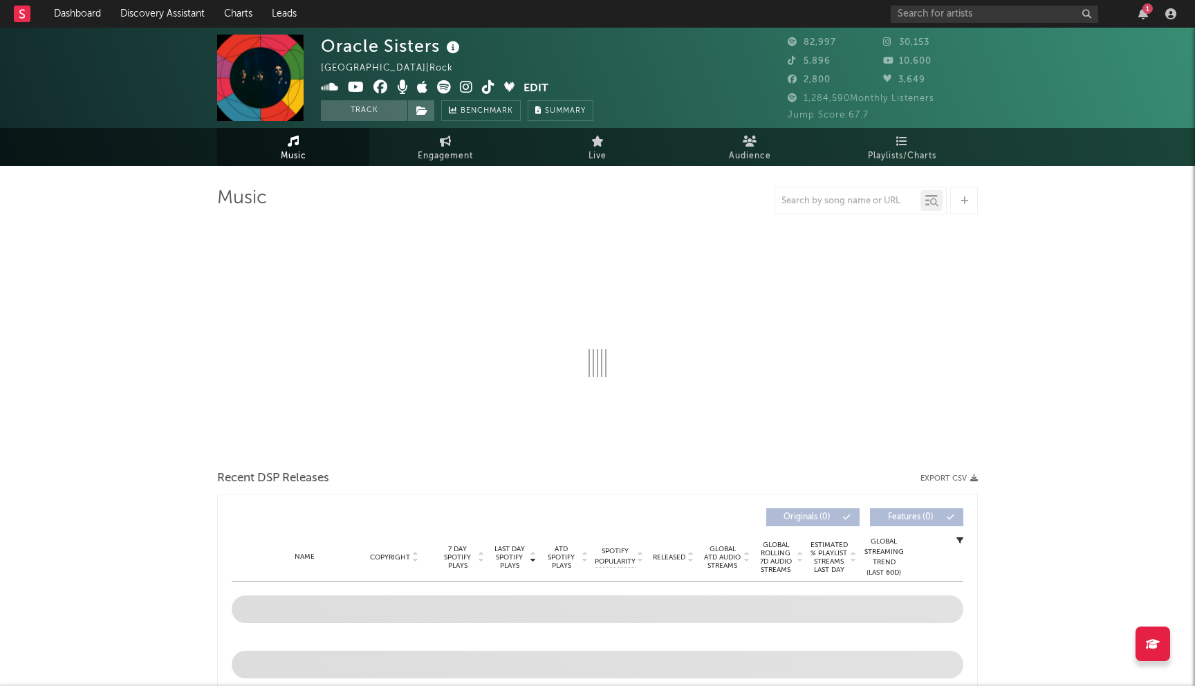
select select "6m"
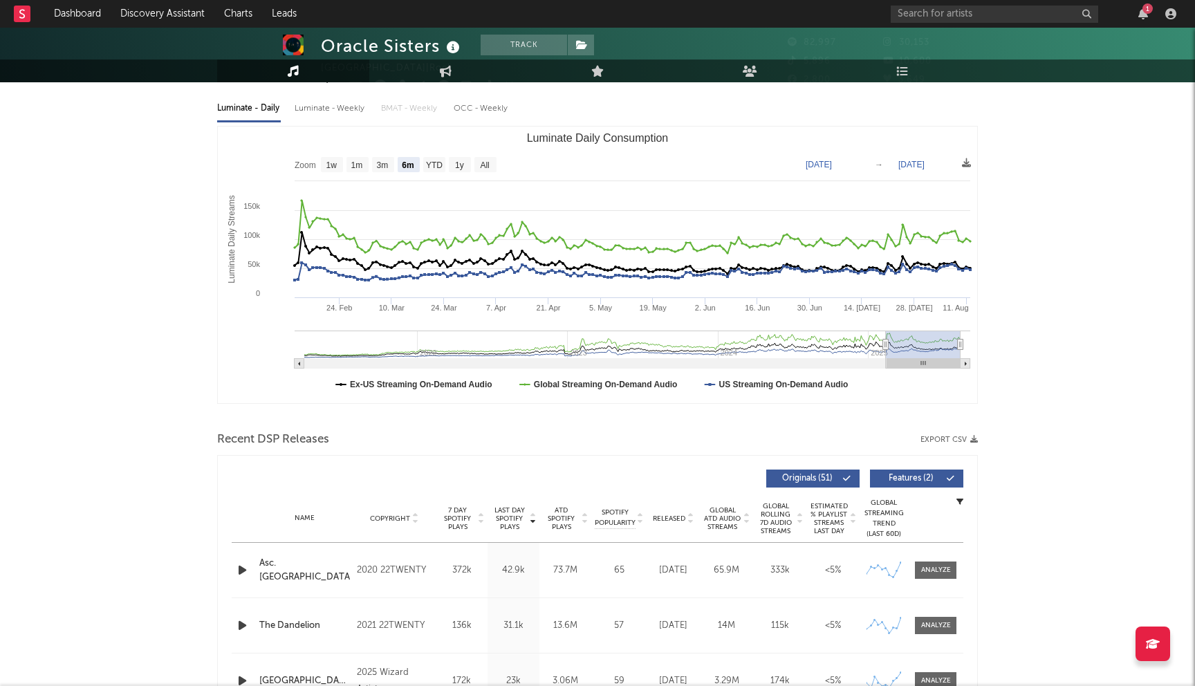
scroll to position [222, 0]
